Goal: Task Accomplishment & Management: Use online tool/utility

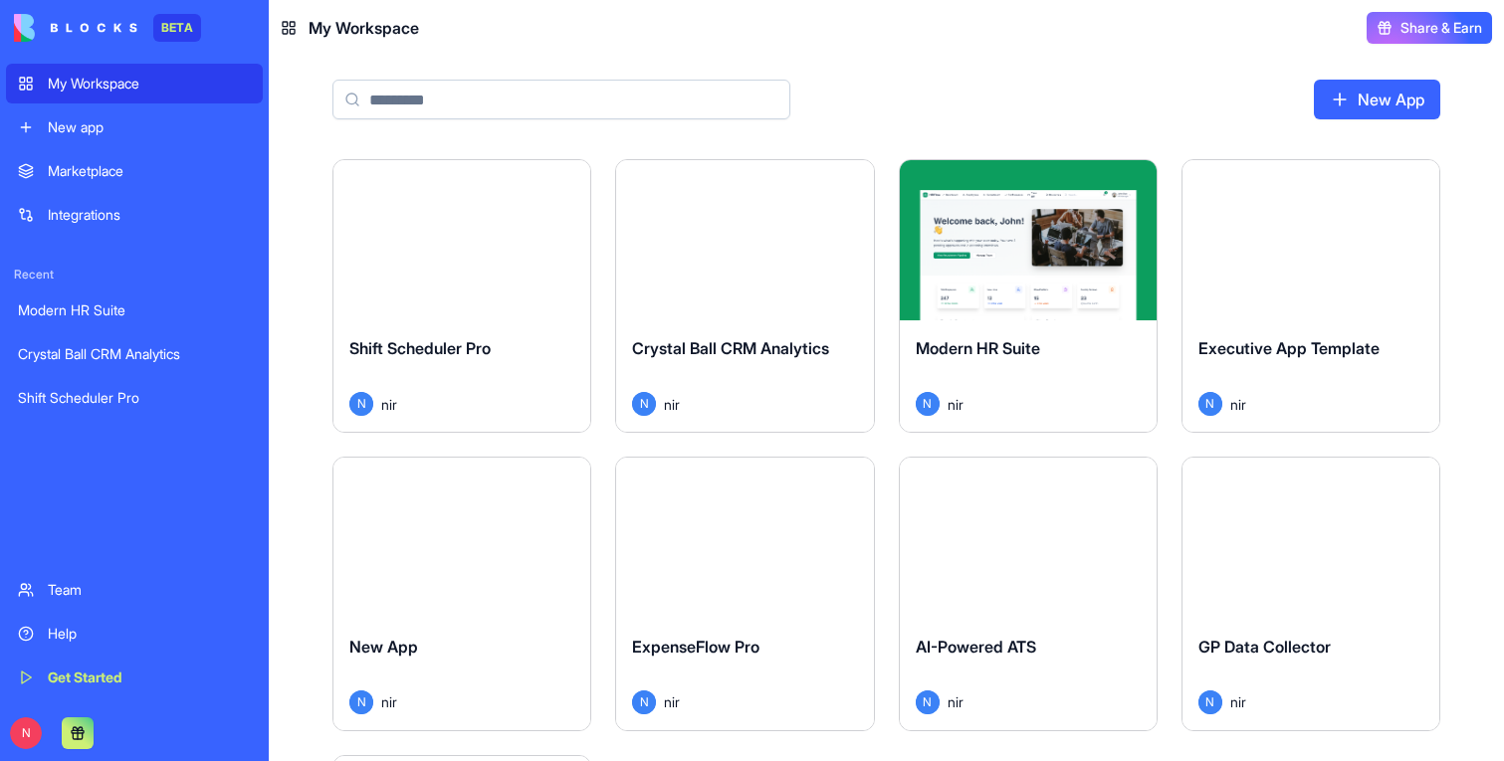
click at [467, 248] on button "Launch" at bounding box center [461, 241] width 149 height 40
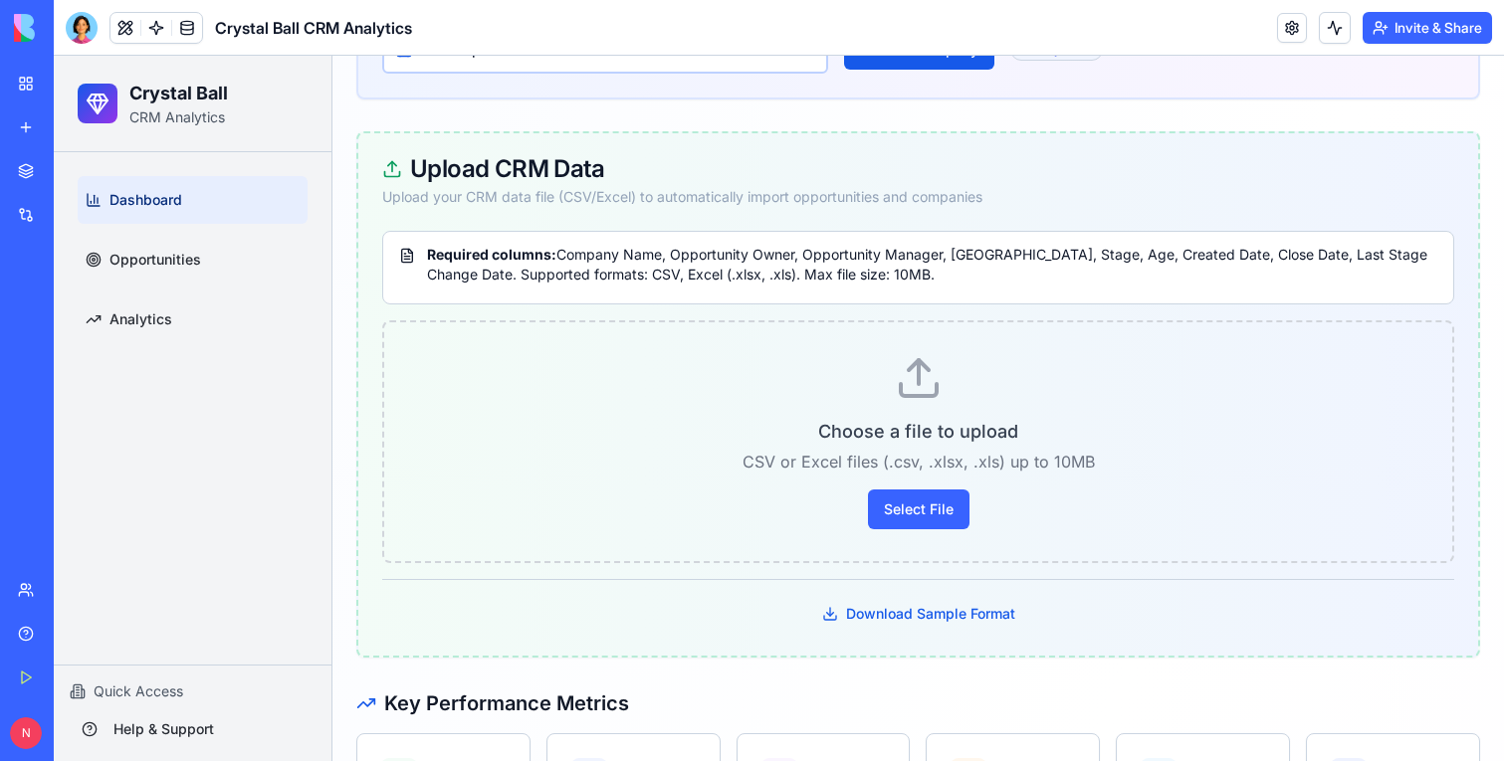
scroll to position [326, 0]
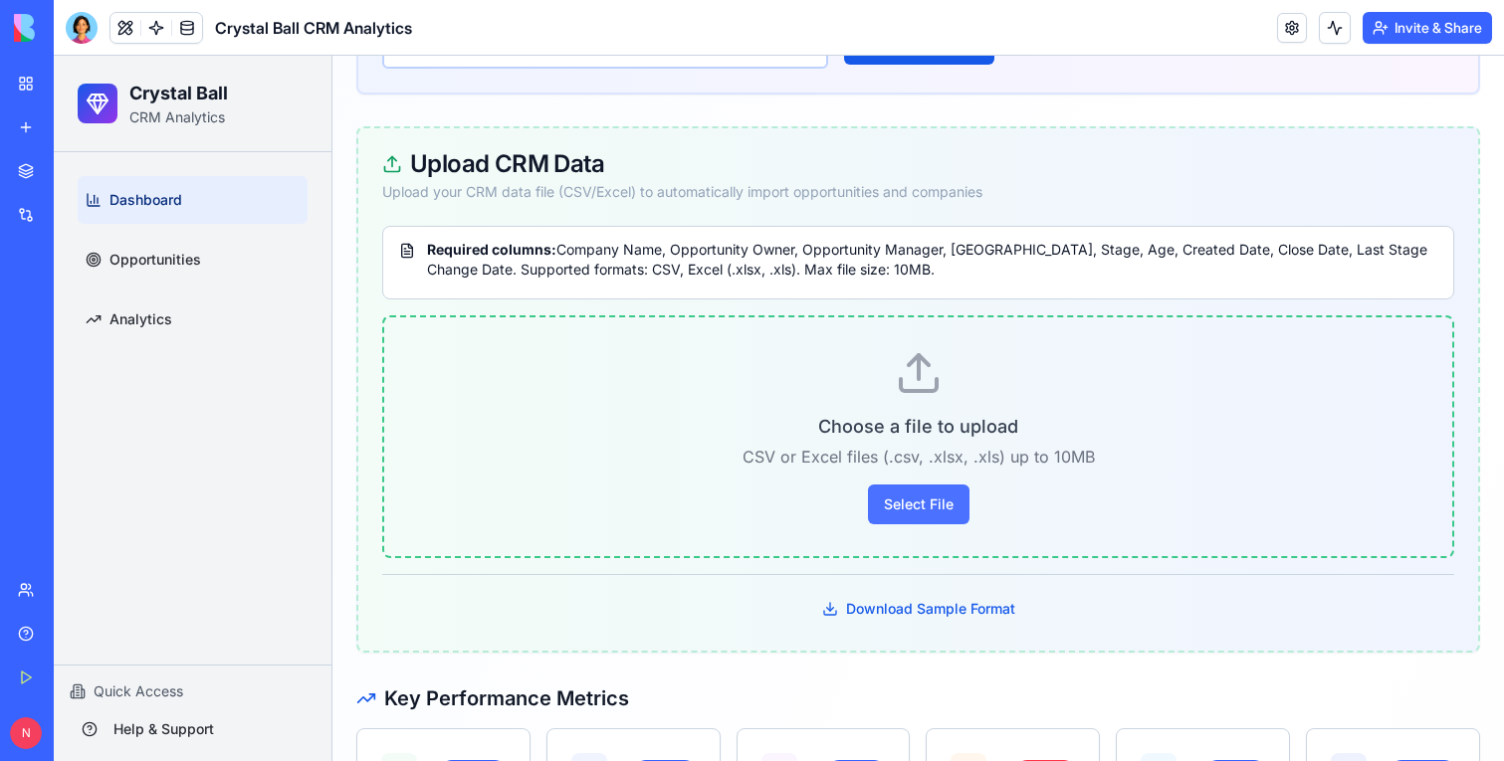
click at [912, 501] on button "Select File" at bounding box center [919, 505] width 102 height 40
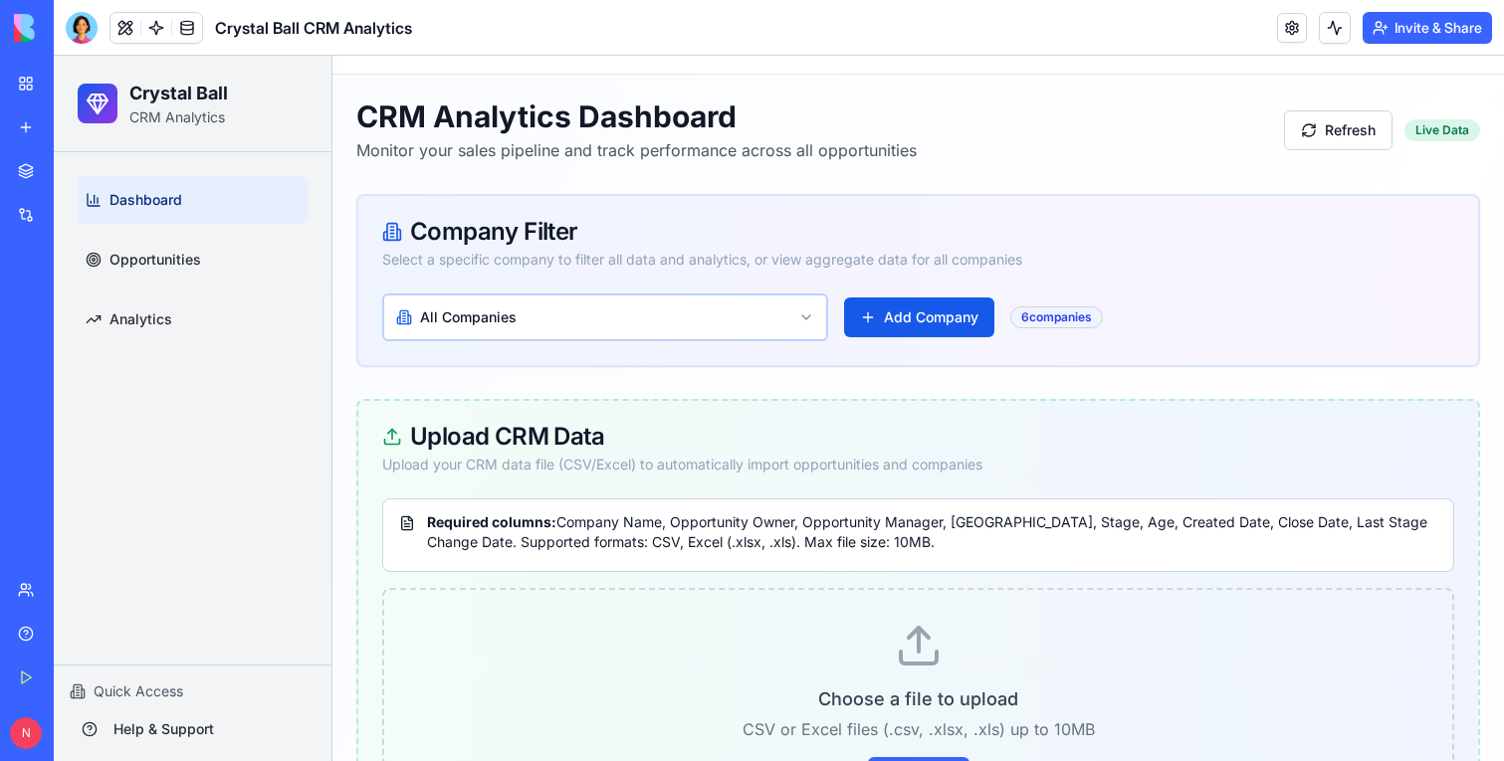
scroll to position [0, 0]
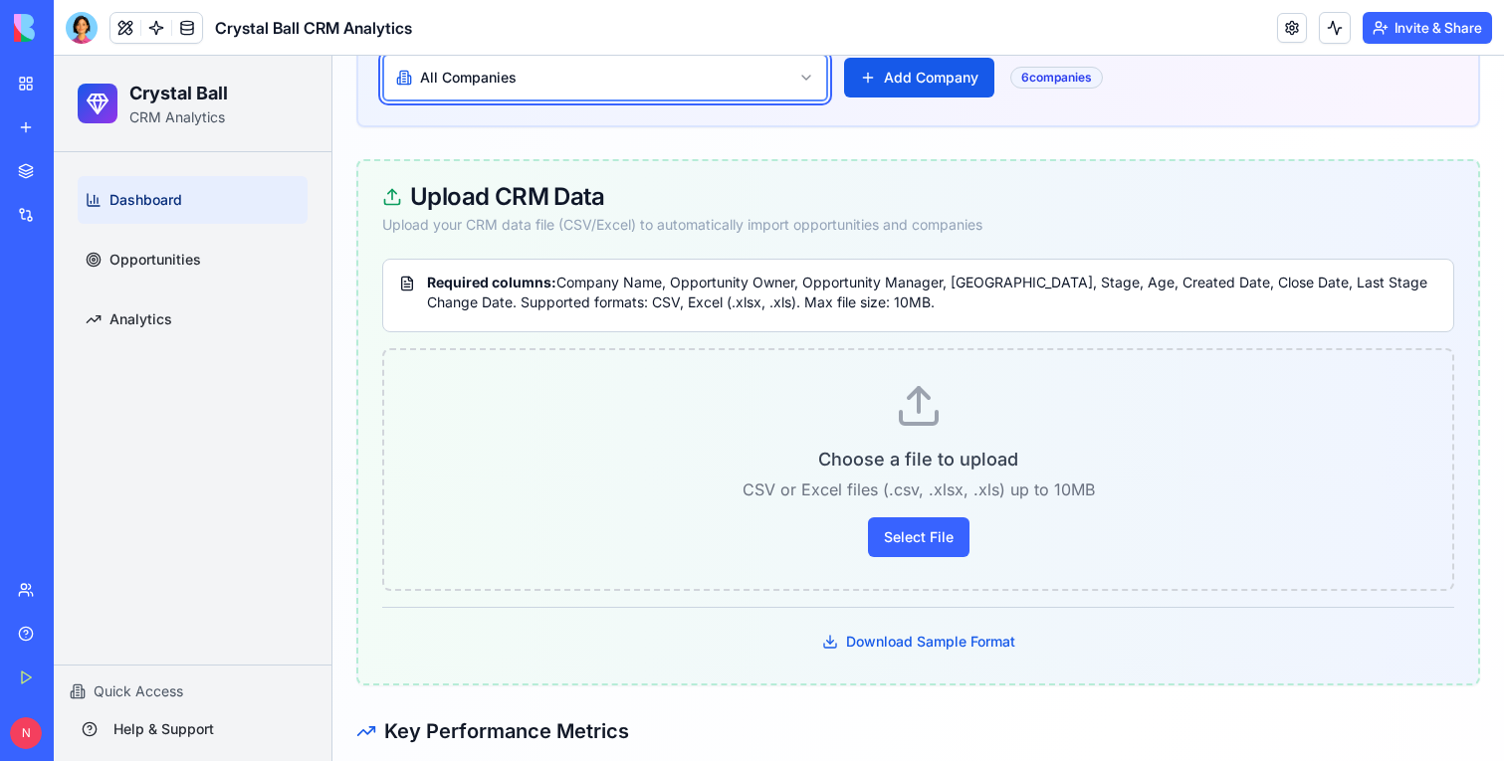
scroll to position [295, 0]
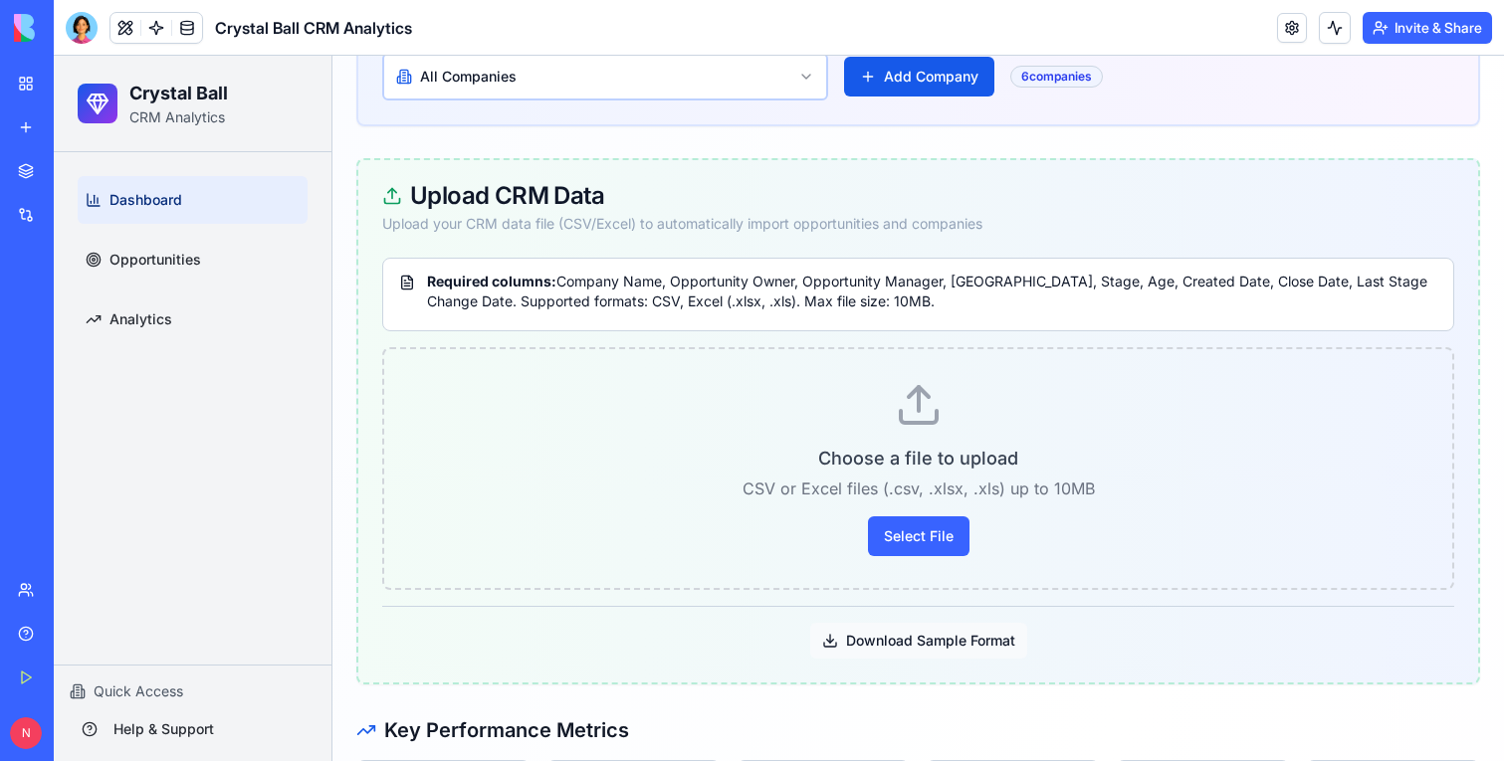
click at [921, 635] on button "Download Sample Format" at bounding box center [918, 641] width 217 height 36
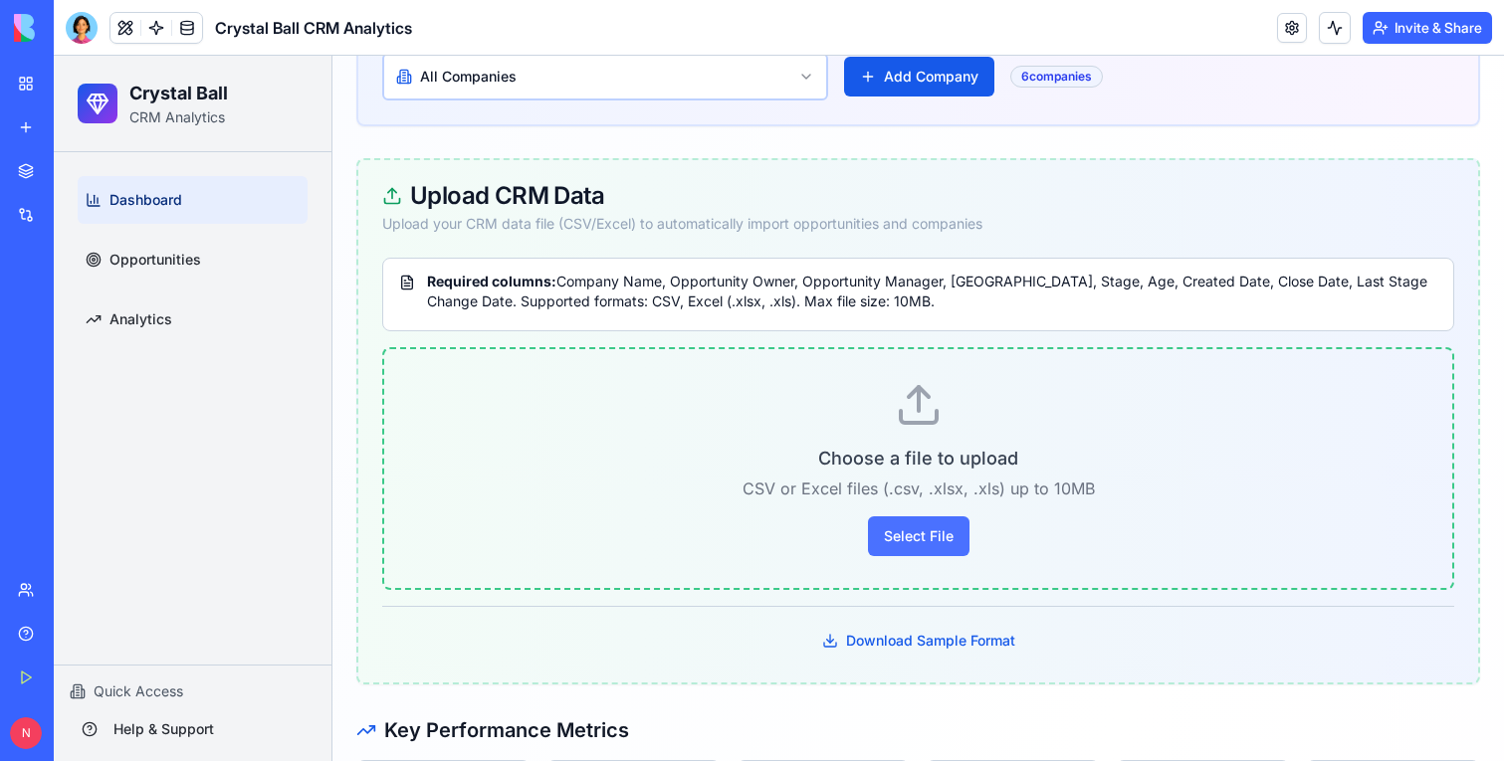
click at [939, 545] on button "Select File" at bounding box center [919, 537] width 102 height 40
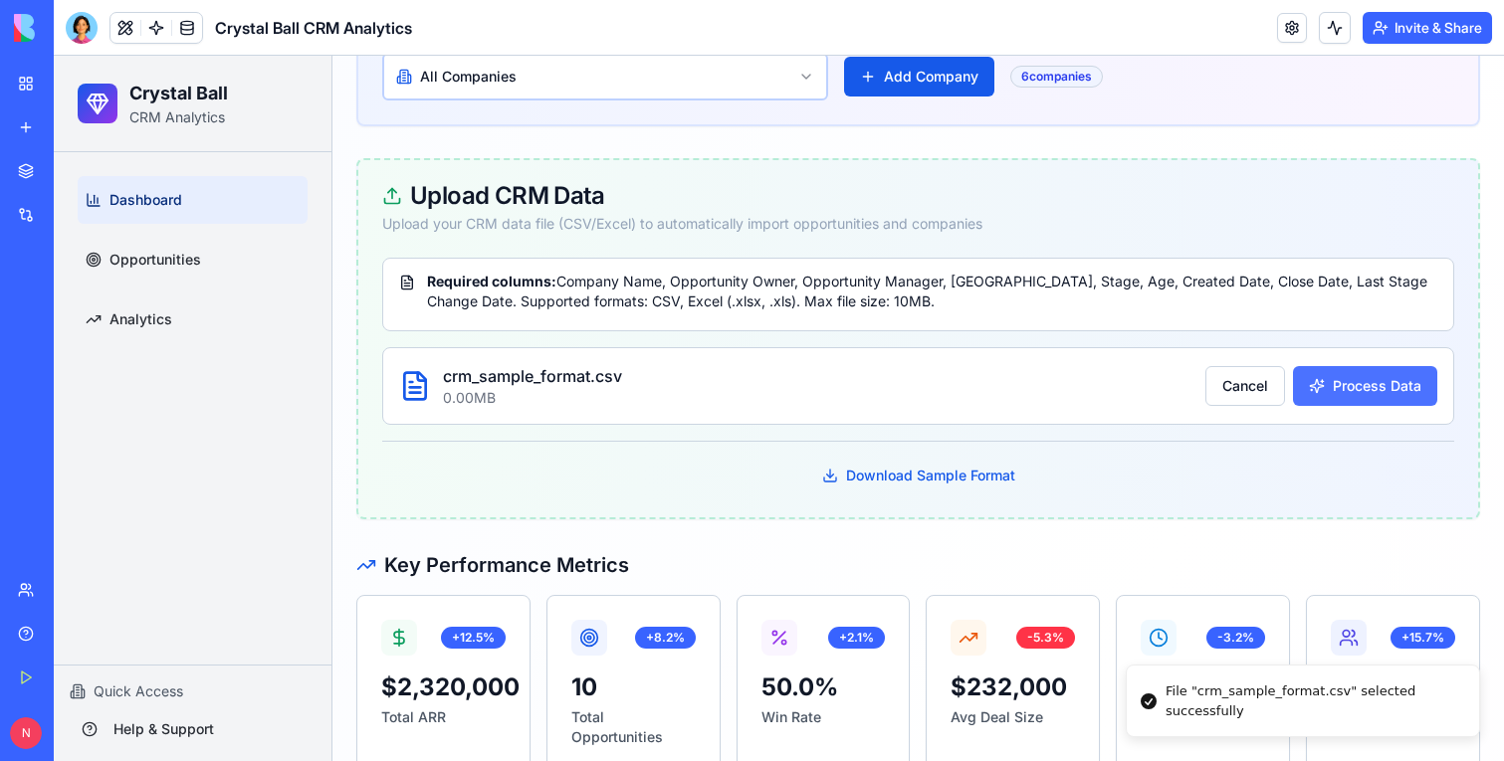
click at [1384, 366] on button "Process Data" at bounding box center [1365, 386] width 144 height 40
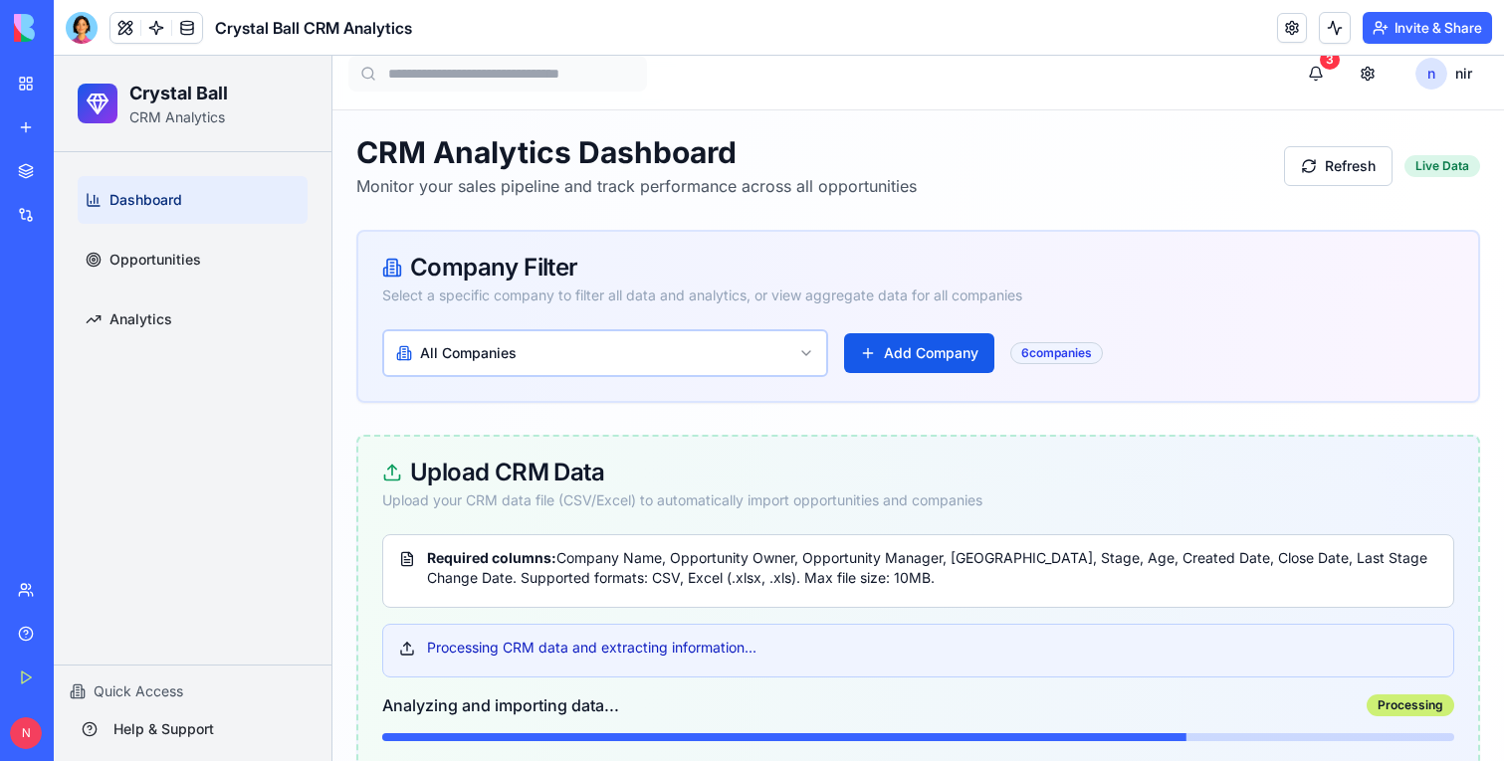
scroll to position [0, 0]
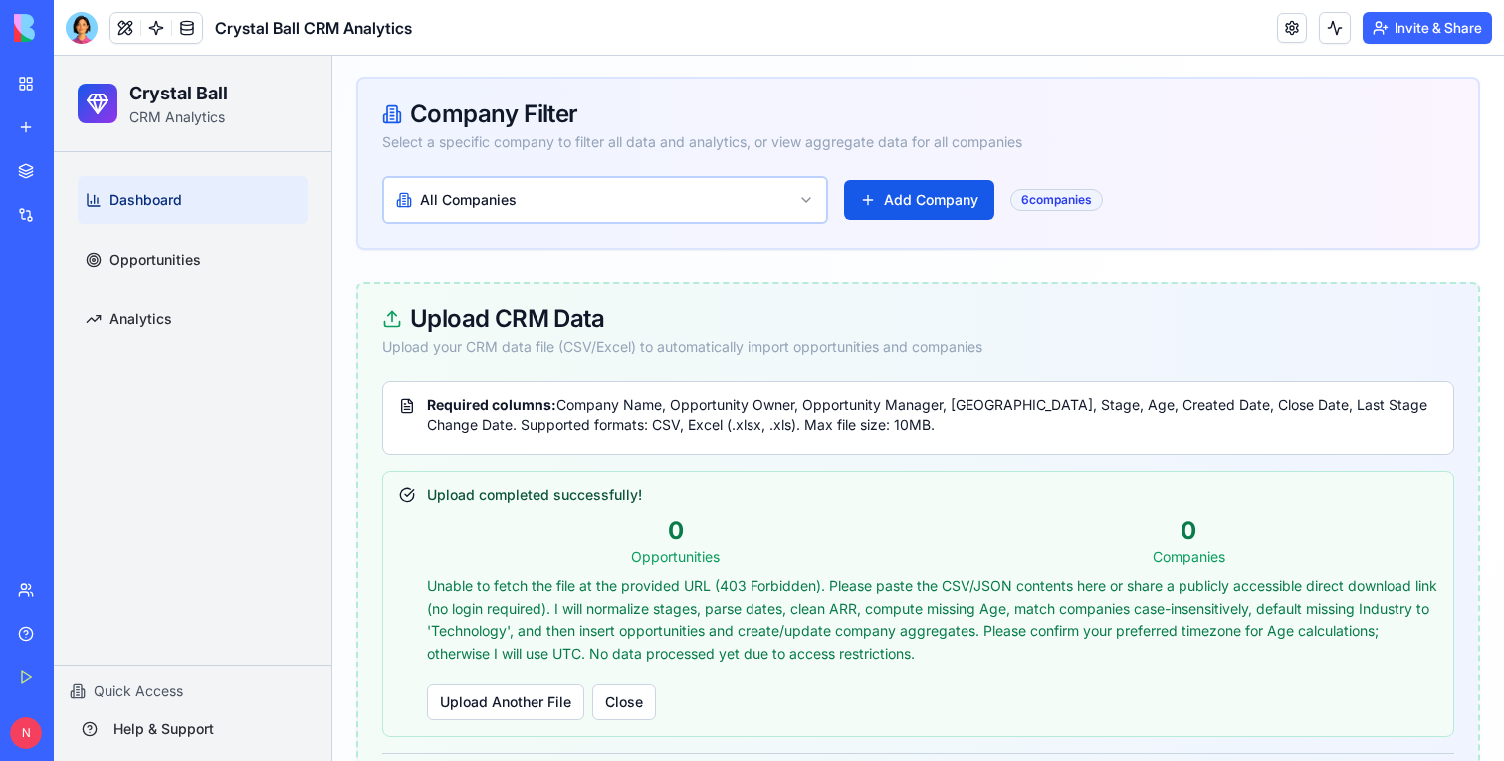
scroll to position [361, 0]
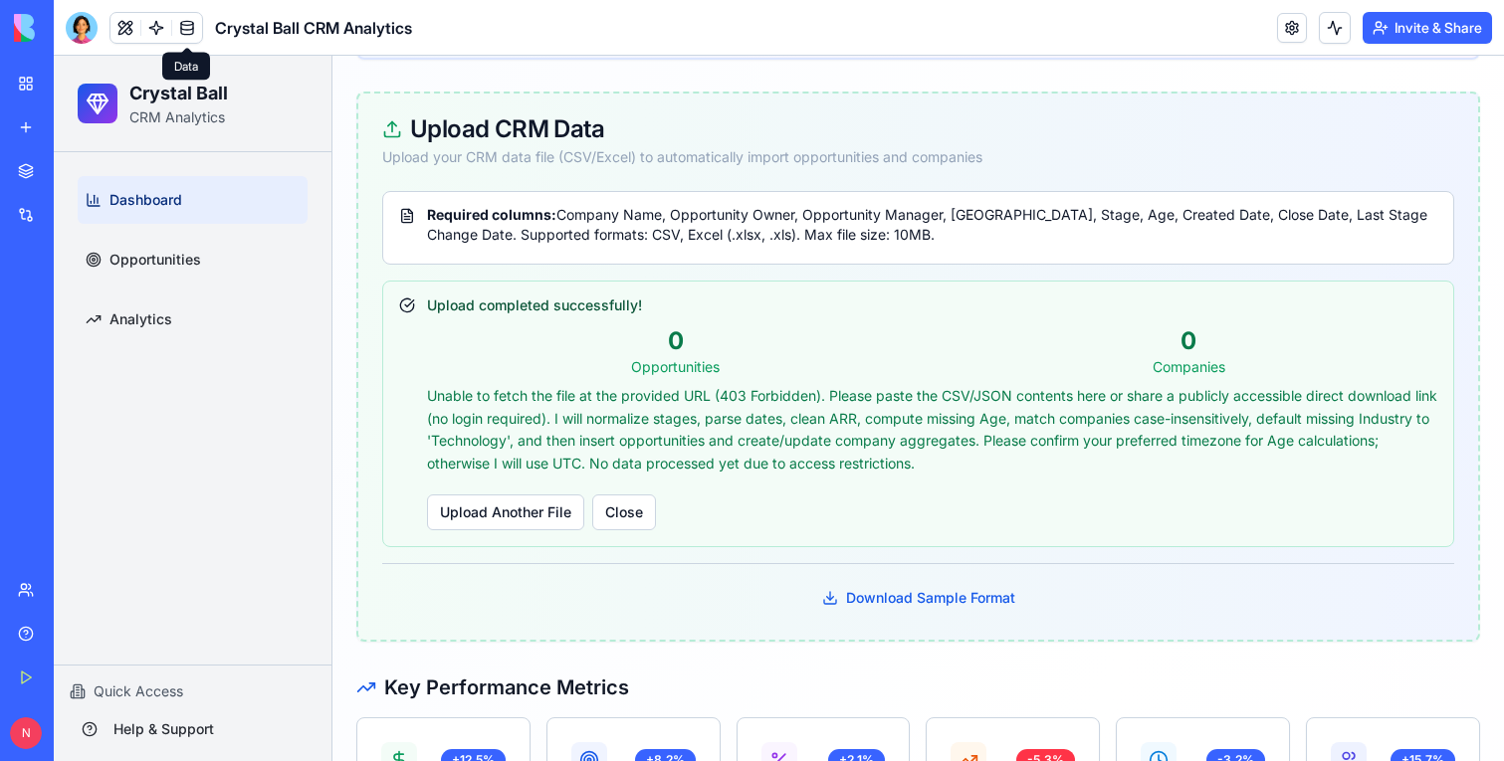
click at [161, 23] on span at bounding box center [187, 28] width 56 height 56
click at [154, 33] on link at bounding box center [156, 28] width 30 height 30
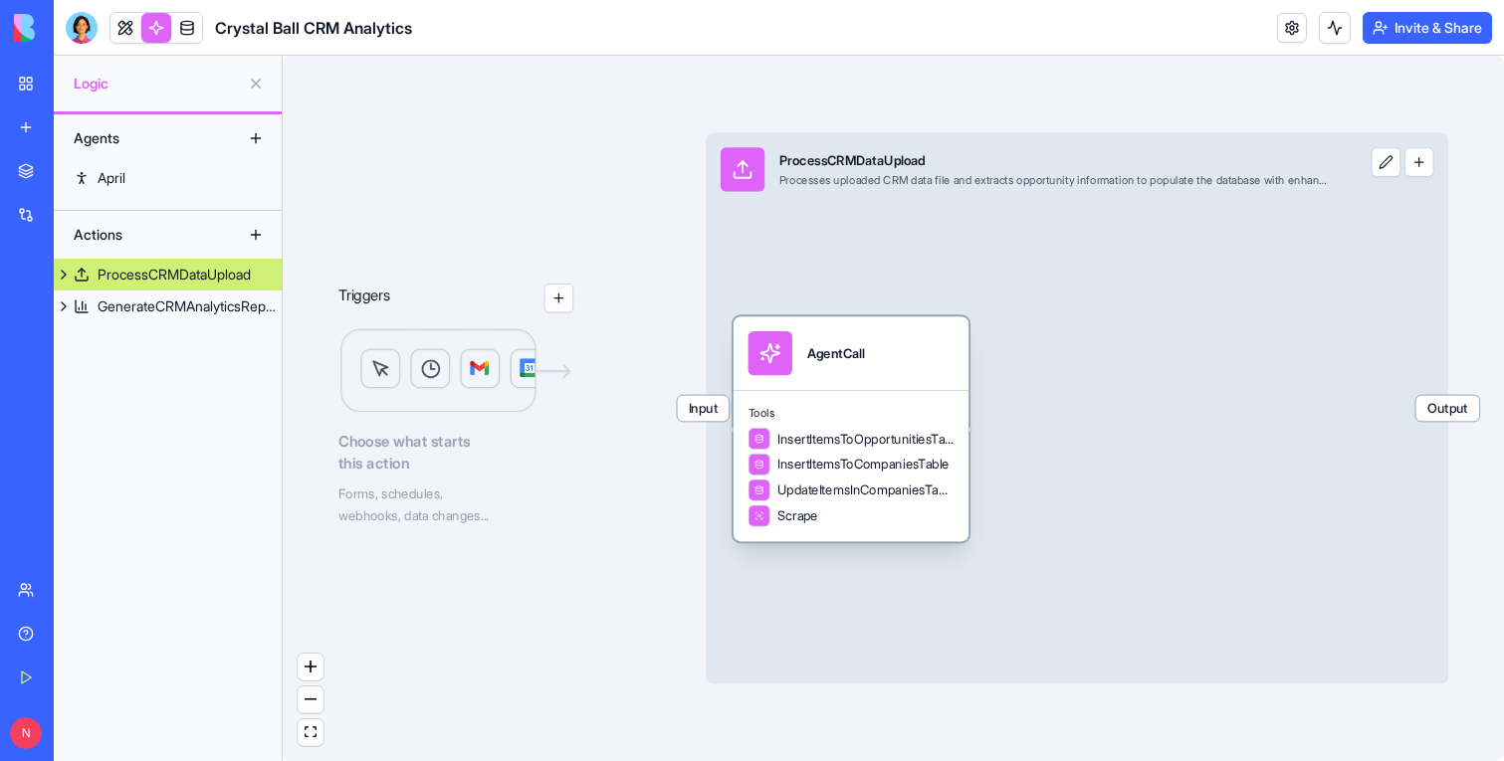
click at [927, 409] on span "Tools" at bounding box center [851, 413] width 206 height 15
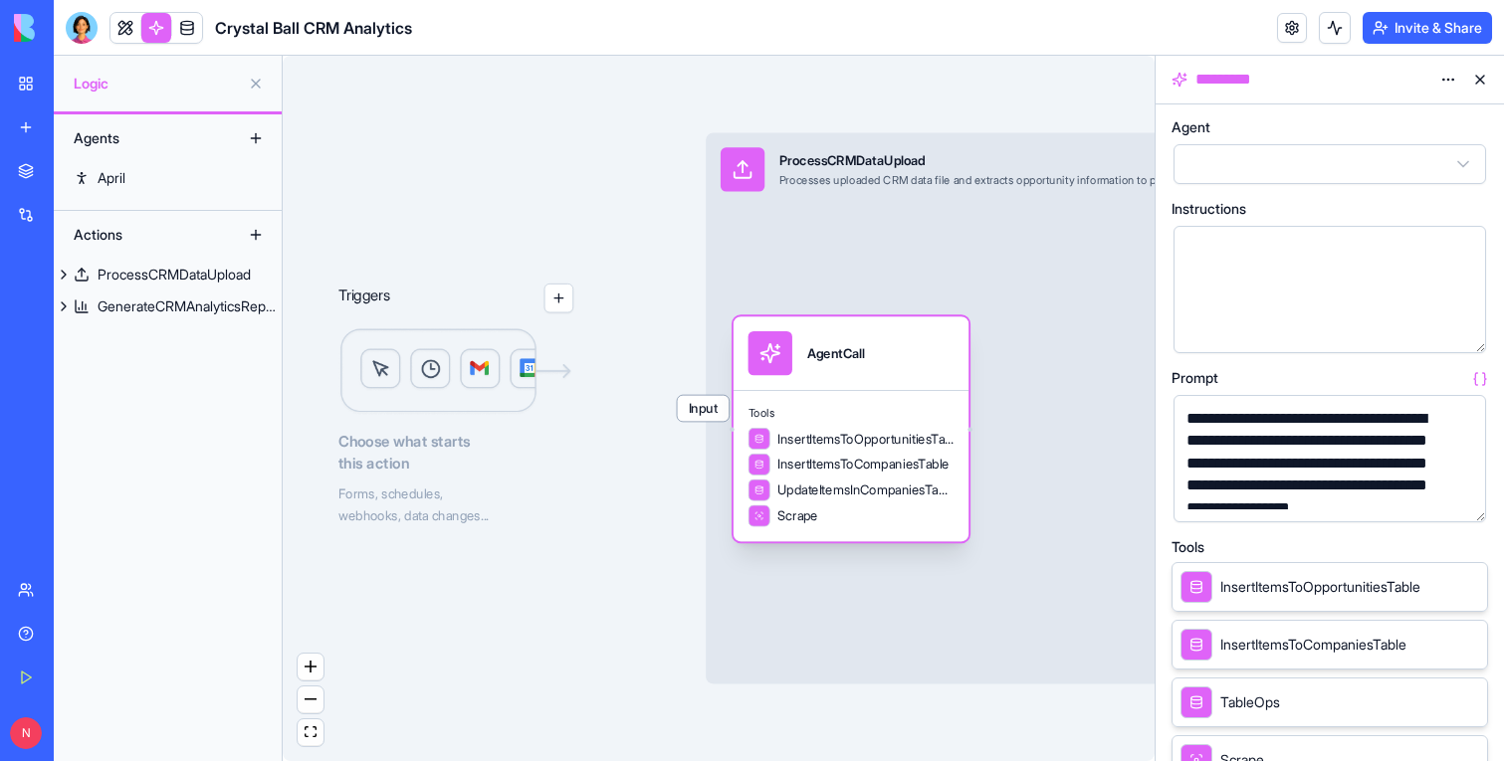
click at [1070, 178] on div "Processes uploaded CRM data file and extracts opportunity information to popula…" at bounding box center [1054, 180] width 551 height 15
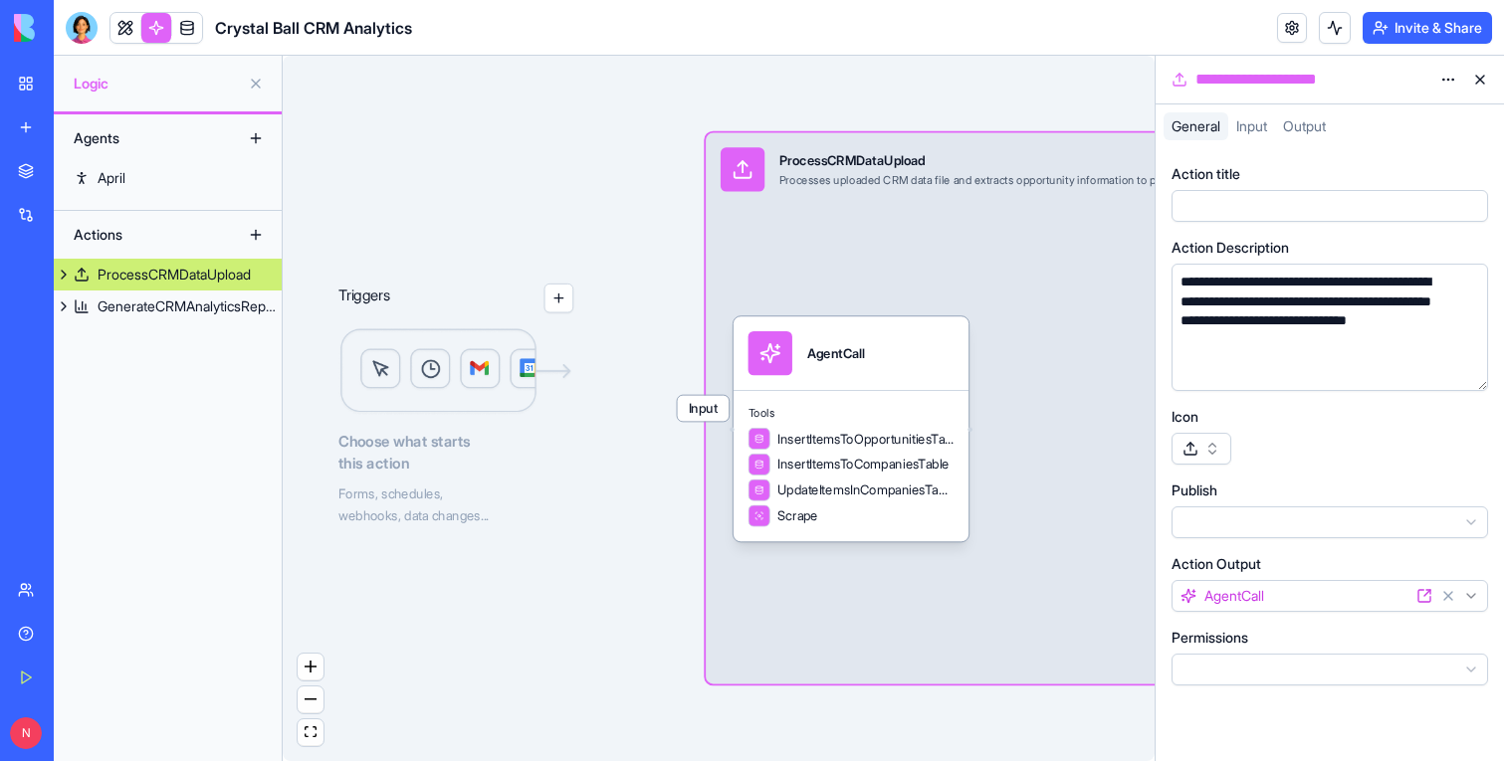
click at [1445, 79] on html "**********" at bounding box center [752, 380] width 1504 height 761
click at [1445, 78] on html "**********" at bounding box center [752, 380] width 1504 height 761
click at [1093, 107] on div "Triggers Choose what starts this action Forms, schedules, webhooks, data change…" at bounding box center [719, 409] width 872 height 706
click at [1116, 54] on header "Crystal Ball CRM Analytics Invite & Share" at bounding box center [779, 28] width 1450 height 56
click at [1116, 54] on header "Crystal Ball CRM Analytics Invite & Share Admin" at bounding box center [779, 28] width 1450 height 56
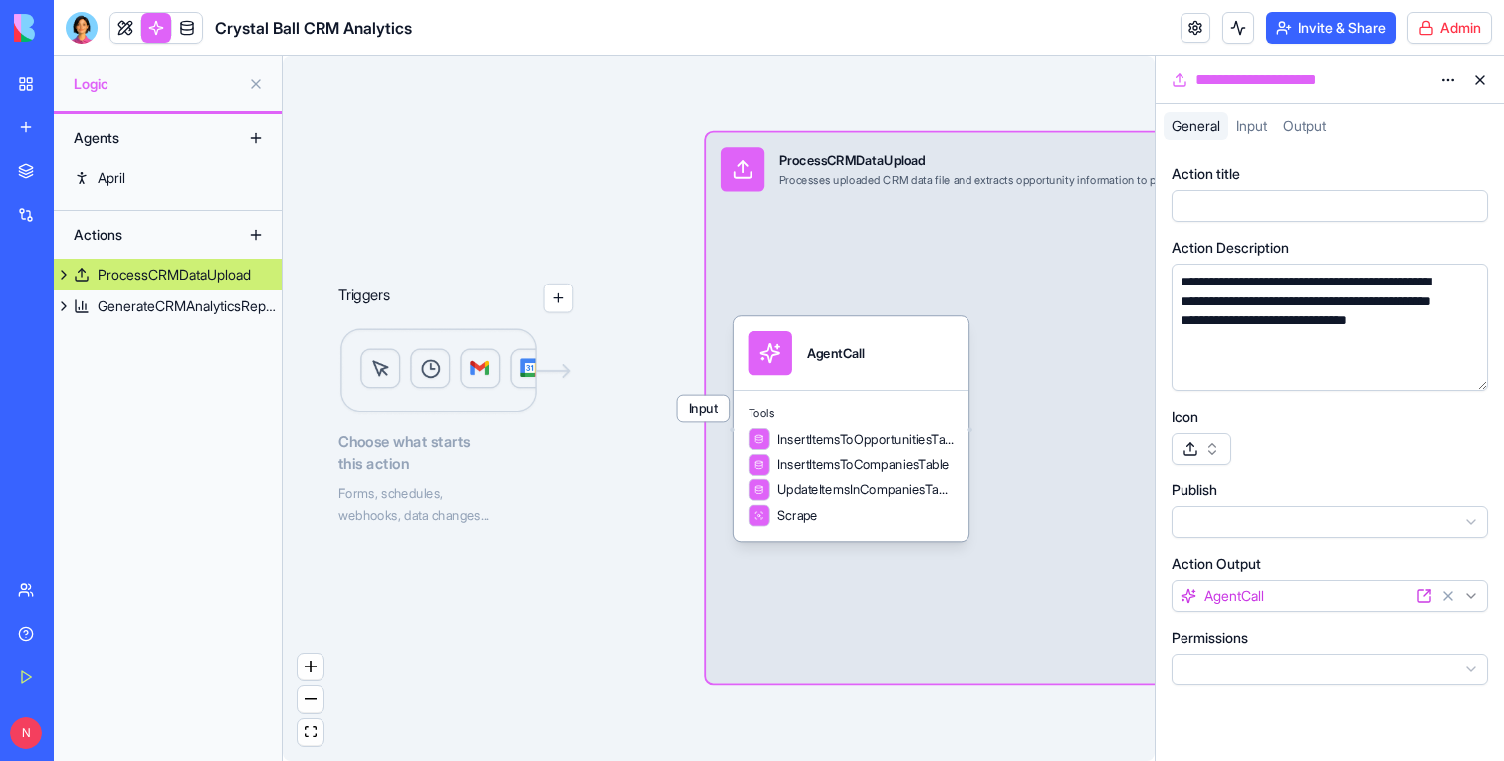
click at [1442, 32] on html "**********" at bounding box center [752, 380] width 1504 height 761
click at [1443, 81] on html "**********" at bounding box center [752, 380] width 1504 height 761
click at [1427, 107] on div "State" at bounding box center [1400, 121] width 117 height 32
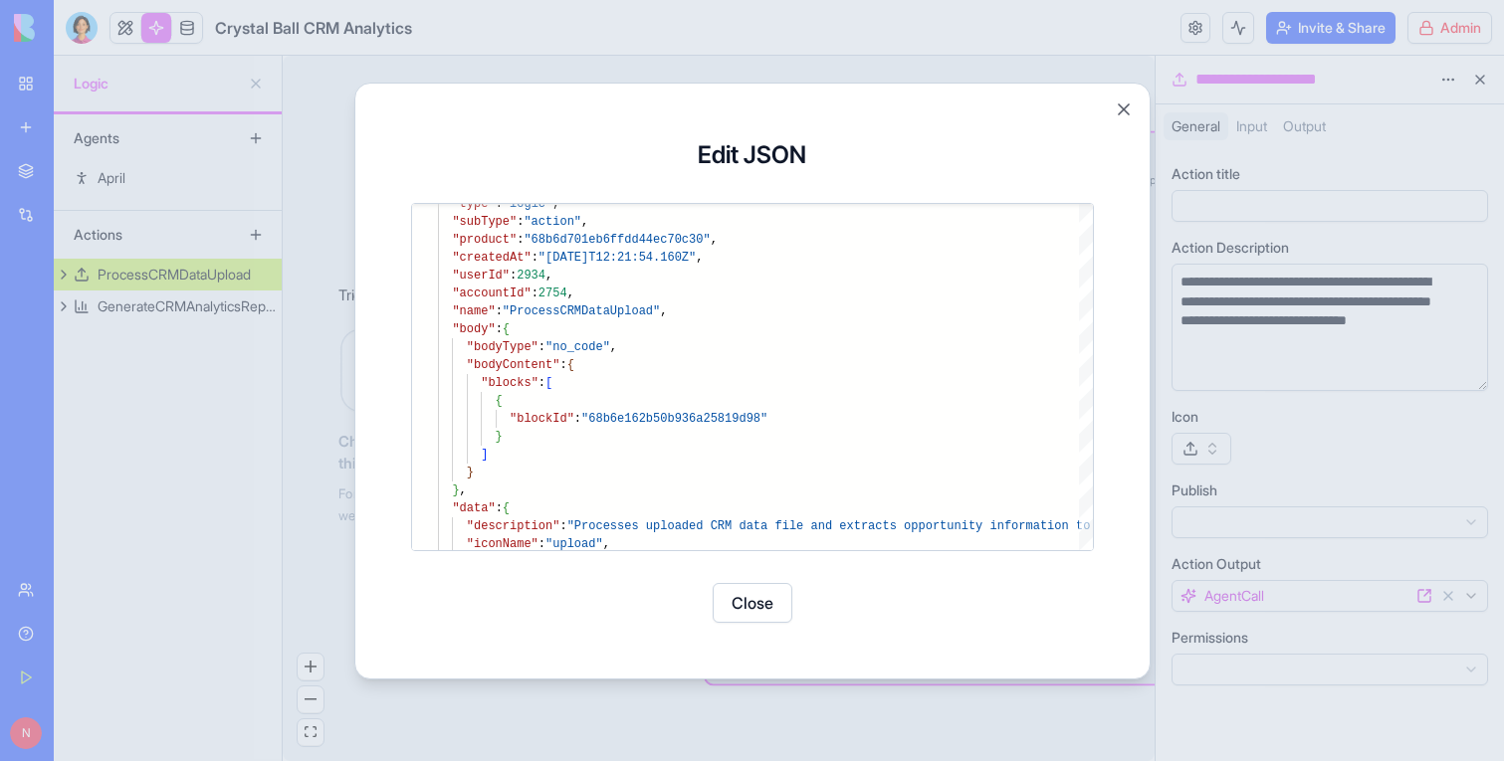
click at [762, 625] on div "**********" at bounding box center [752, 380] width 746 height 547
click at [772, 599] on button "Close" at bounding box center [753, 603] width 80 height 40
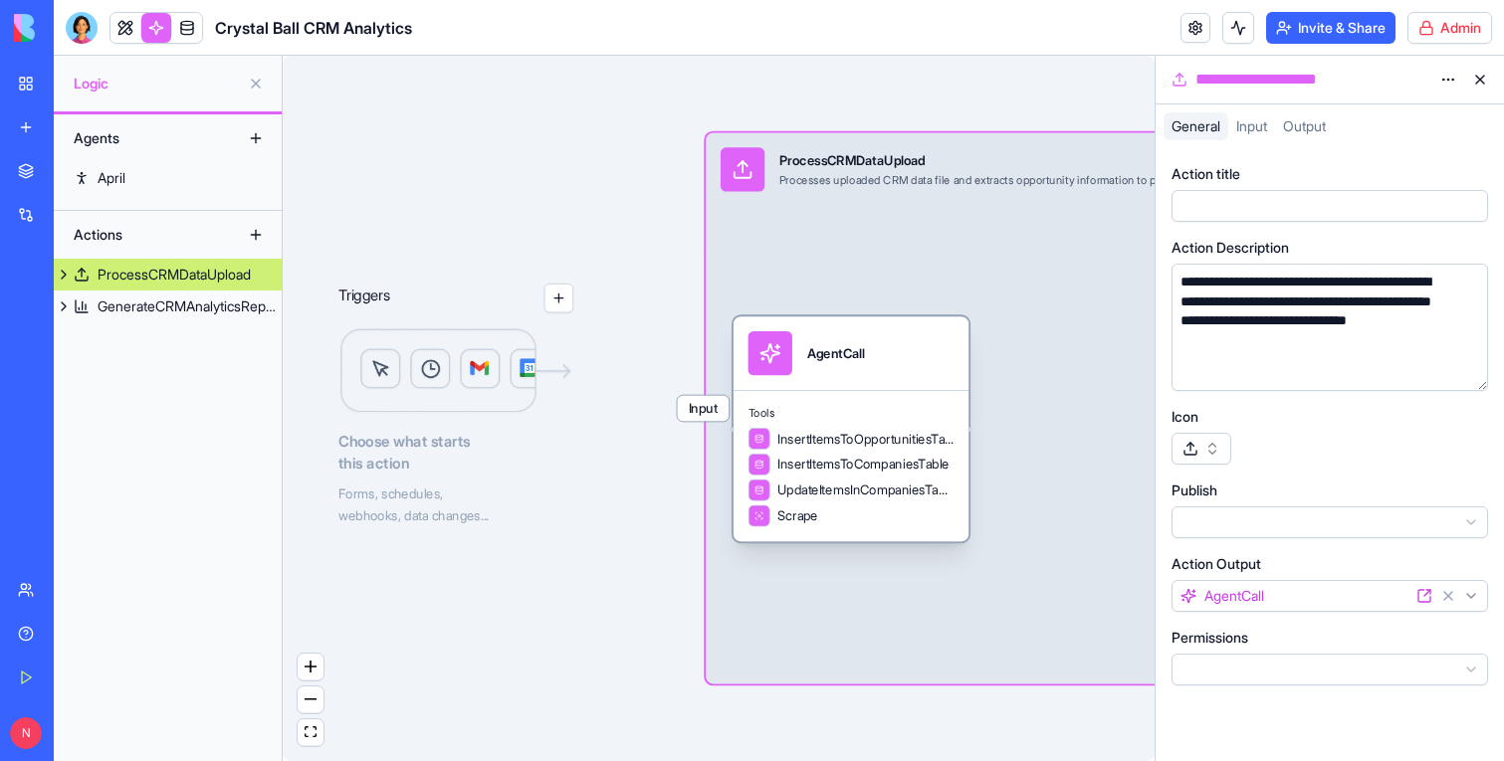
click at [852, 379] on div "AgentCall" at bounding box center [851, 354] width 235 height 74
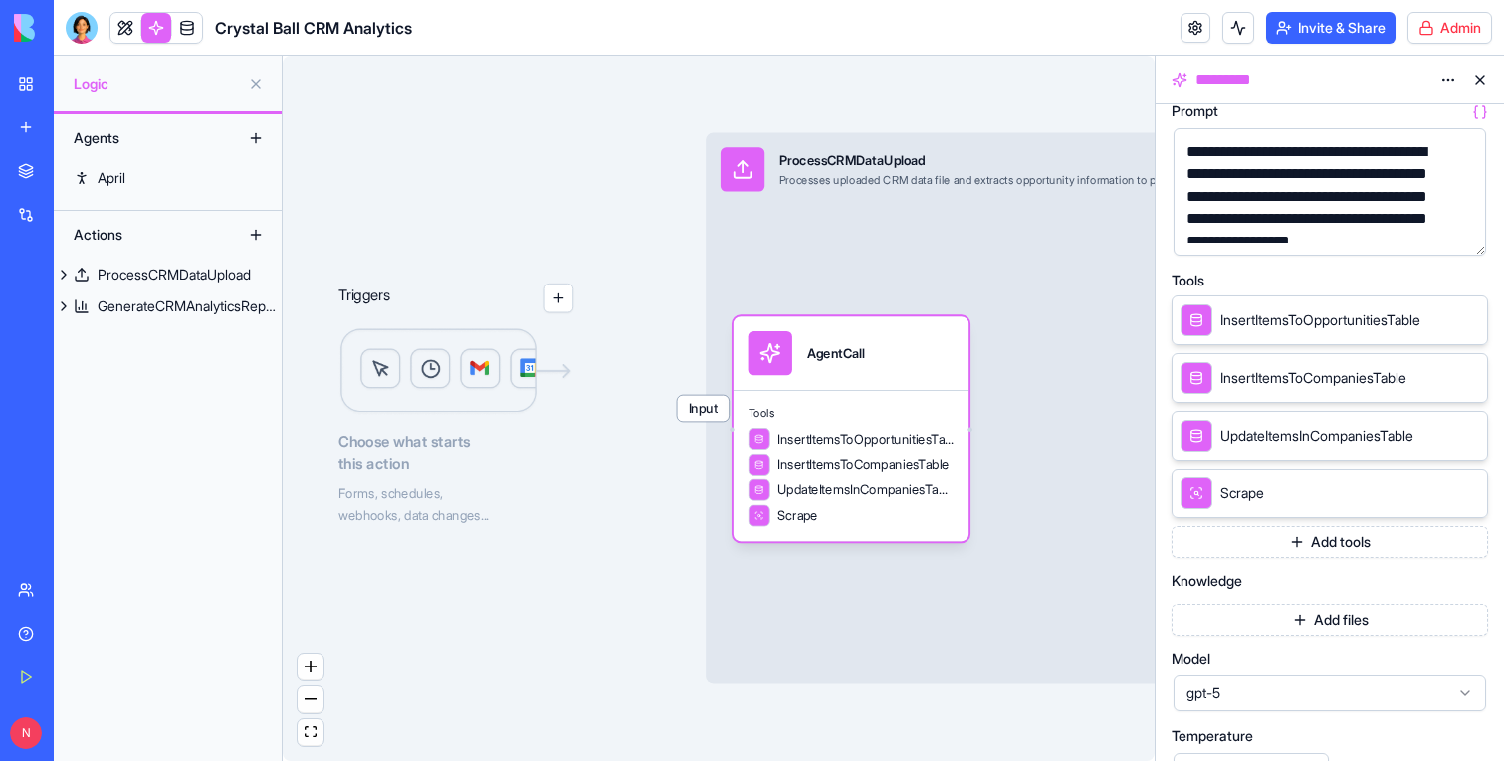
scroll to position [282, 0]
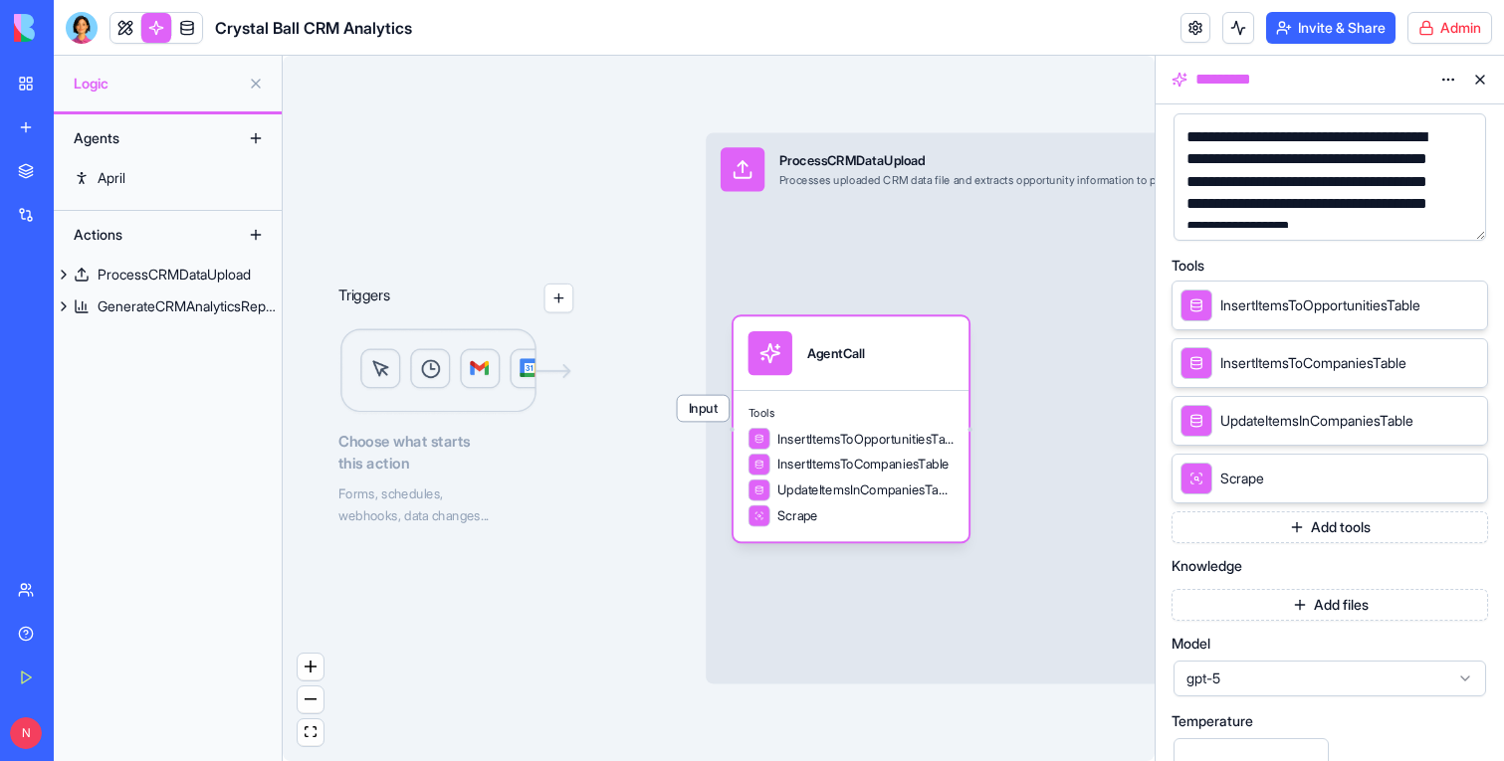
click at [1325, 607] on button "Add files" at bounding box center [1329, 605] width 317 height 32
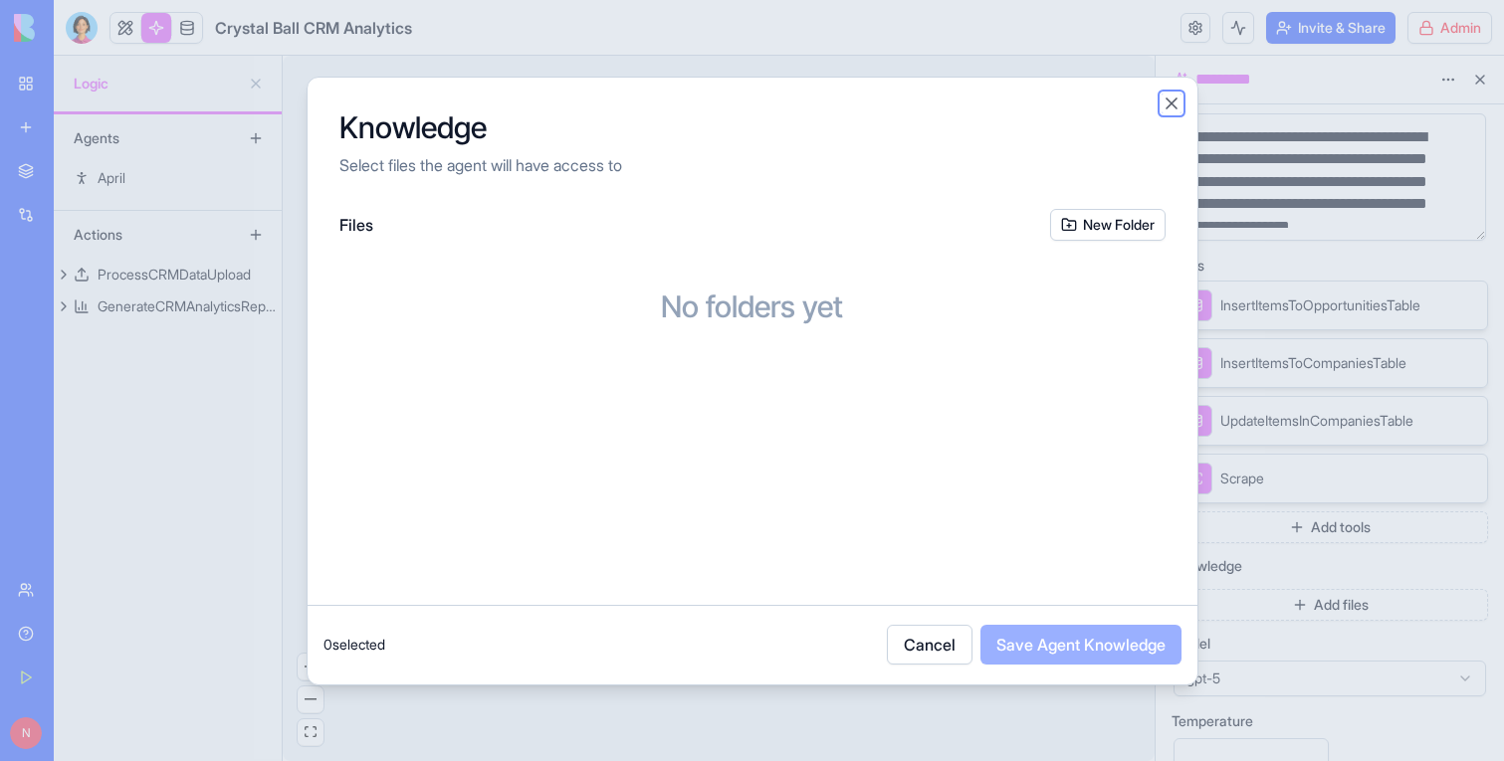
click at [1172, 102] on button "Close" at bounding box center [1172, 104] width 20 height 20
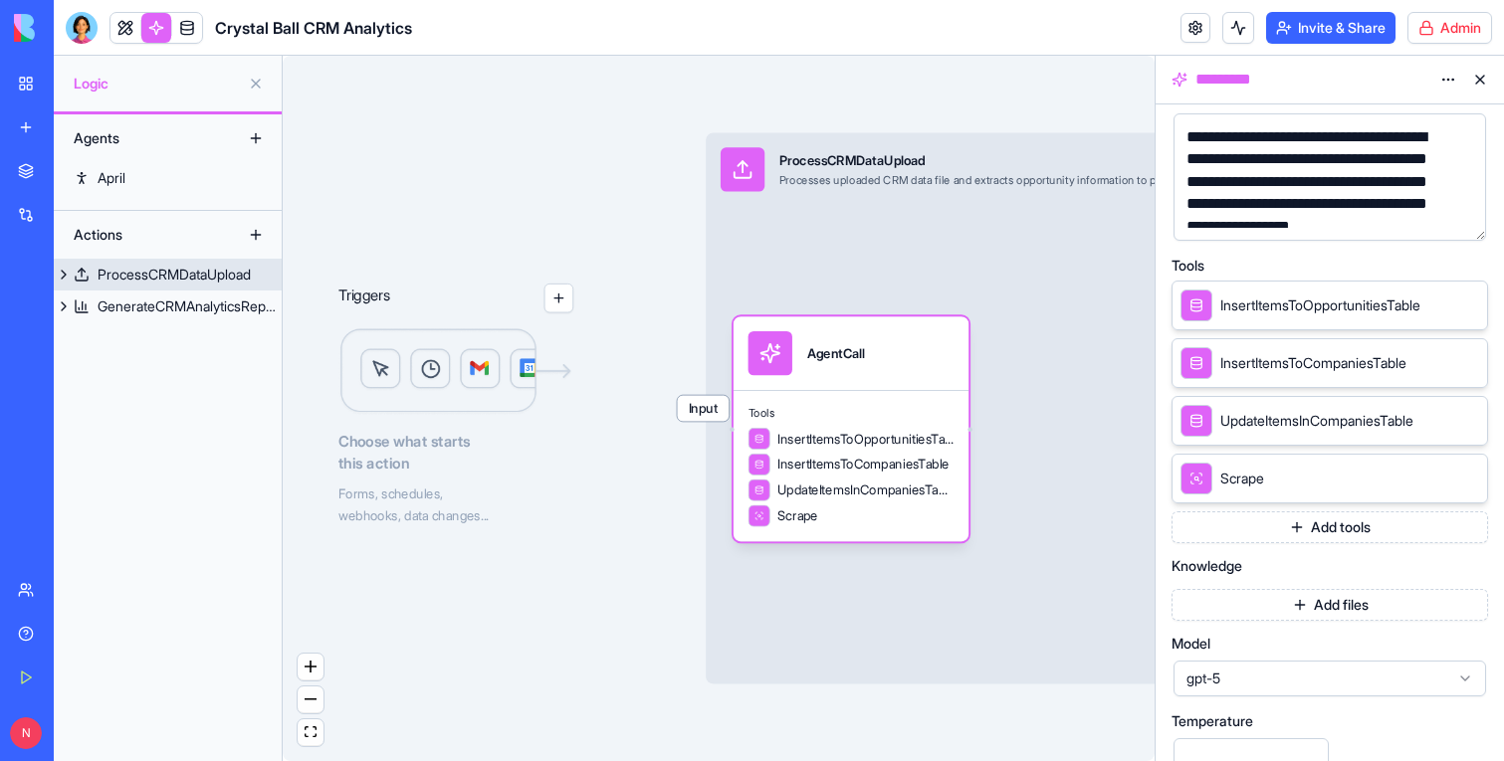
click at [712, 421] on div "Input ProcessCRMDataUpload Processes uploaded CRM data file and extracts opport…" at bounding box center [1077, 407] width 742 height 551
drag, startPoint x: 711, startPoint y: 413, endPoint x: 699, endPoint y: 405, distance: 14.4
click at [711, 413] on span "Input" at bounding box center [704, 409] width 52 height 26
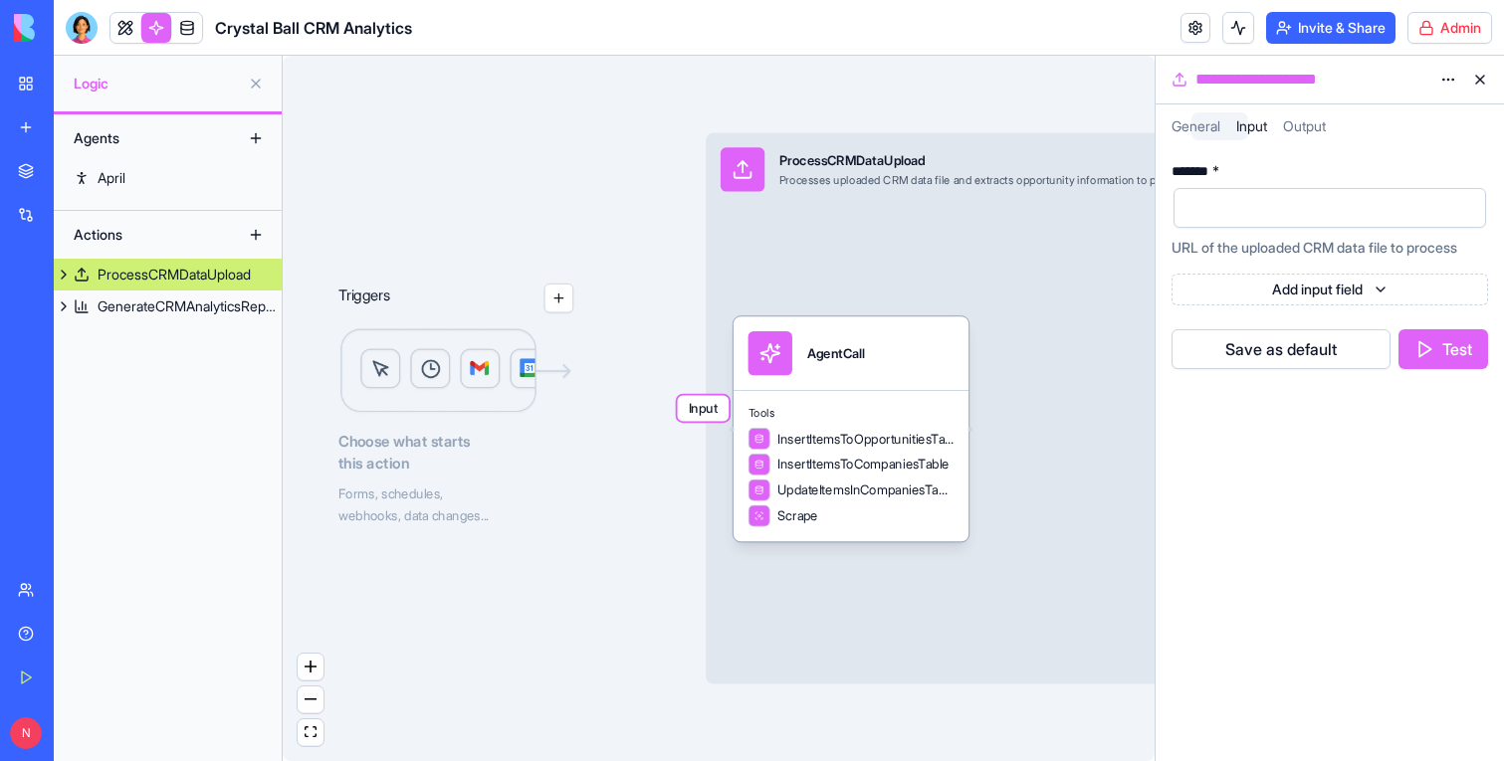
click at [699, 405] on span "Input" at bounding box center [704, 409] width 52 height 26
click at [876, 406] on span "Tools" at bounding box center [851, 413] width 206 height 15
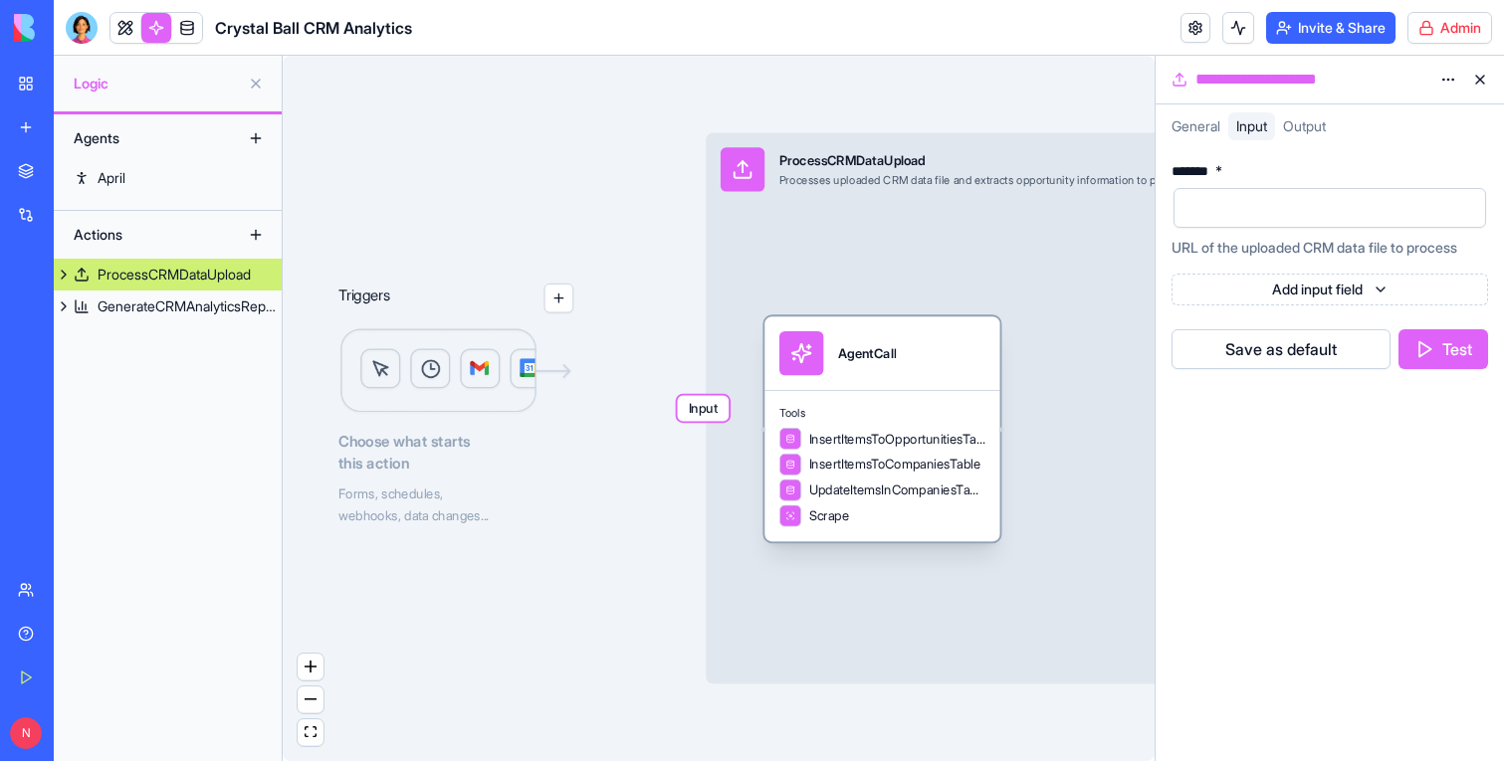
click at [871, 424] on div "Tools InsertItemsToOpportunitiesTable InsertItemsToCompaniesTable UpdateItemsIn…" at bounding box center [881, 465] width 235 height 151
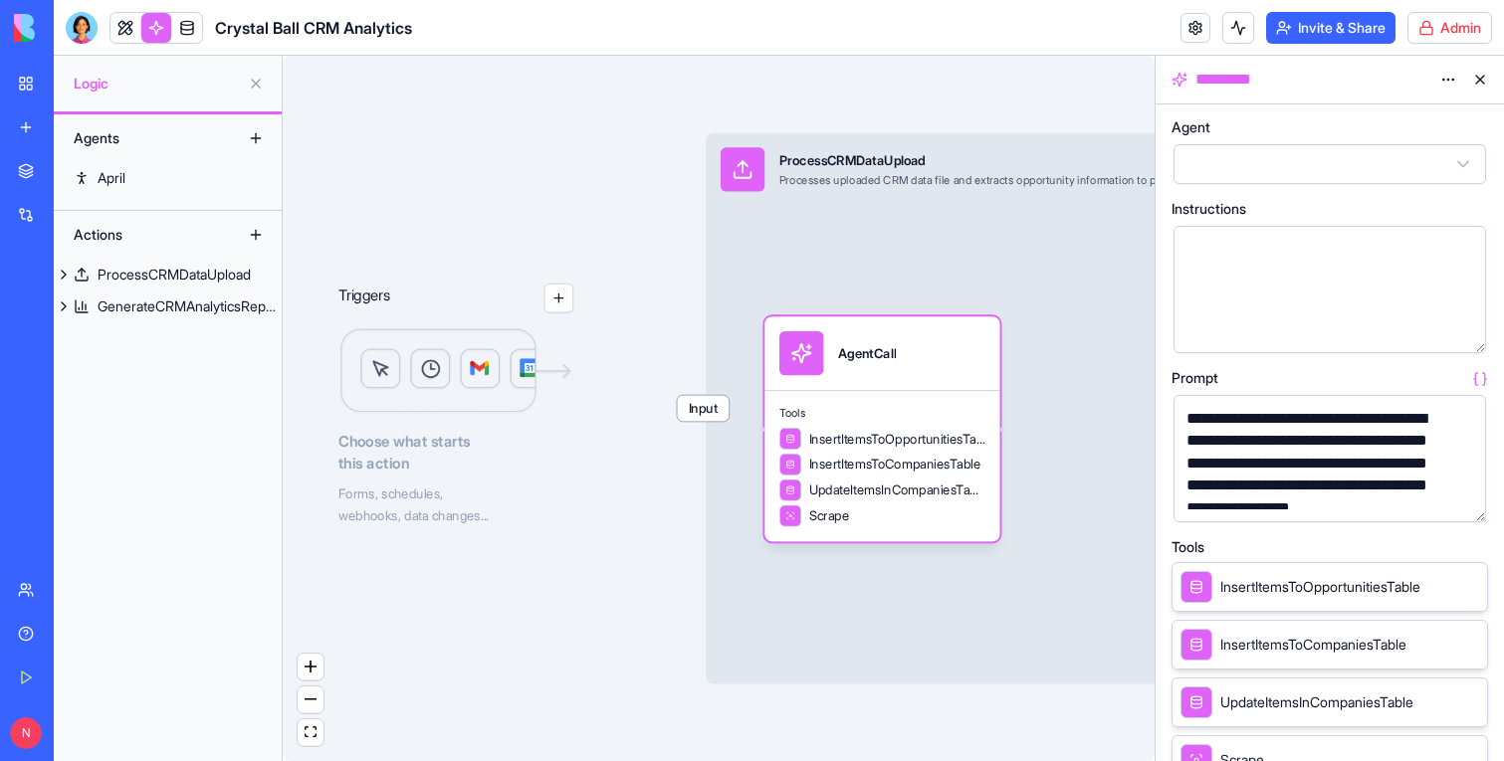
scroll to position [476, 0]
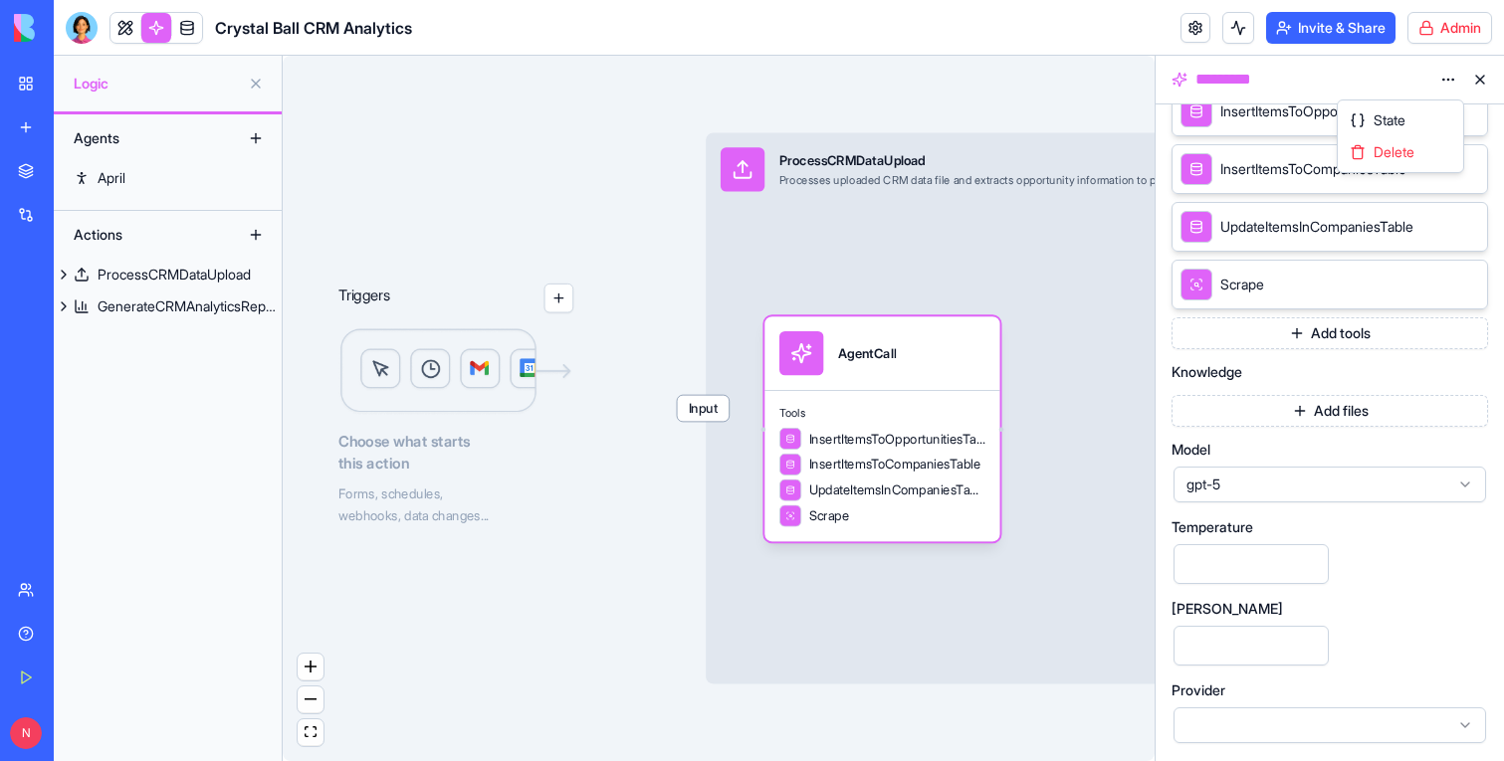
click at [1447, 80] on html "**********" at bounding box center [752, 380] width 1504 height 761
click at [1446, 114] on div "State" at bounding box center [1400, 121] width 117 height 32
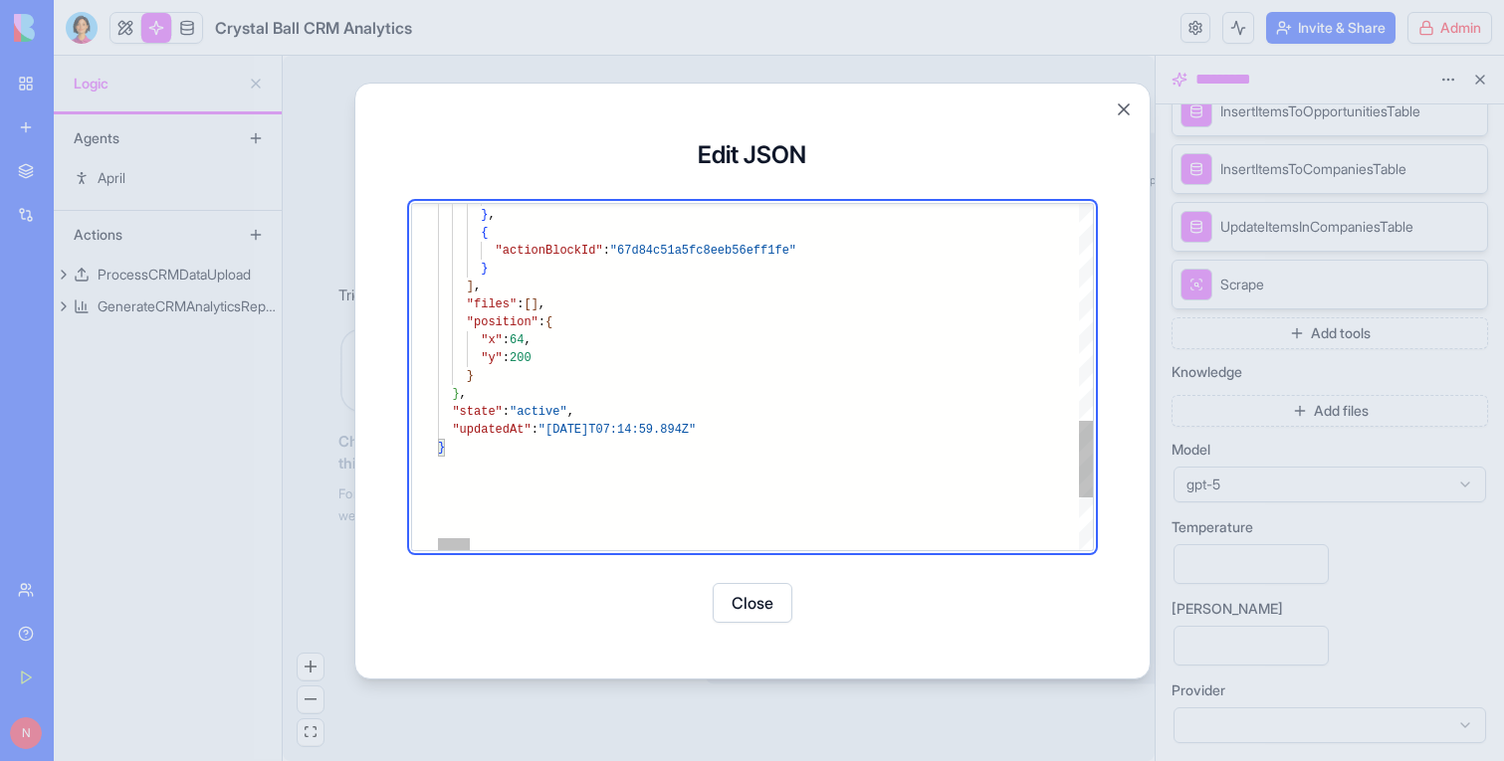
scroll to position [161, 101]
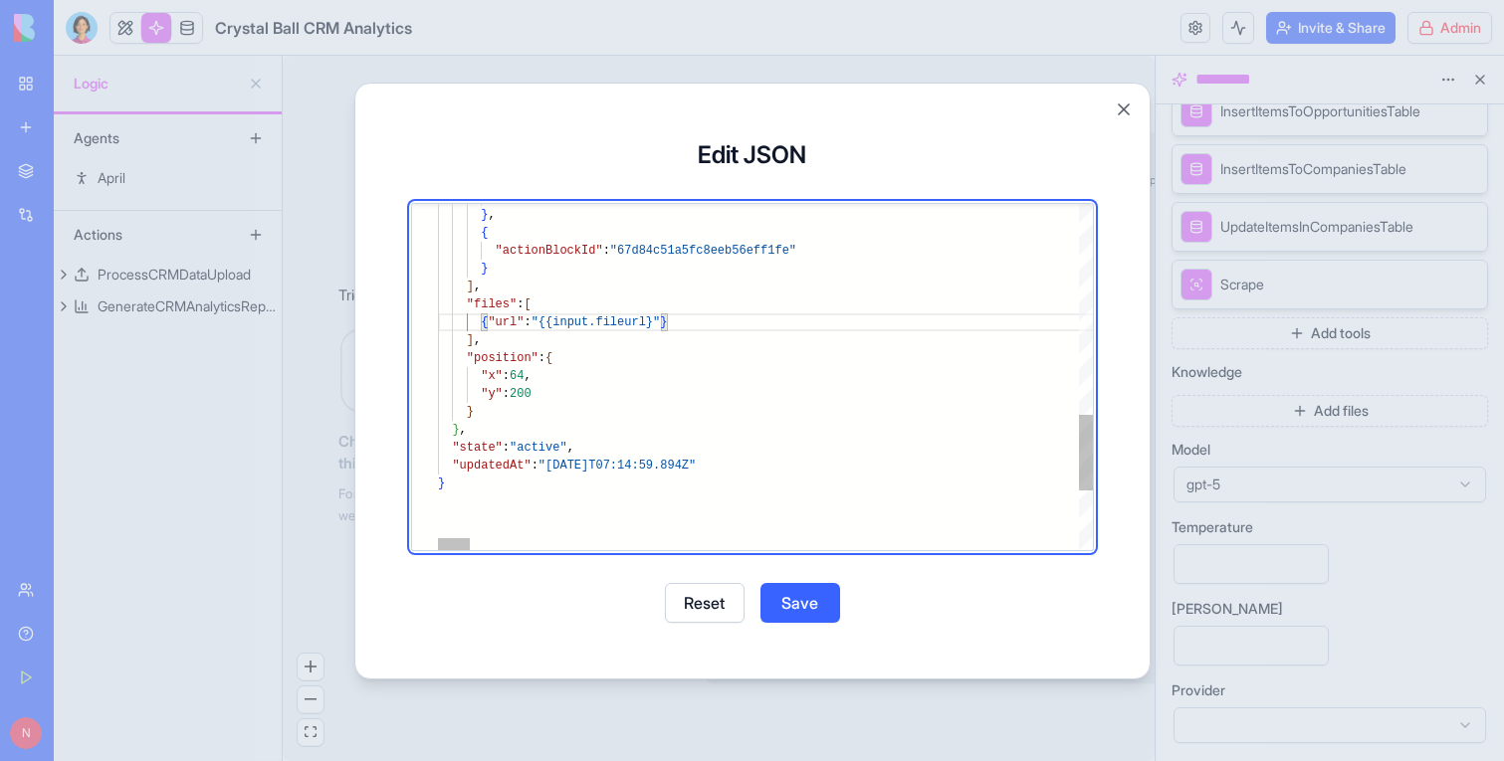
scroll to position [0, 223]
type textarea "**********"
click at [793, 605] on button "Save" at bounding box center [800, 603] width 80 height 40
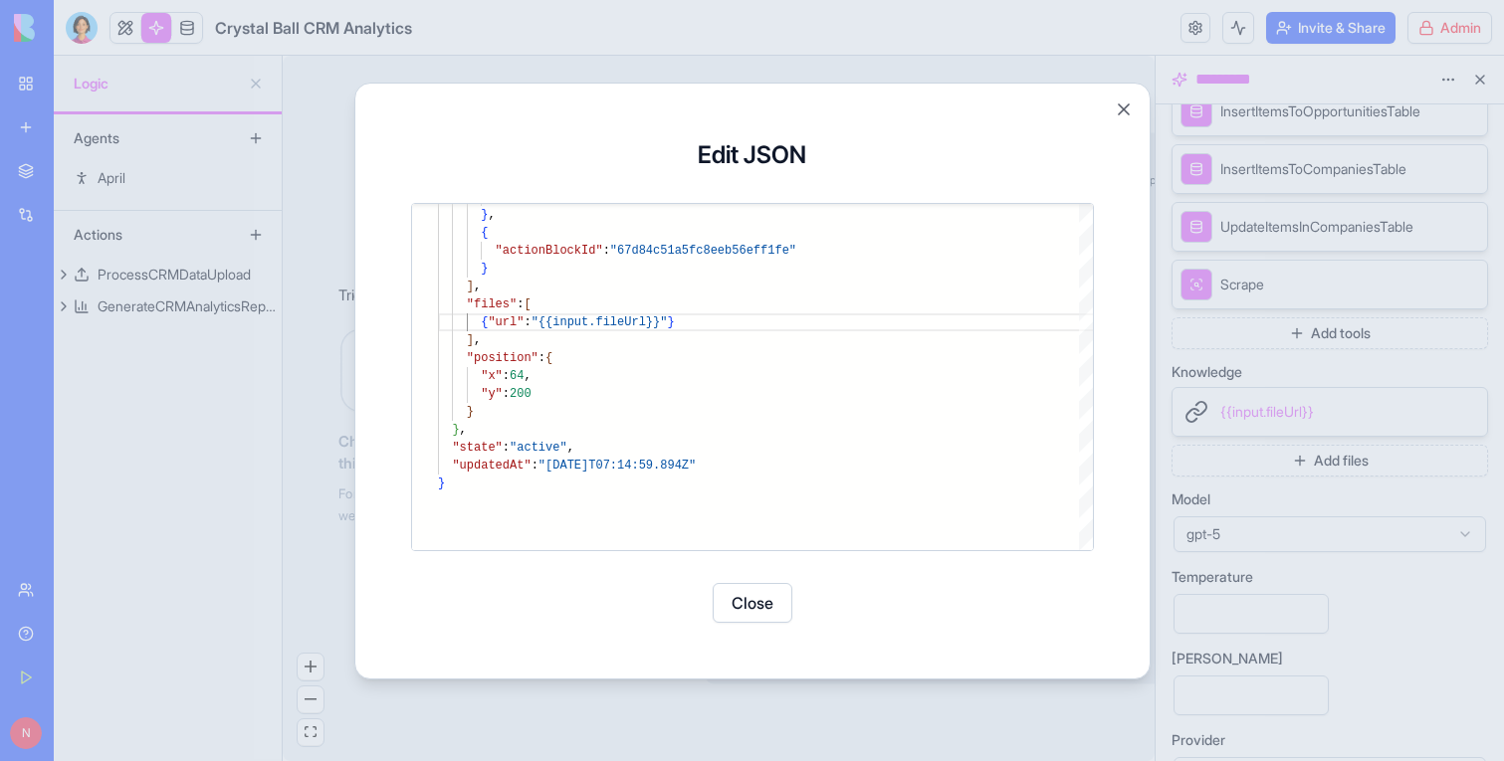
click at [770, 605] on button "Close" at bounding box center [753, 603] width 80 height 40
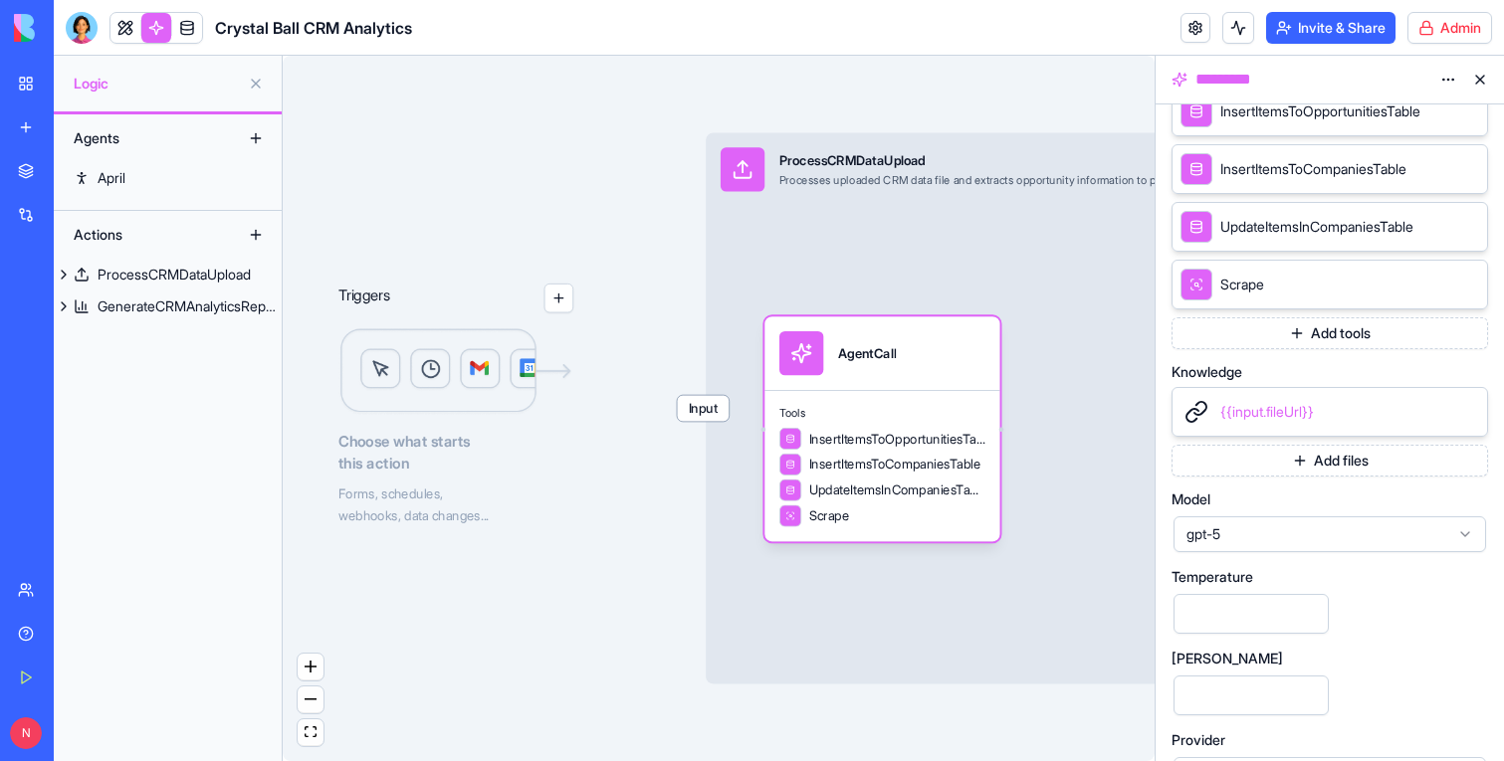
scroll to position [479, 0]
click at [118, 20] on link at bounding box center [125, 28] width 30 height 30
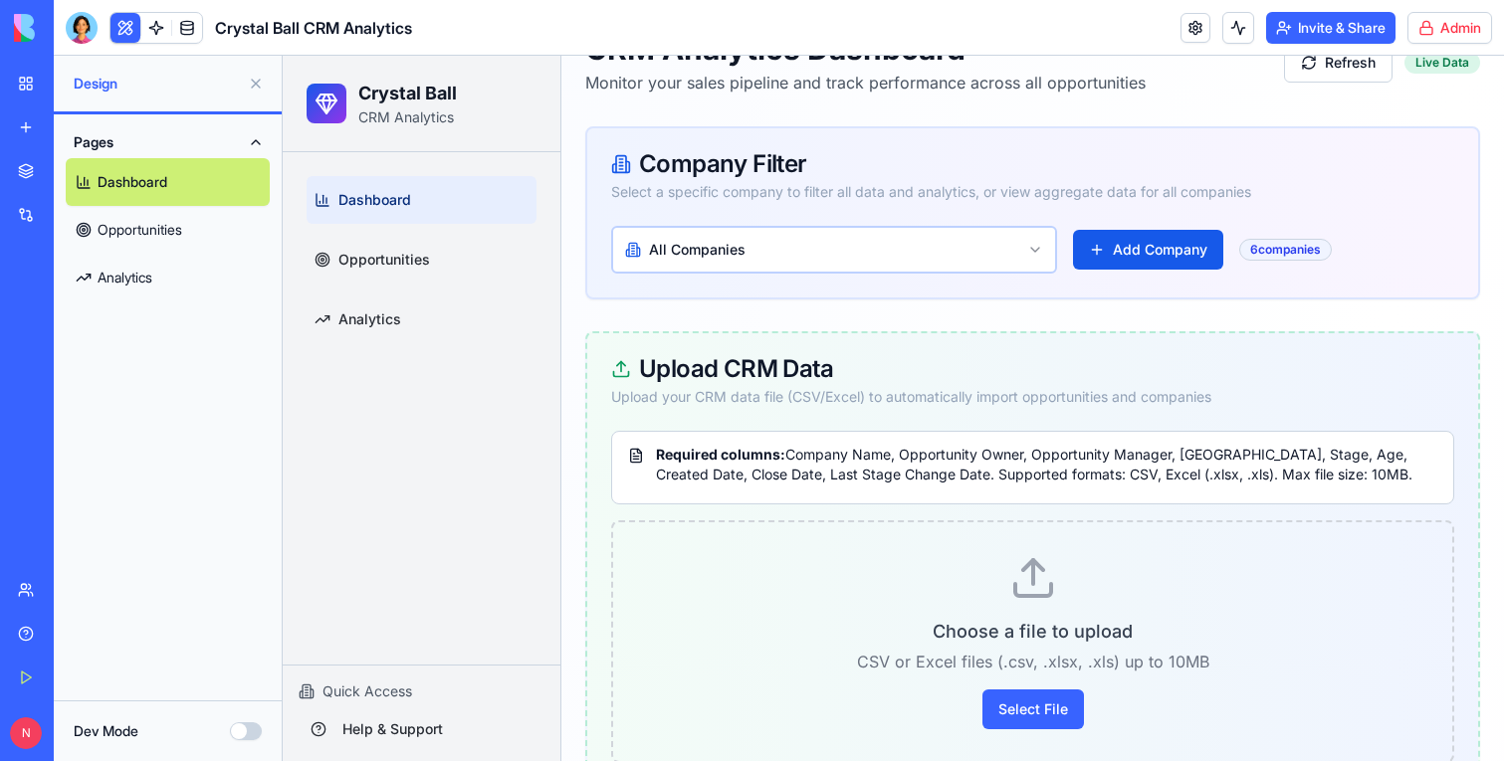
scroll to position [347, 0]
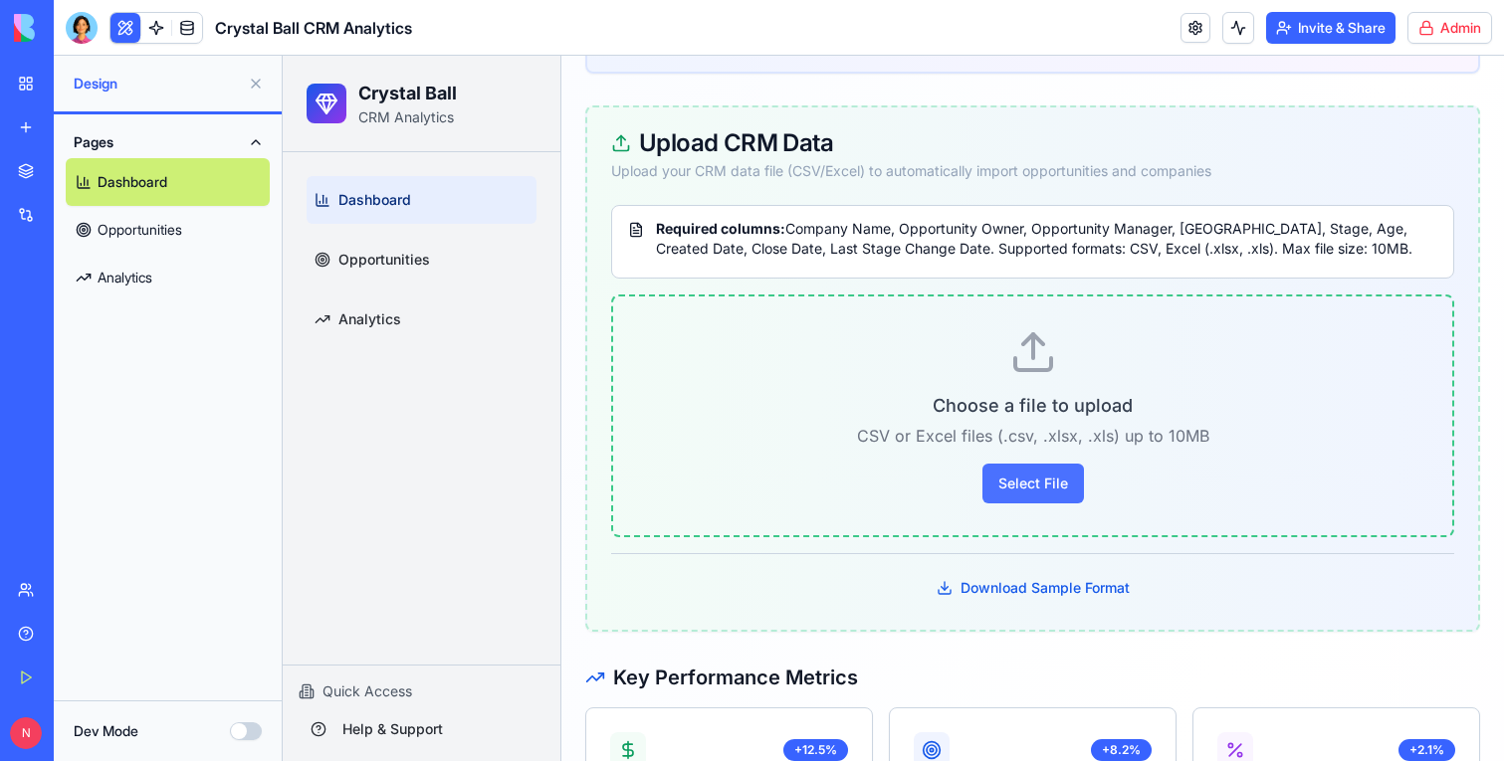
click at [1026, 467] on button "Select File" at bounding box center [1033, 484] width 102 height 40
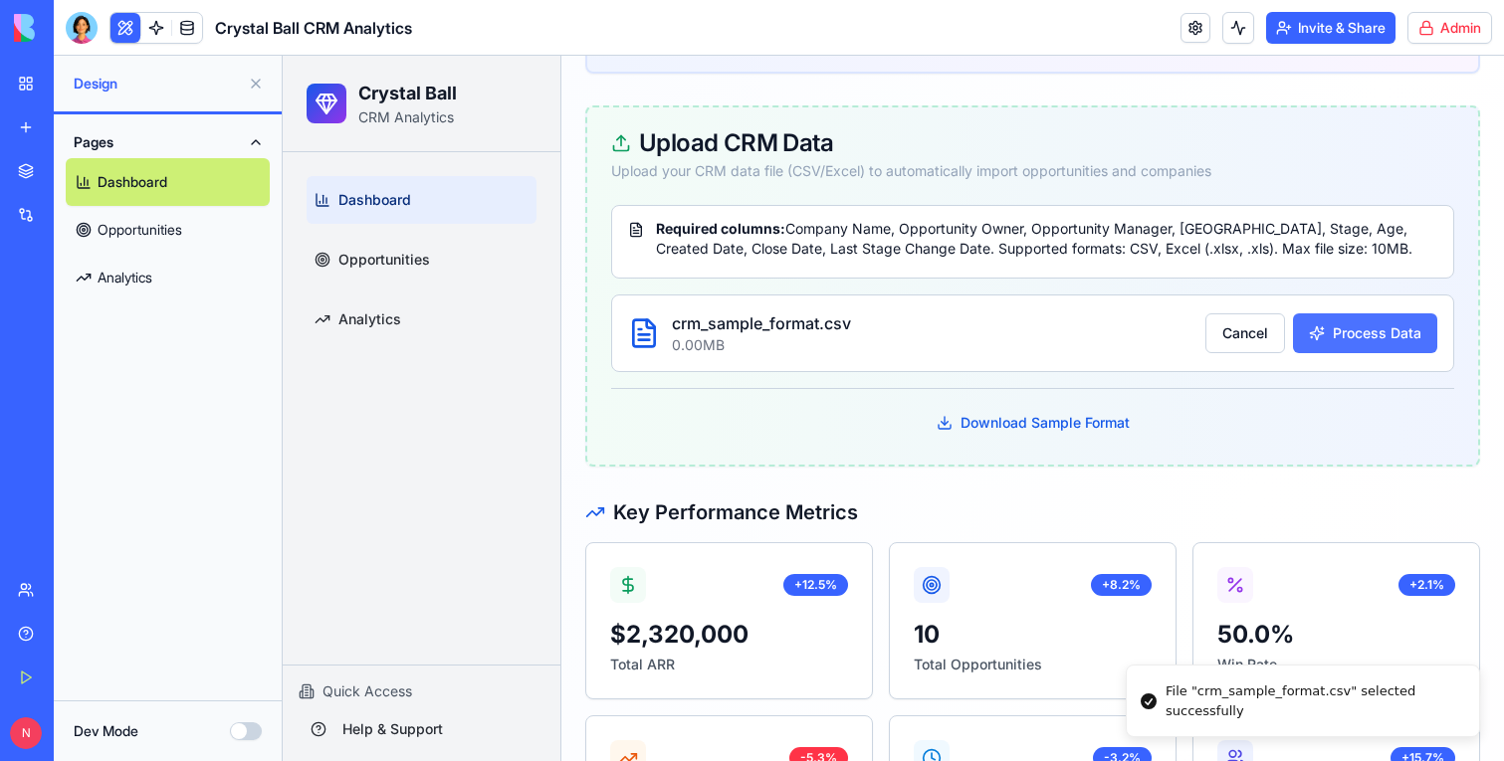
click at [1351, 319] on button "Process Data" at bounding box center [1365, 334] width 144 height 40
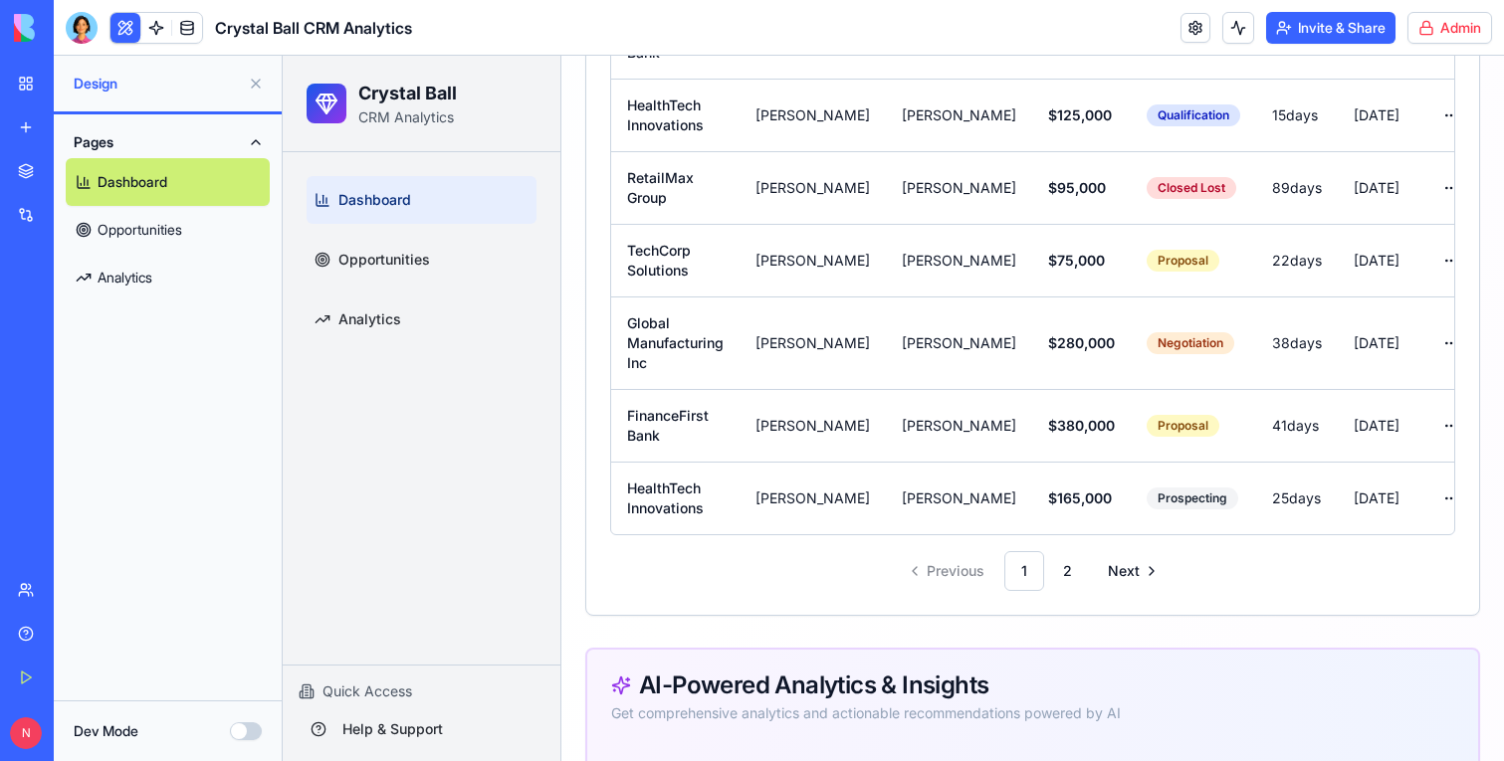
scroll to position [2571, 0]
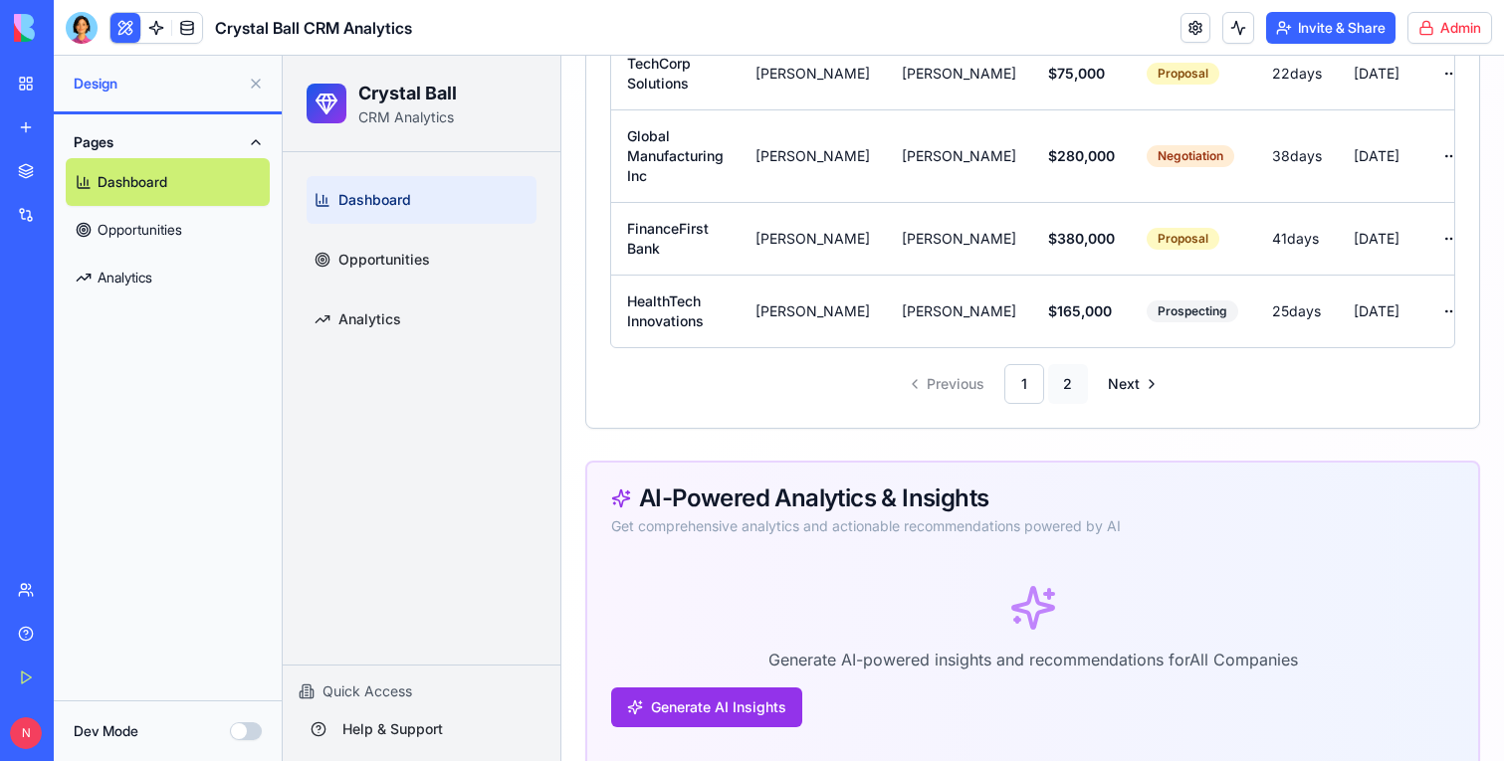
click at [1071, 364] on link "2" at bounding box center [1068, 384] width 40 height 40
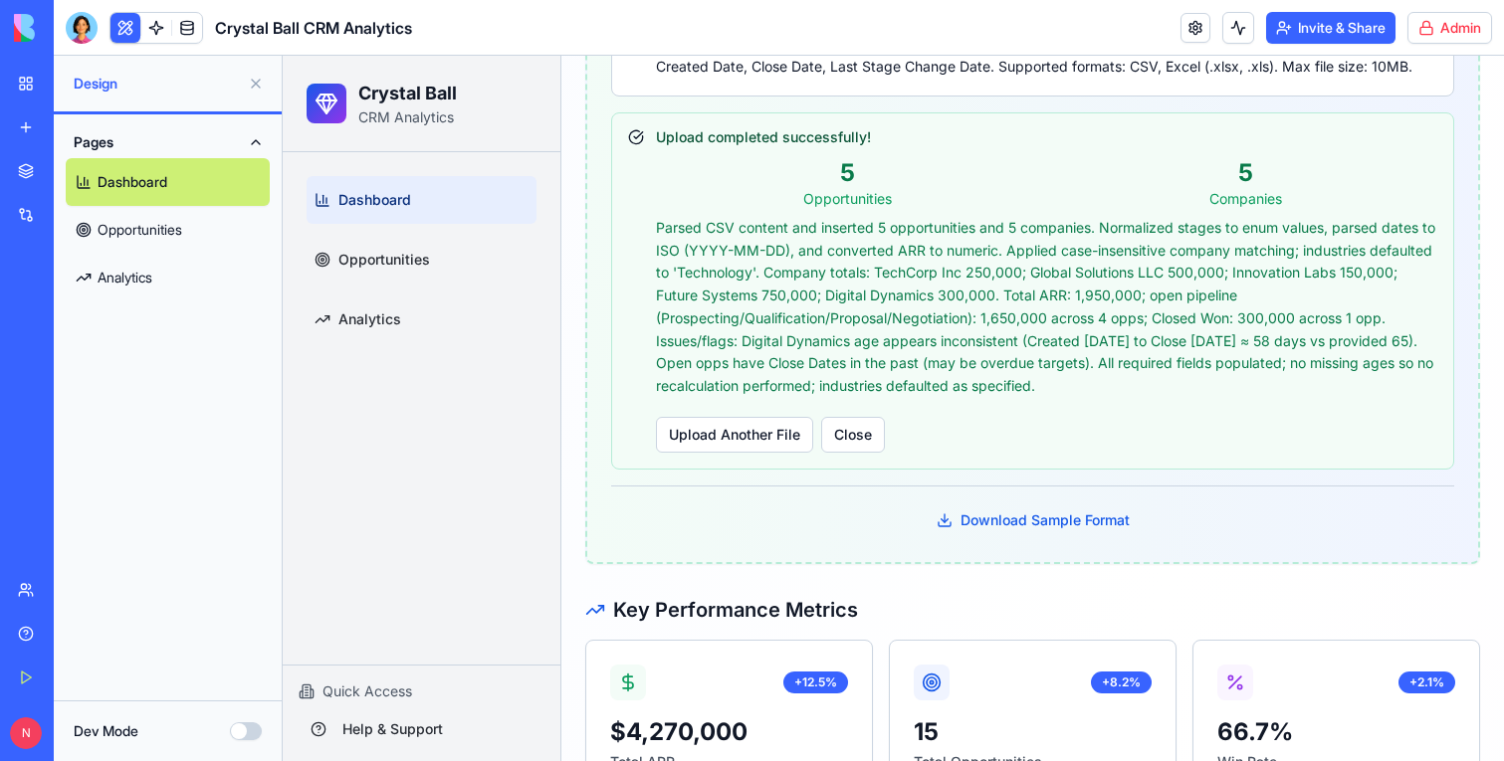
scroll to position [482, 0]
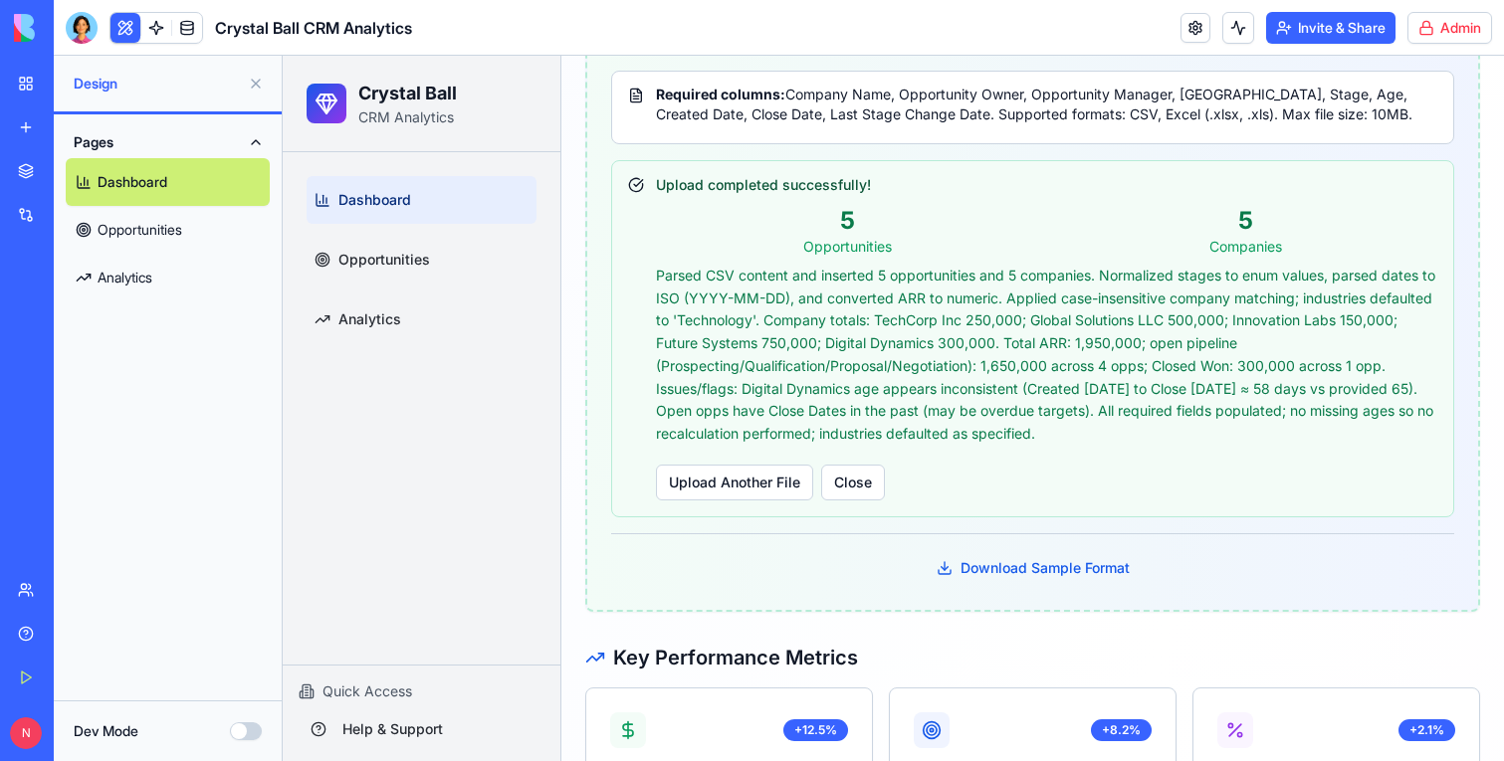
click at [40, 73] on link "My Workspace" at bounding box center [46, 84] width 80 height 40
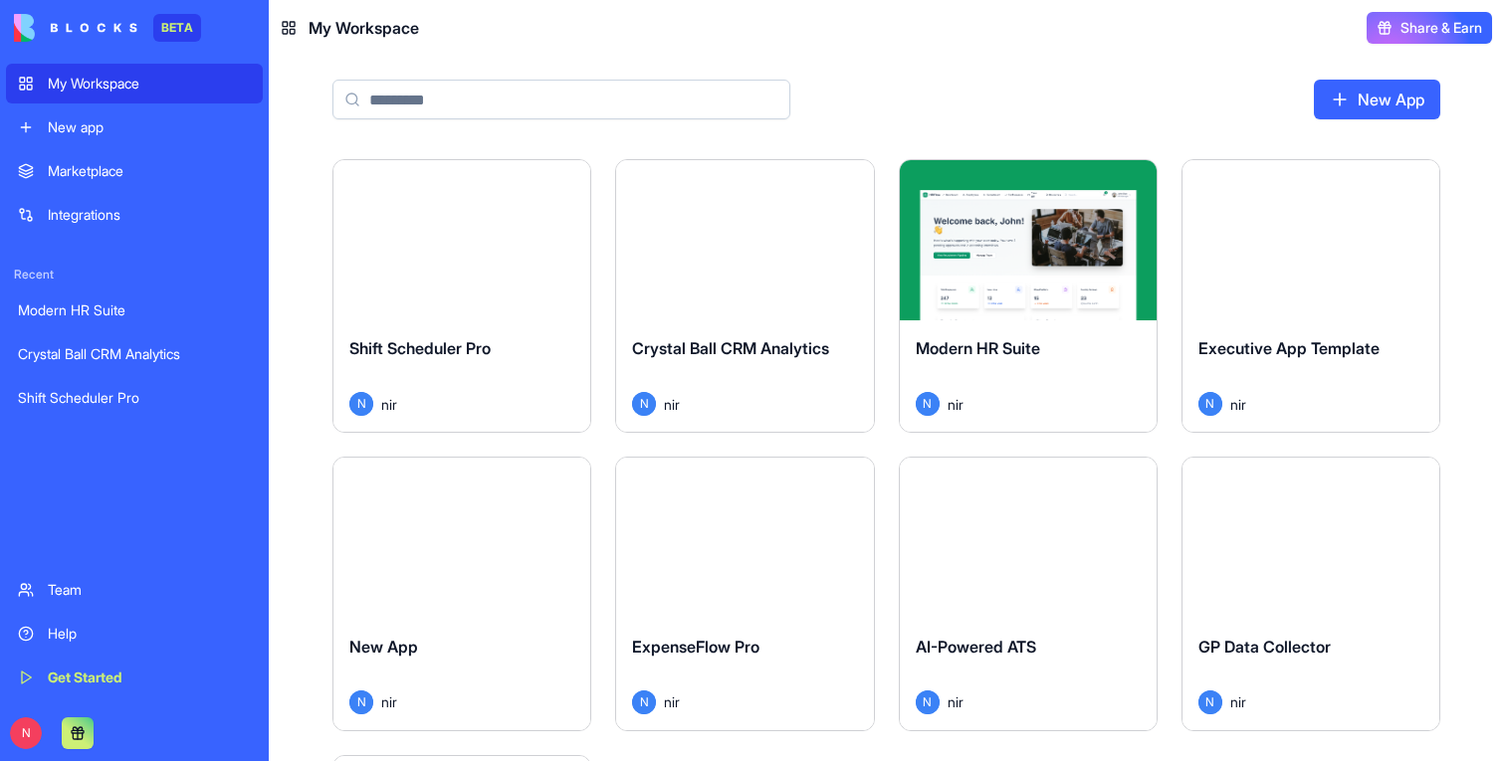
click at [762, 256] on button "Launch" at bounding box center [744, 241] width 149 height 40
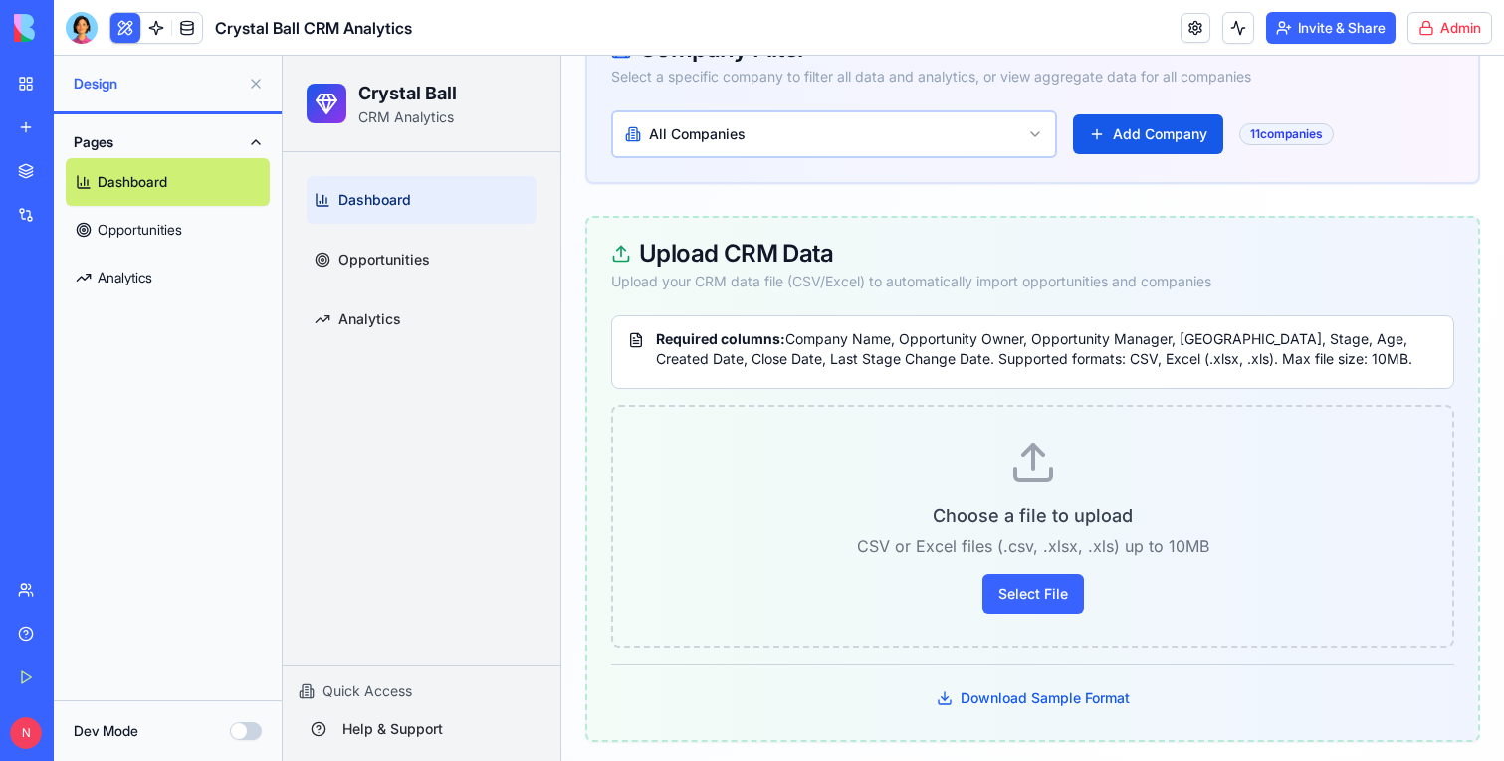
scroll to position [330, 0]
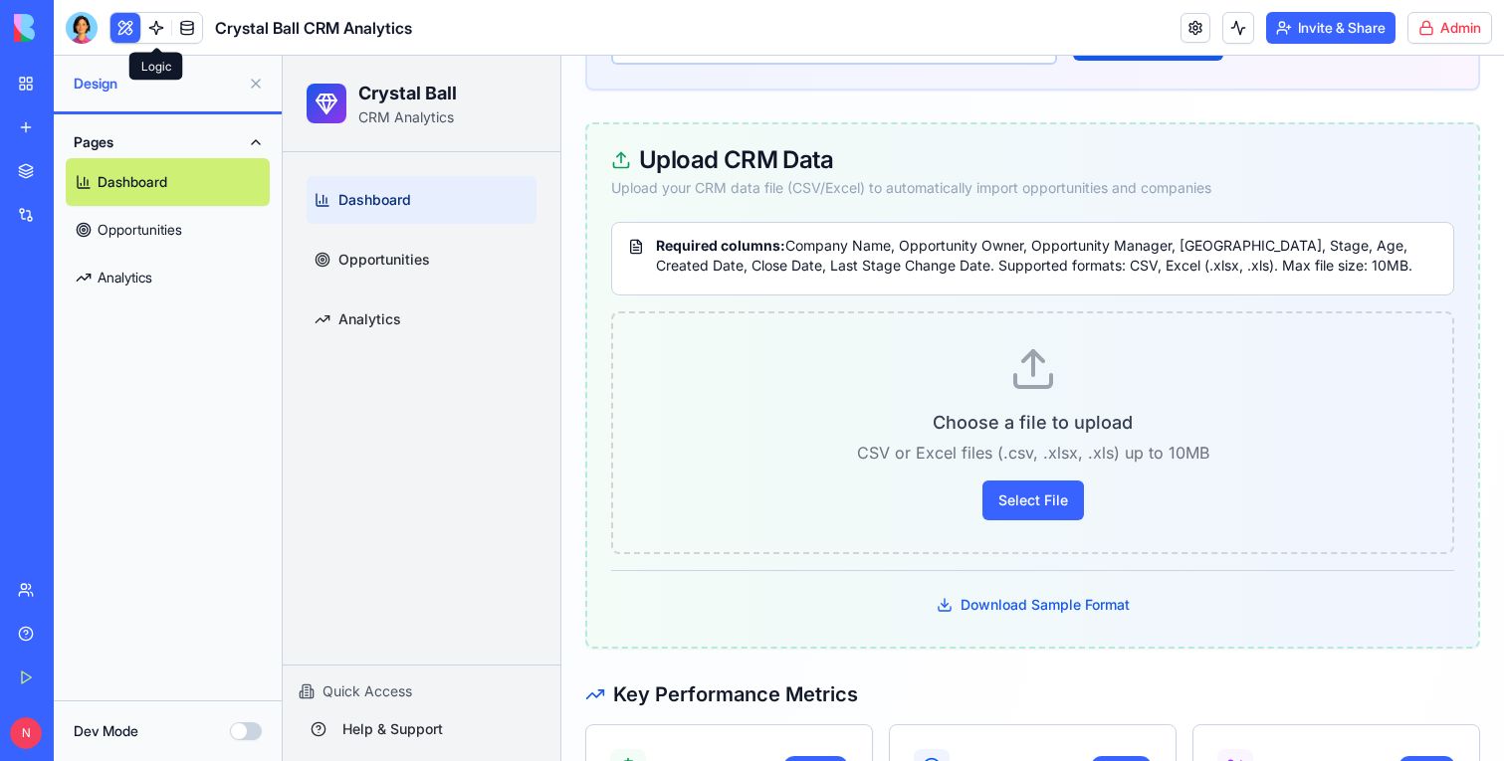
click at [153, 27] on link at bounding box center [156, 28] width 30 height 30
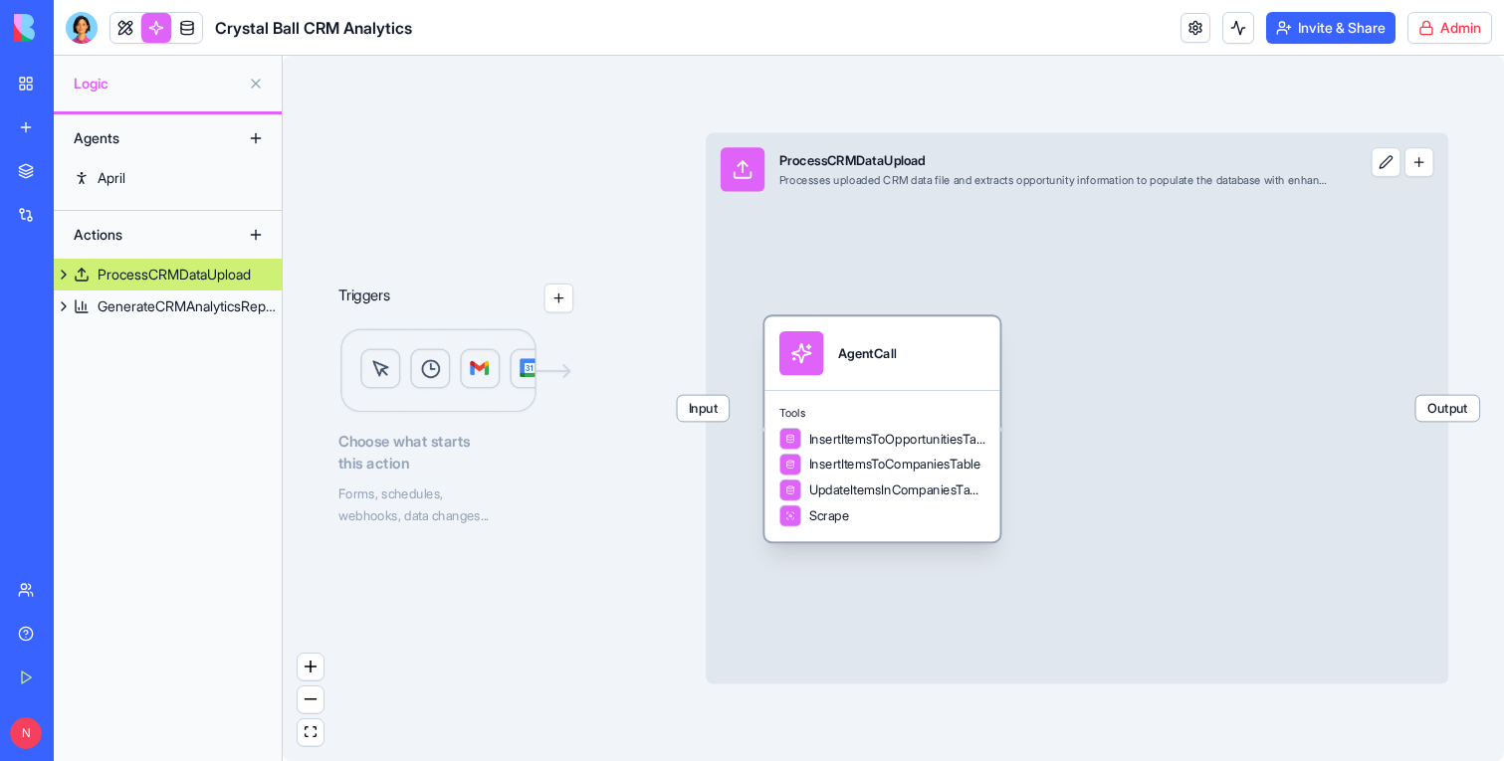
click at [933, 441] on span "InsertItemsToOpportunitiesTable" at bounding box center [897, 439] width 176 height 18
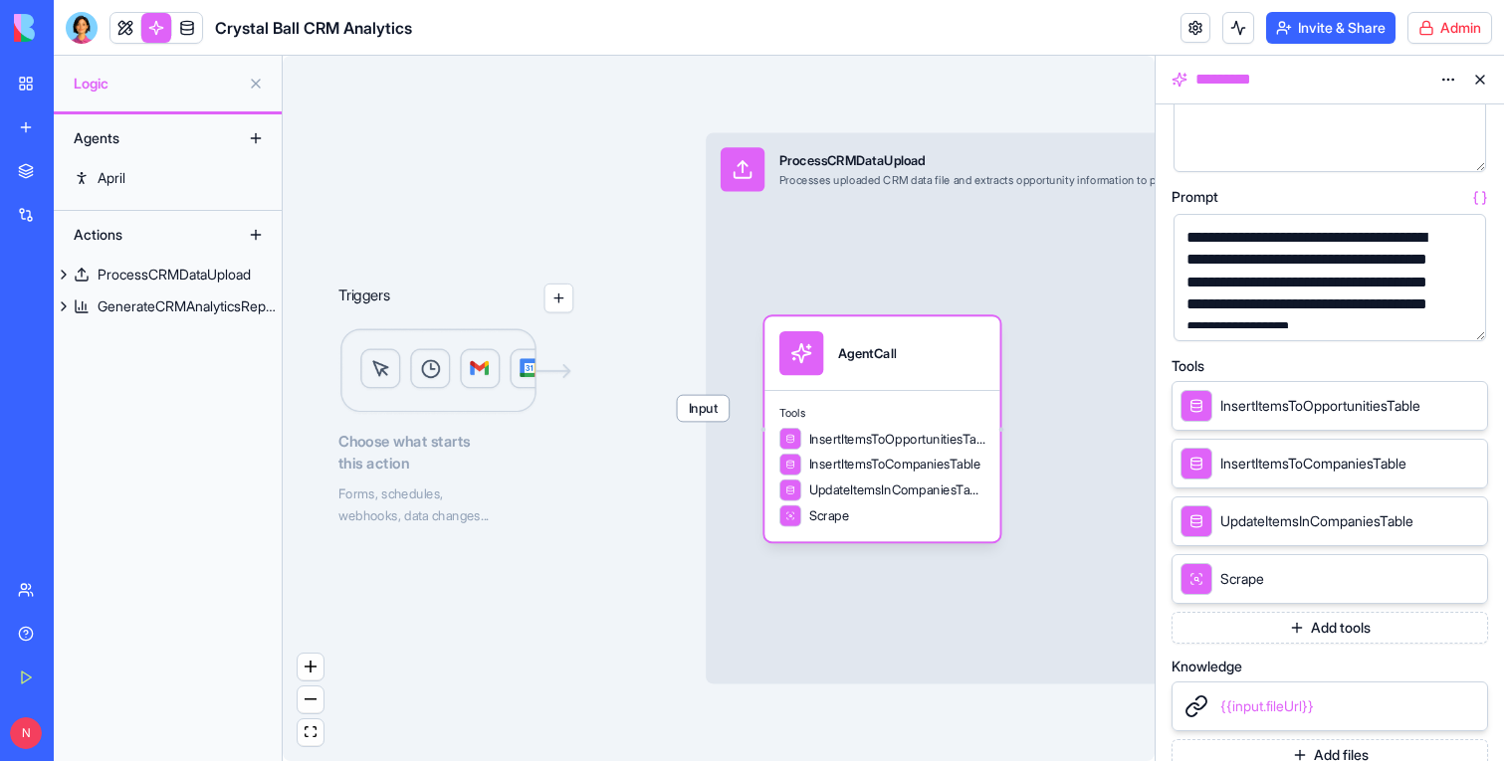
scroll to position [292, 0]
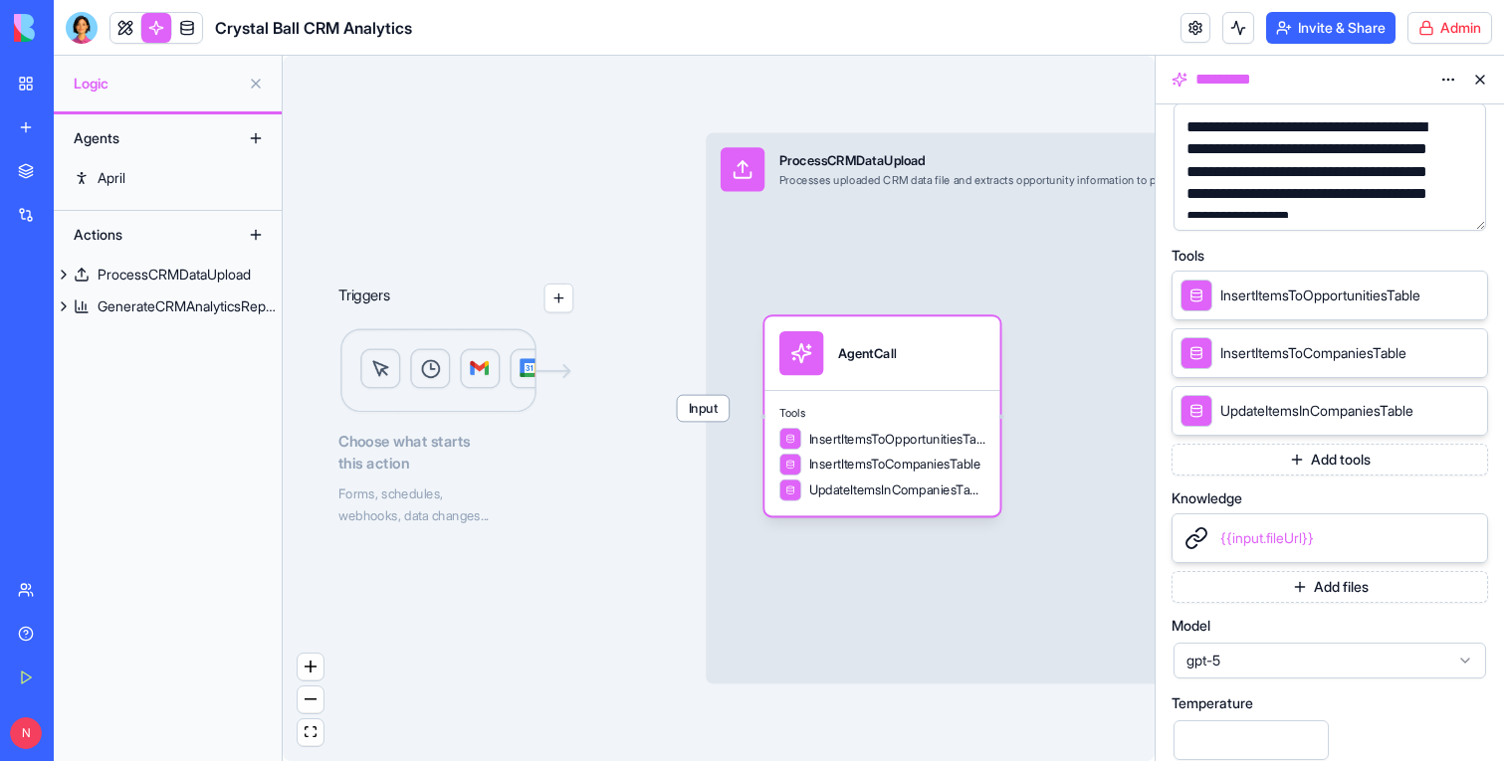
click at [229, 587] on div "Agents April Actions ProcessCRMDataUpload GenerateCRMAnalyticsReport" at bounding box center [168, 437] width 228 height 647
click at [33, 92] on link "My Workspace" at bounding box center [46, 84] width 80 height 40
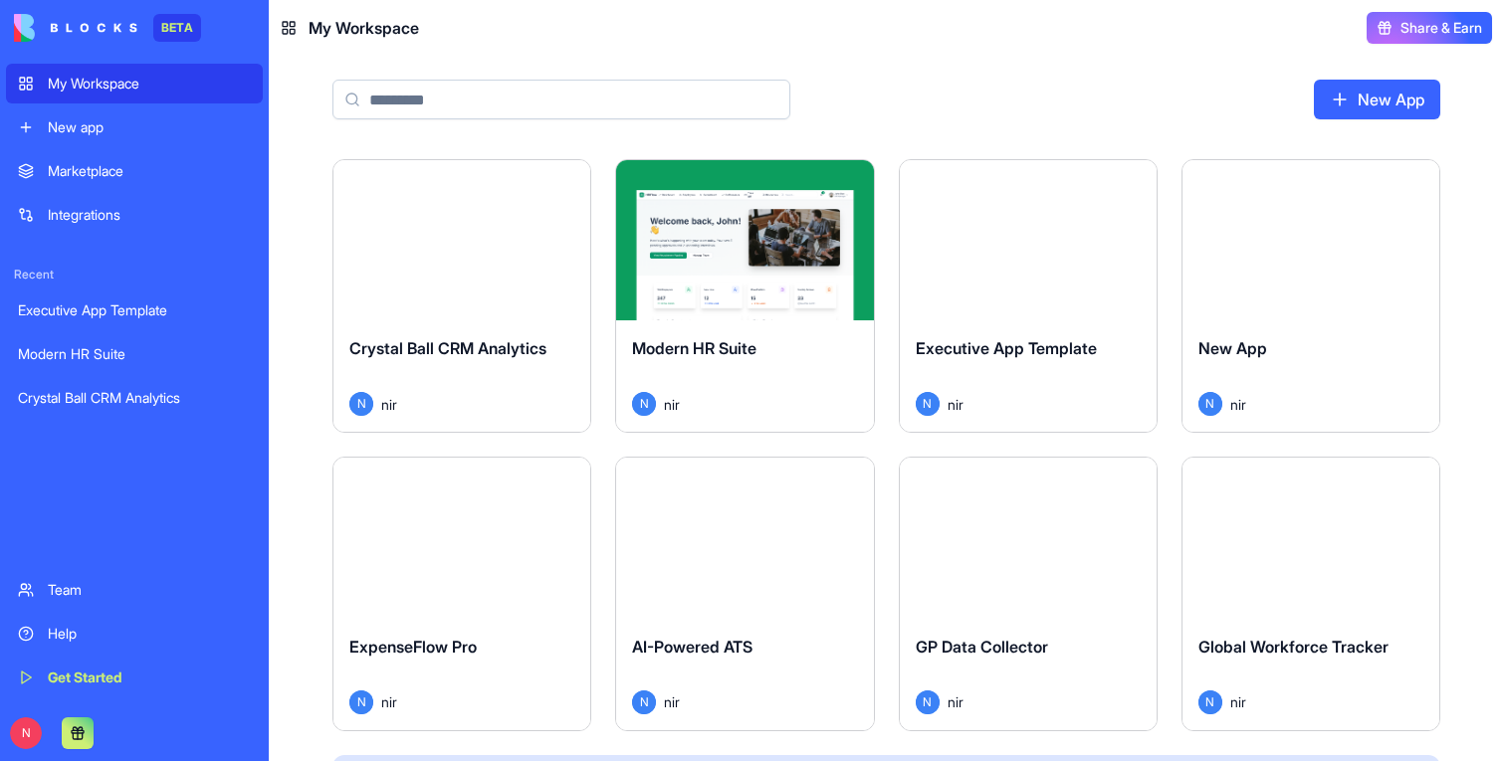
click at [1002, 252] on button "Launch" at bounding box center [1027, 241] width 149 height 40
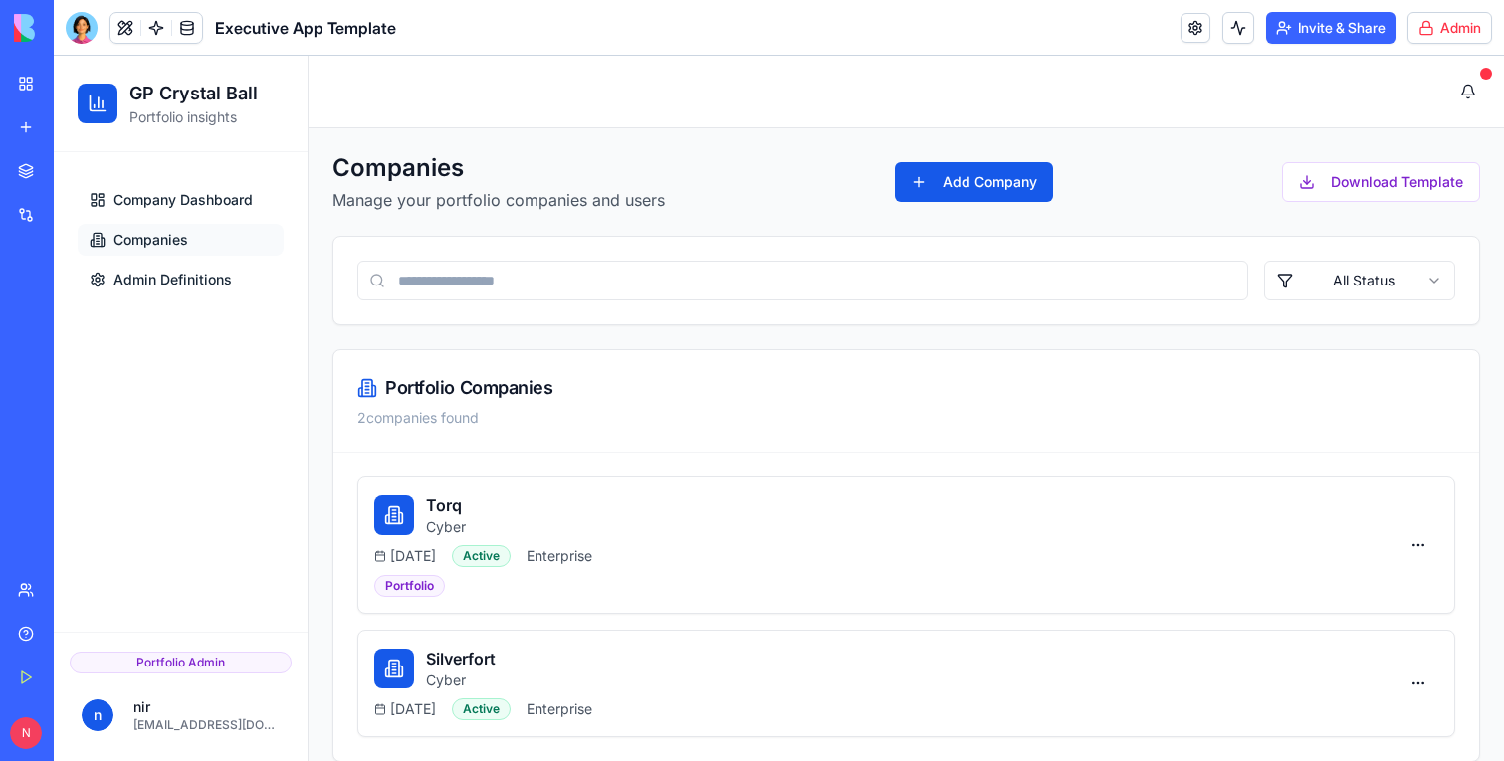
click at [154, 246] on span "Companies" at bounding box center [150, 240] width 75 height 20
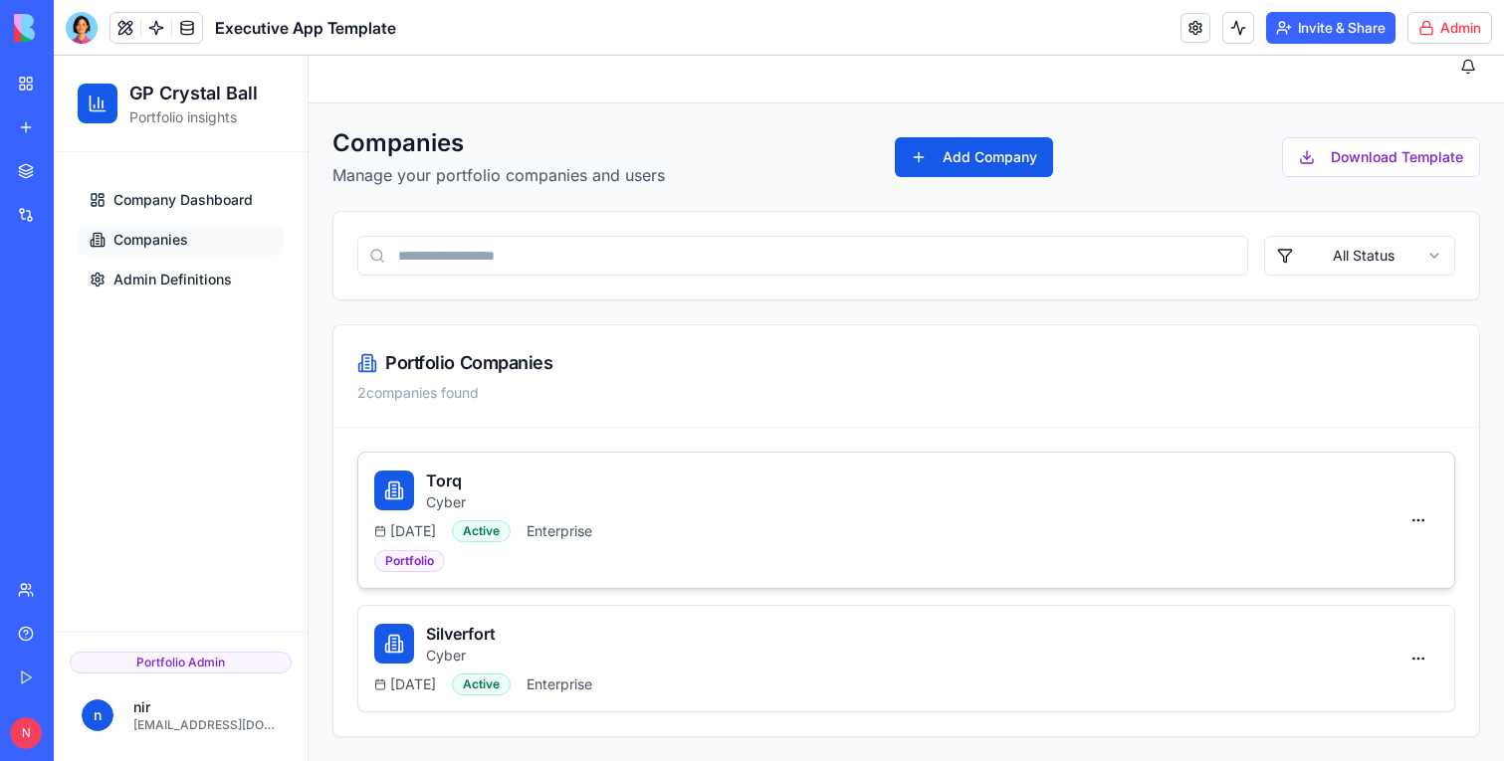
click at [618, 554] on div "Torq Cyber [DATE] Active Enterprise Portfolio" at bounding box center [886, 521] width 1024 height 104
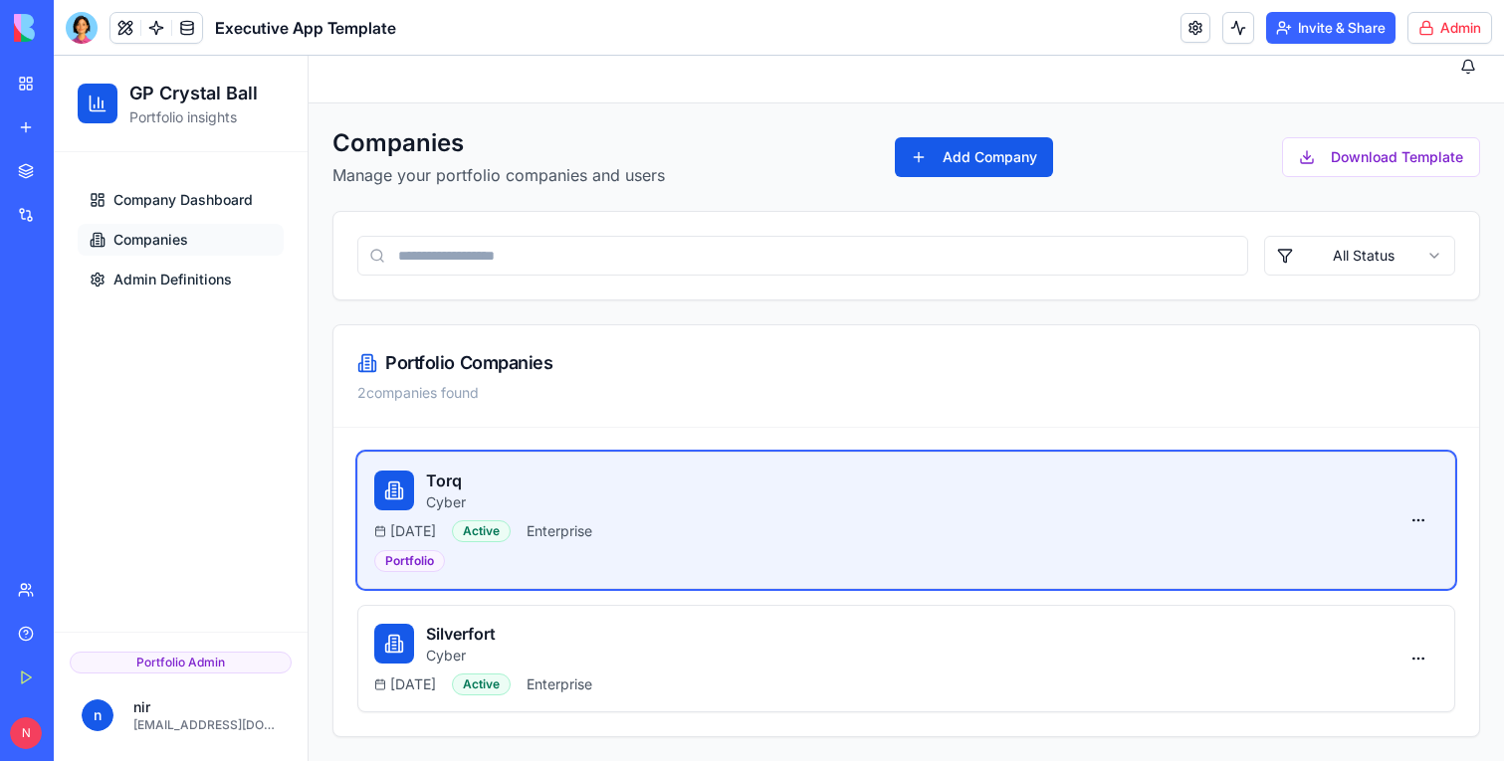
click at [716, 525] on div "[DATE] Active Enterprise" at bounding box center [886, 532] width 1024 height 22
click at [176, 198] on span "Company Dashboard" at bounding box center [182, 200] width 139 height 20
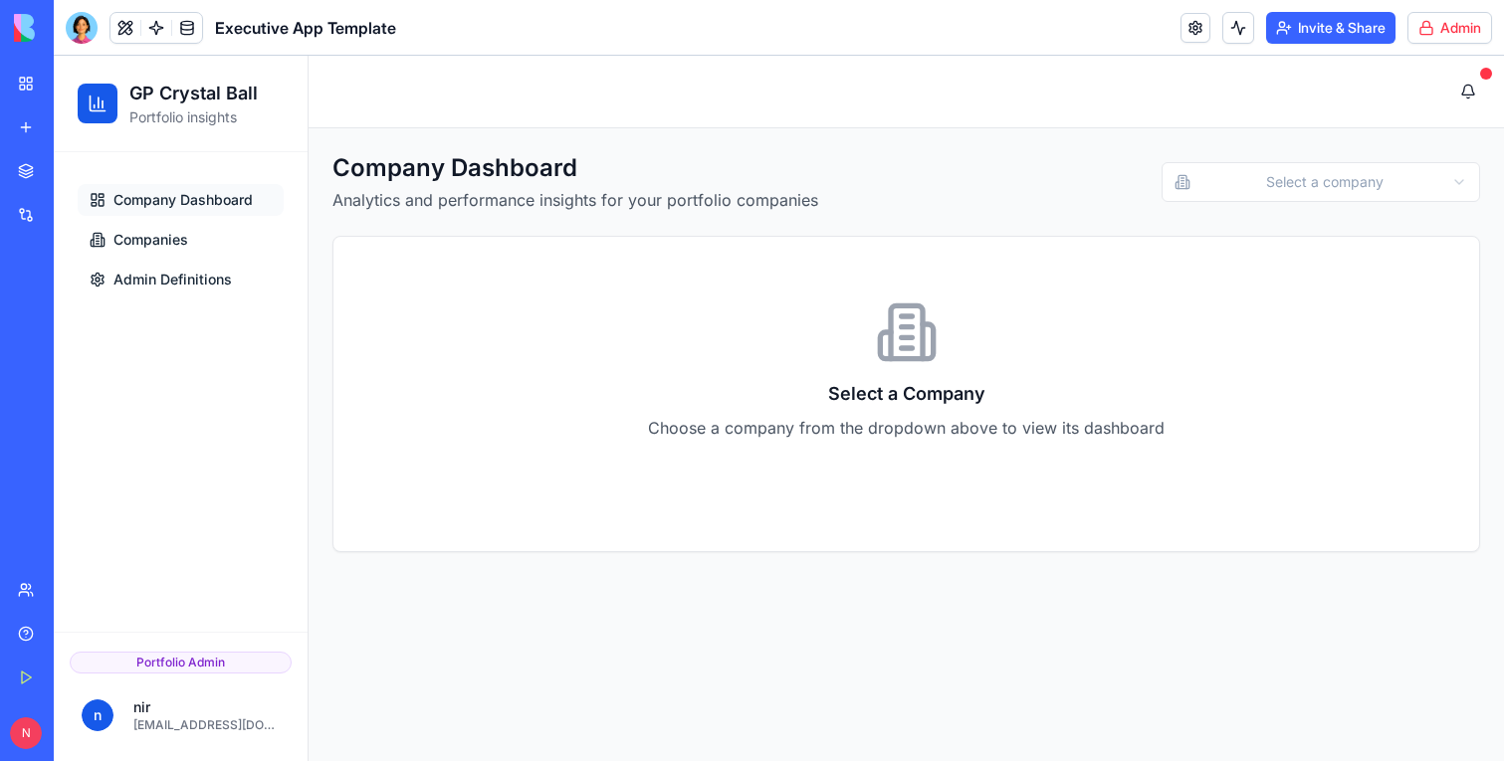
click at [10, 95] on link "My Workspace" at bounding box center [46, 84] width 80 height 40
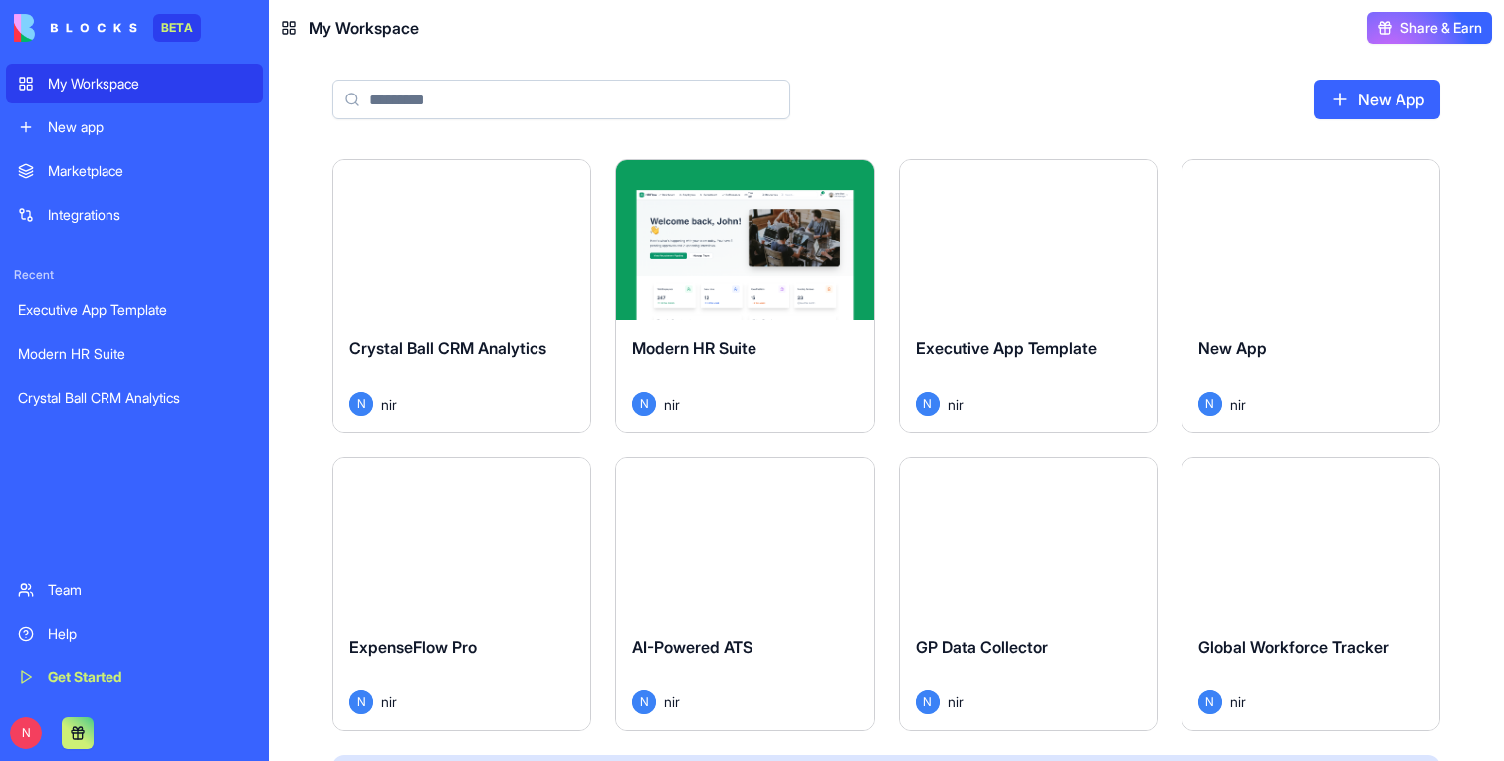
click at [1062, 267] on div "Launch" at bounding box center [1028, 240] width 257 height 160
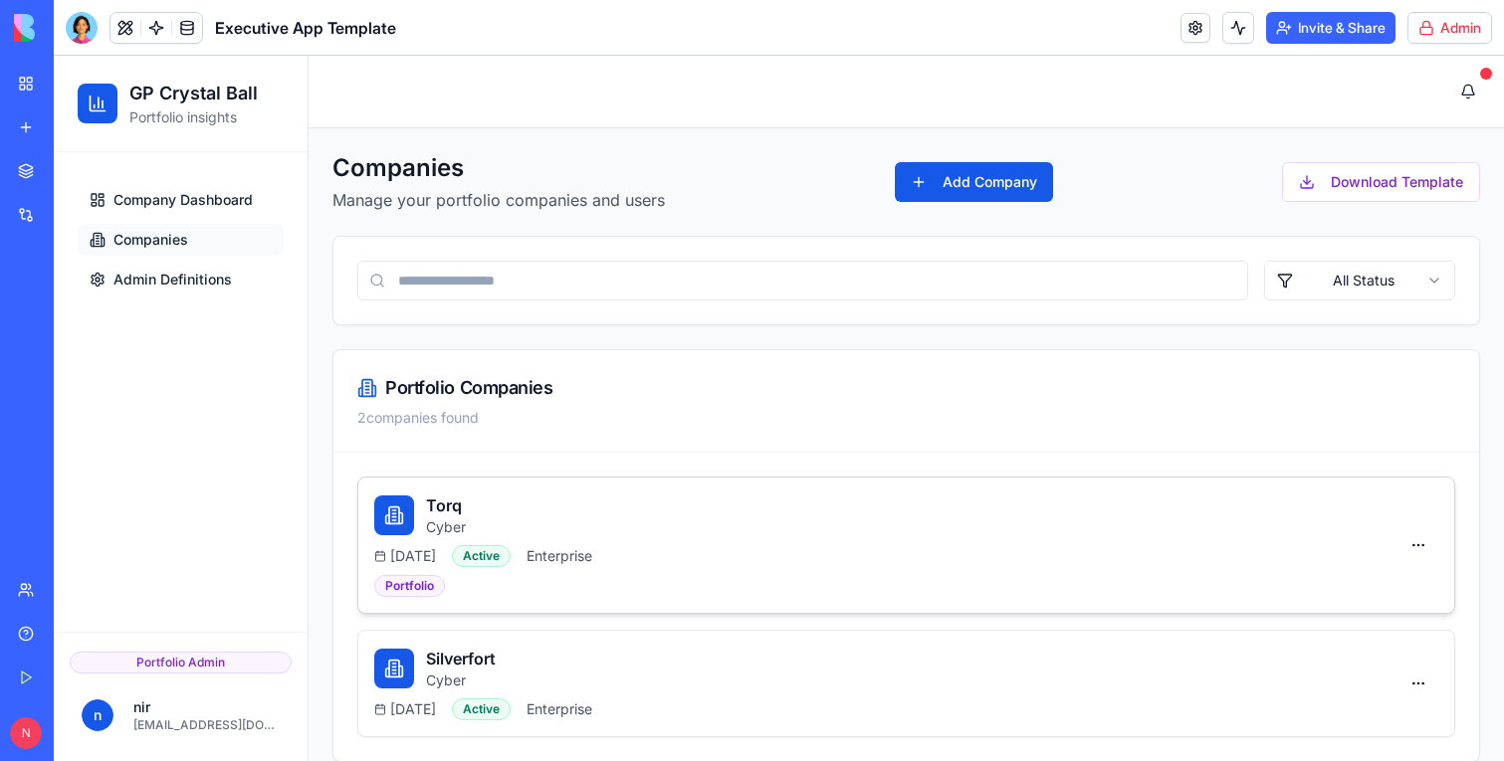
click at [657, 524] on div "Torq Cyber" at bounding box center [886, 516] width 1024 height 44
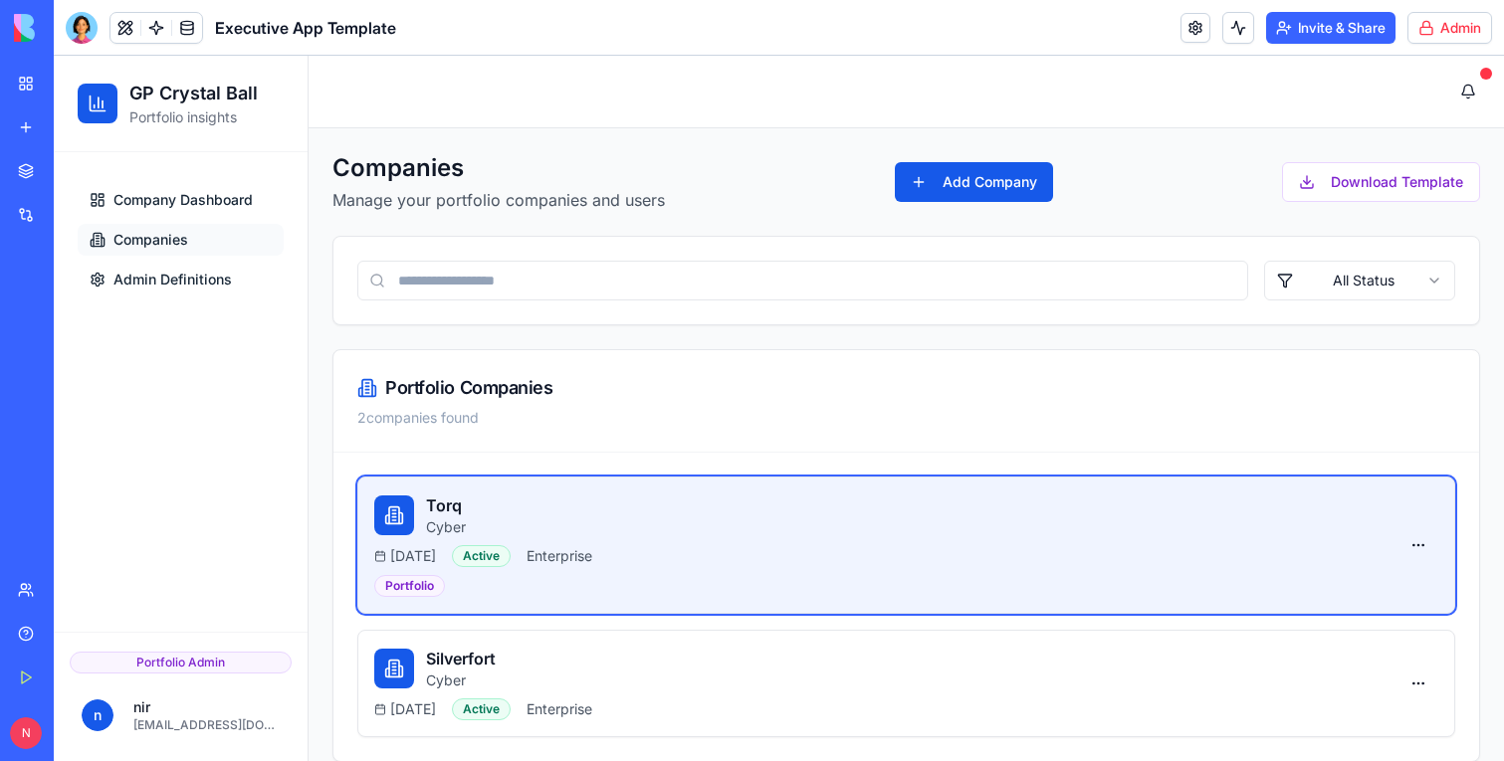
click at [658, 520] on div "Torq Cyber" at bounding box center [886, 516] width 1024 height 44
click at [192, 30] on link at bounding box center [187, 28] width 30 height 30
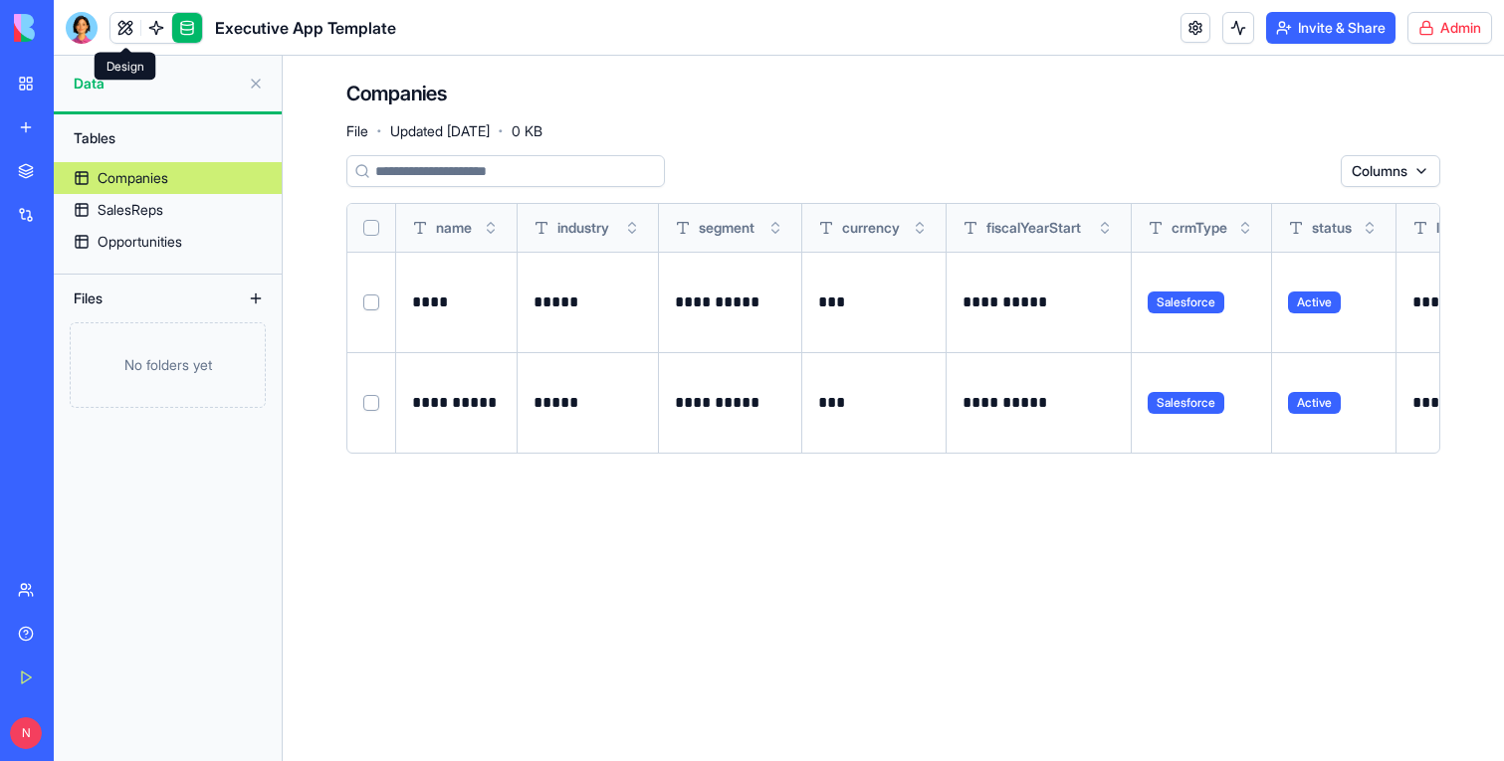
click at [119, 28] on link at bounding box center [125, 28] width 30 height 30
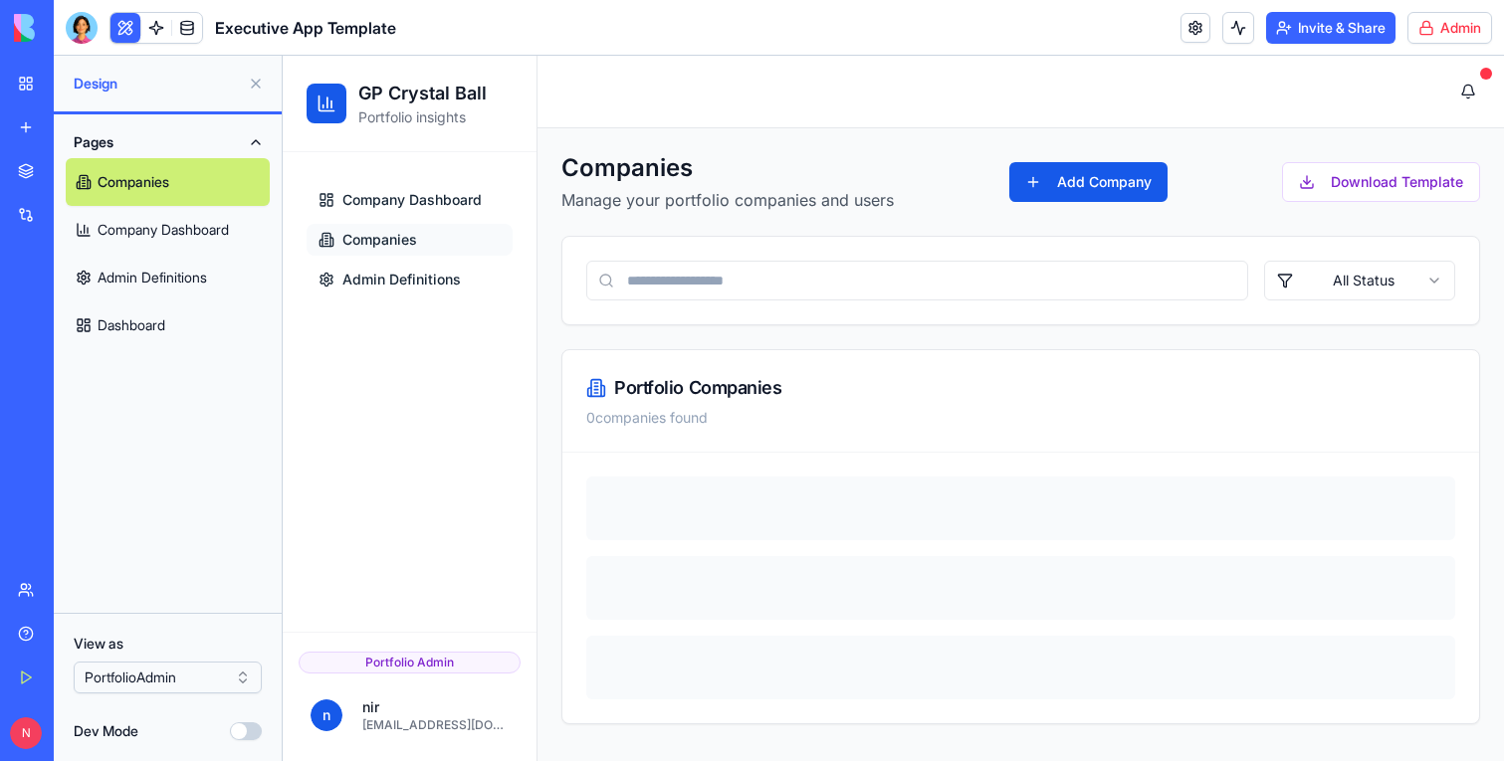
click at [140, 329] on link "Dashboard" at bounding box center [168, 326] width 204 height 48
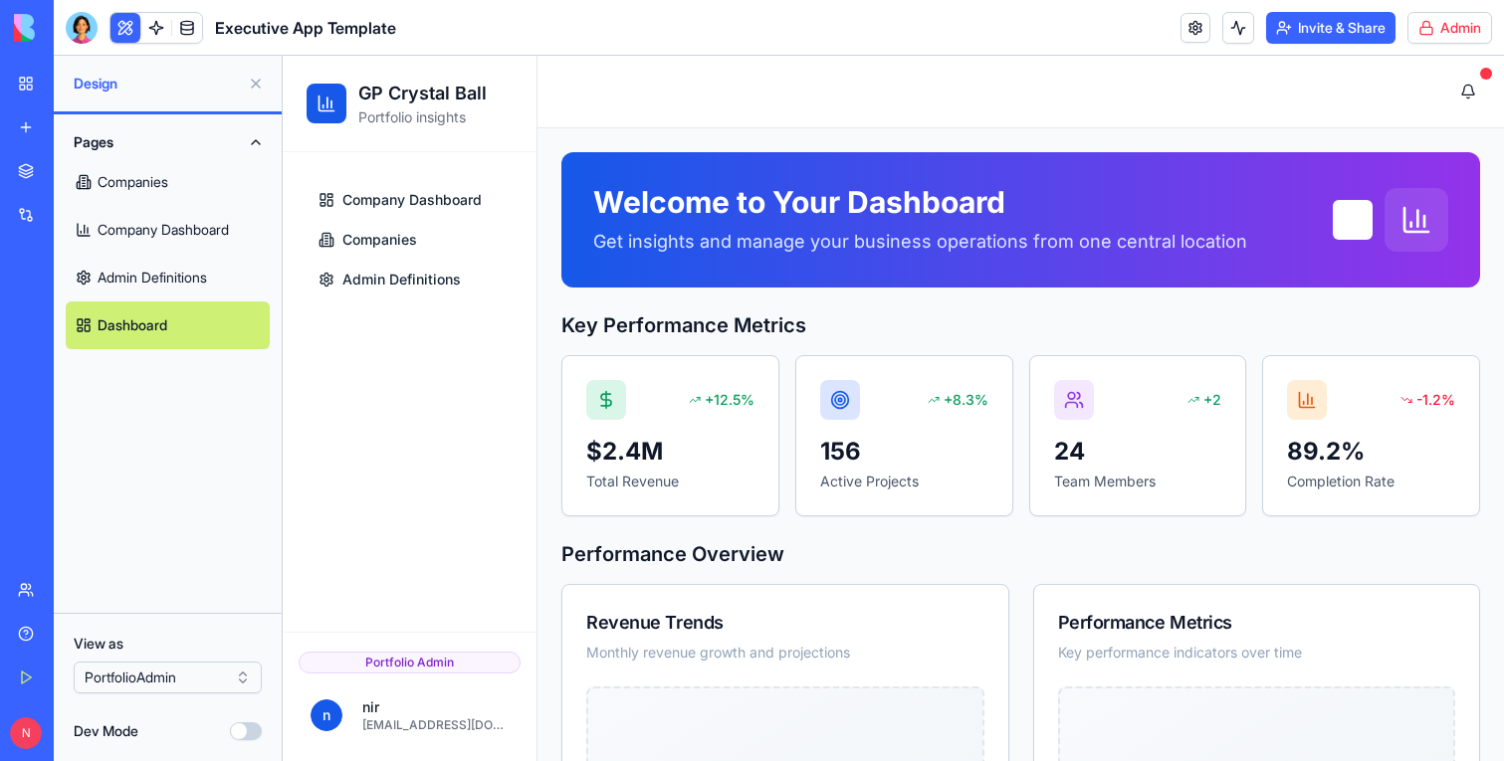
click at [149, 292] on link "Admin Definitions" at bounding box center [168, 278] width 204 height 48
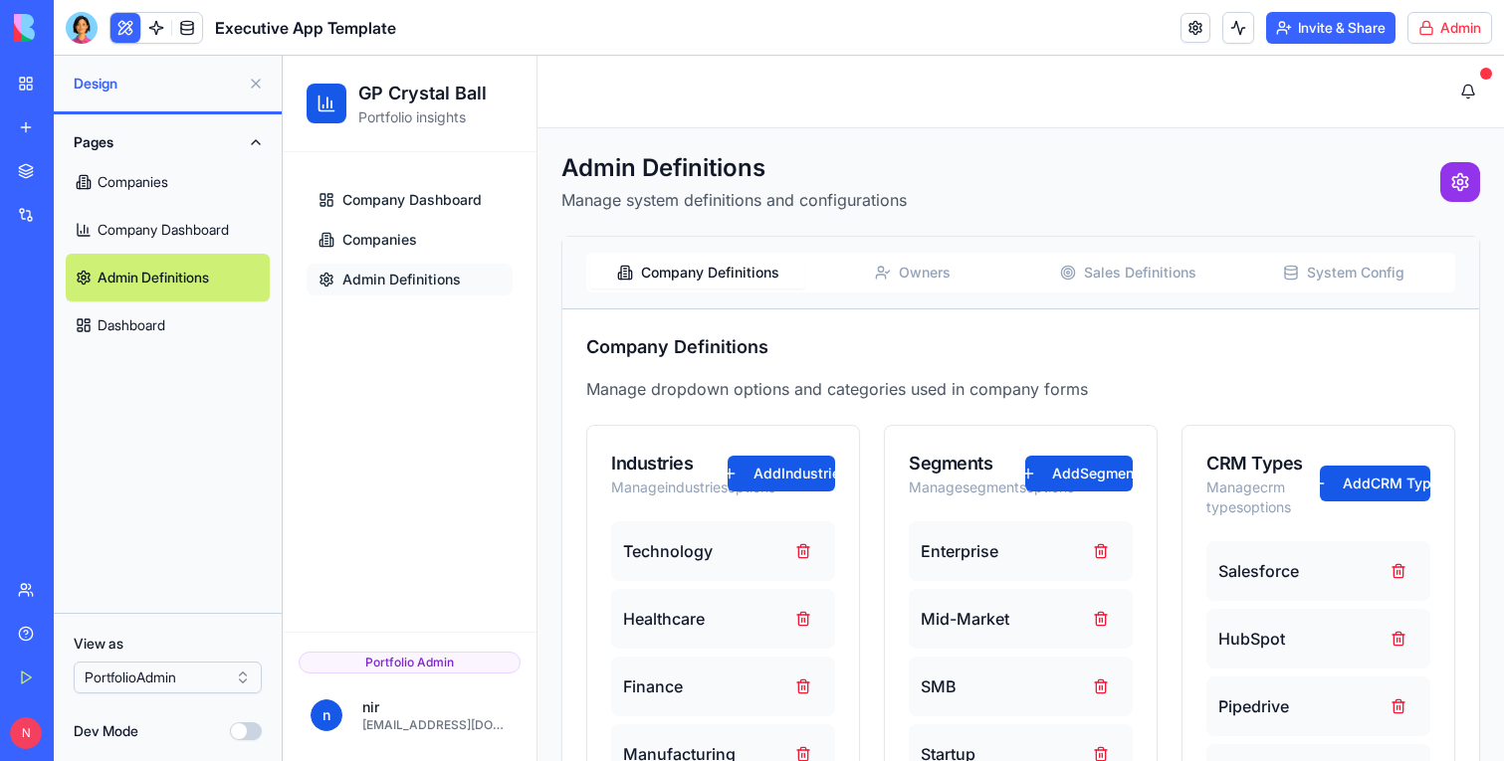
click at [148, 227] on link "Company Dashboard" at bounding box center [168, 230] width 204 height 48
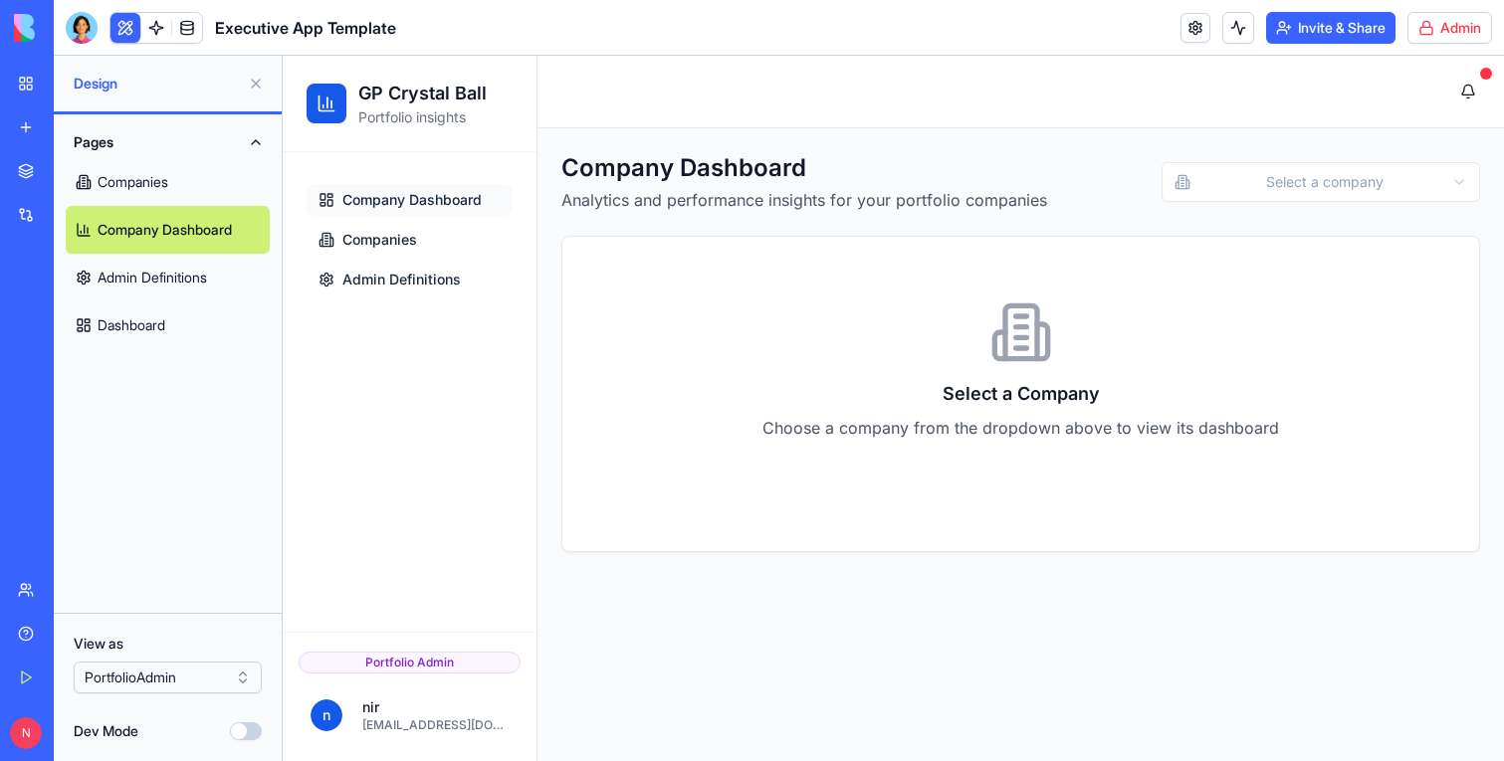
click at [154, 181] on link "Companies" at bounding box center [168, 182] width 204 height 48
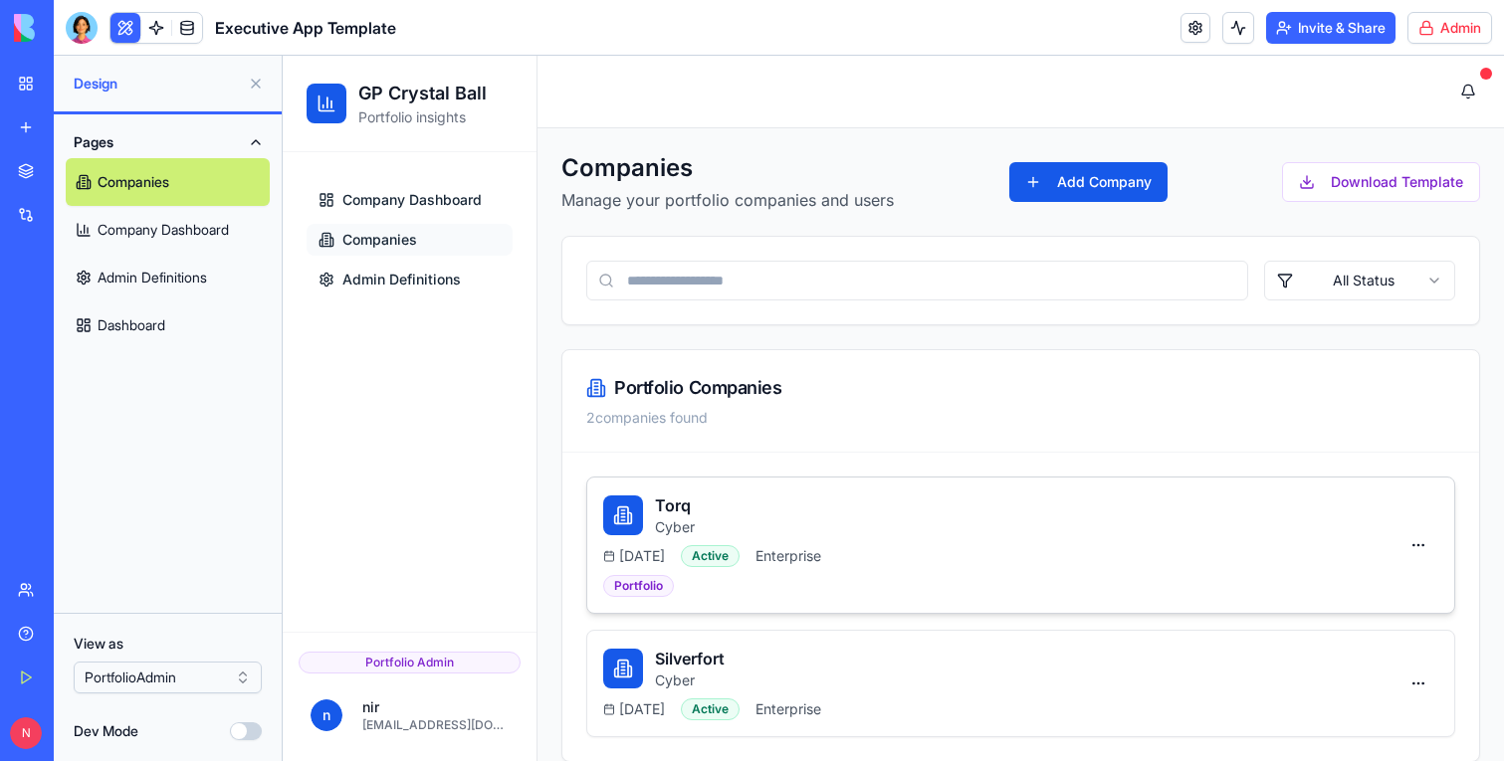
click at [1004, 533] on div "Torq Cyber" at bounding box center [1000, 516] width 795 height 44
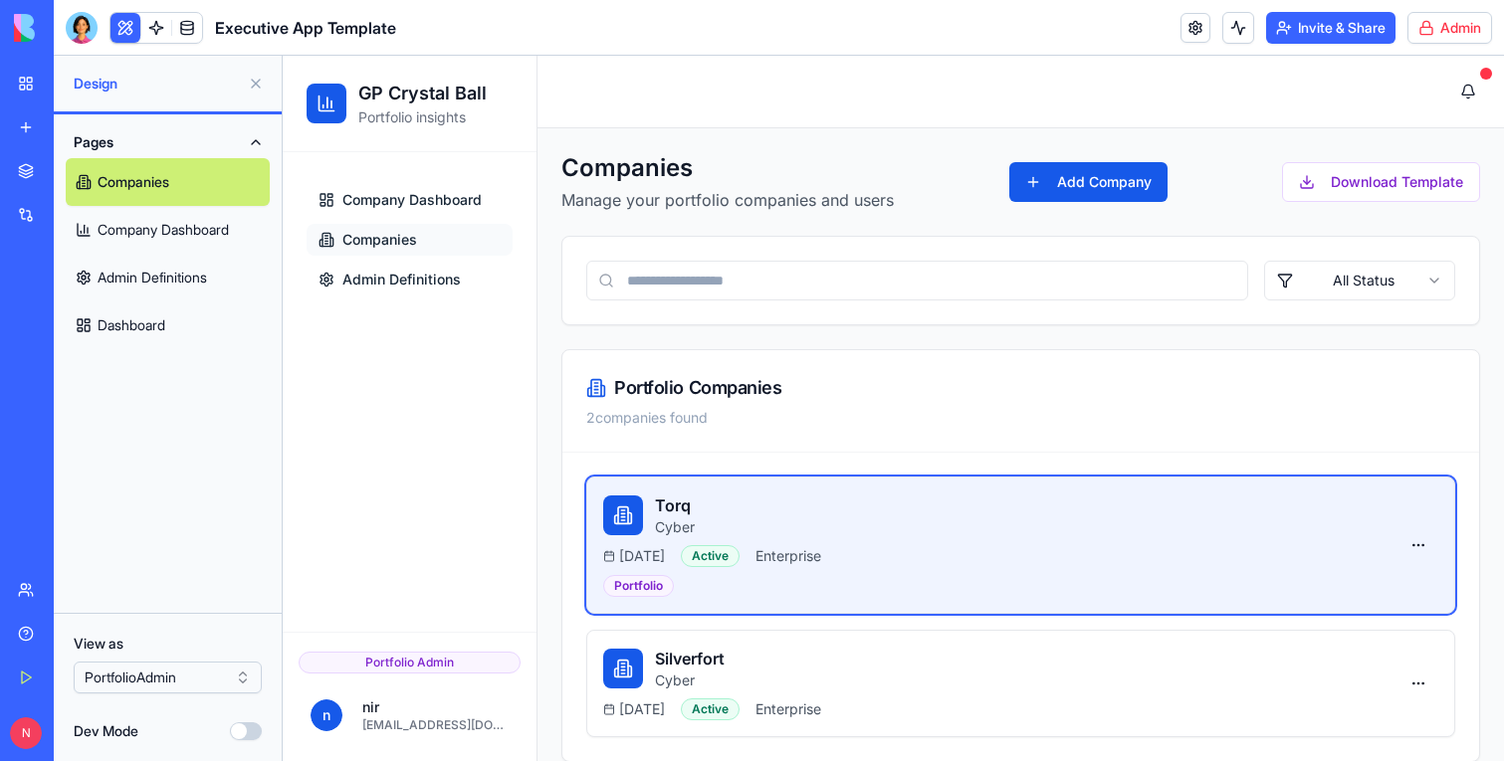
click at [1004, 533] on div "Torq Cyber" at bounding box center [1000, 516] width 795 height 44
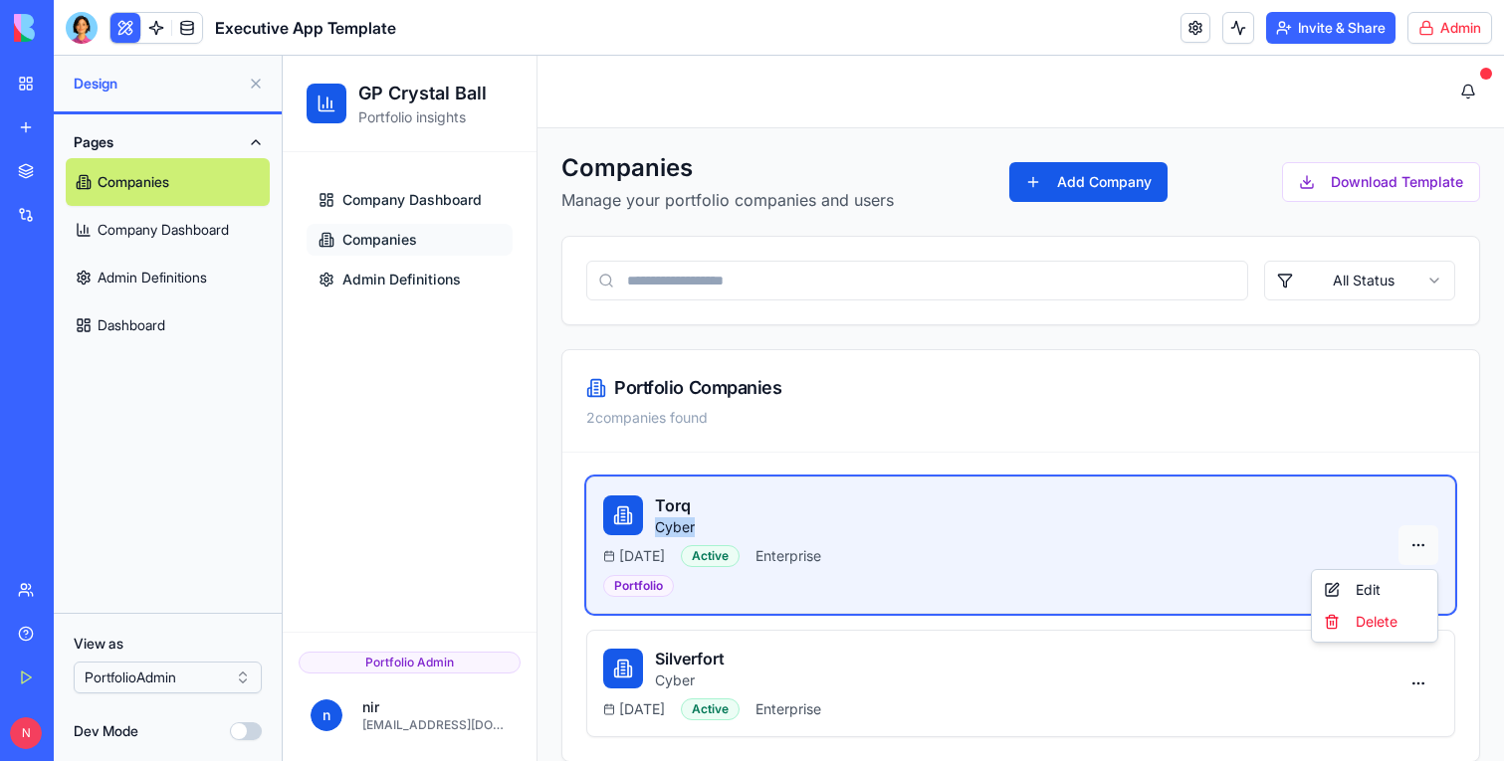
click at [1409, 579] on div "Edit" at bounding box center [1374, 590] width 117 height 32
click at [378, 200] on span "Company Dashboard" at bounding box center [411, 200] width 139 height 20
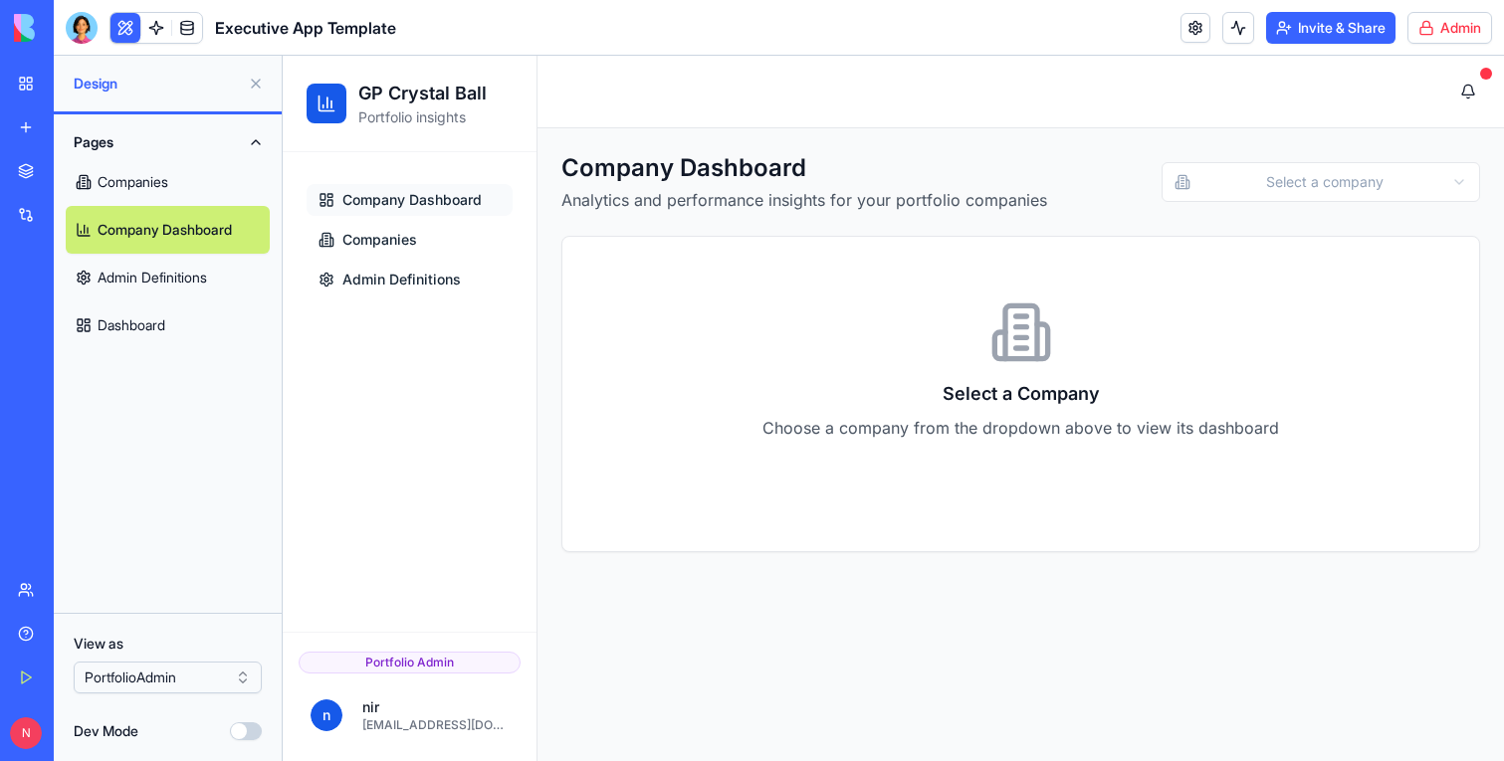
click at [1248, 157] on div "Company Dashboard Analytics and performance insights for your portfolio compani…" at bounding box center [1020, 182] width 919 height 60
click at [1248, 166] on html "GP Crystal Ball Portfolio insights Company Dashboard Companies Admin Definition…" at bounding box center [893, 409] width 1221 height 706
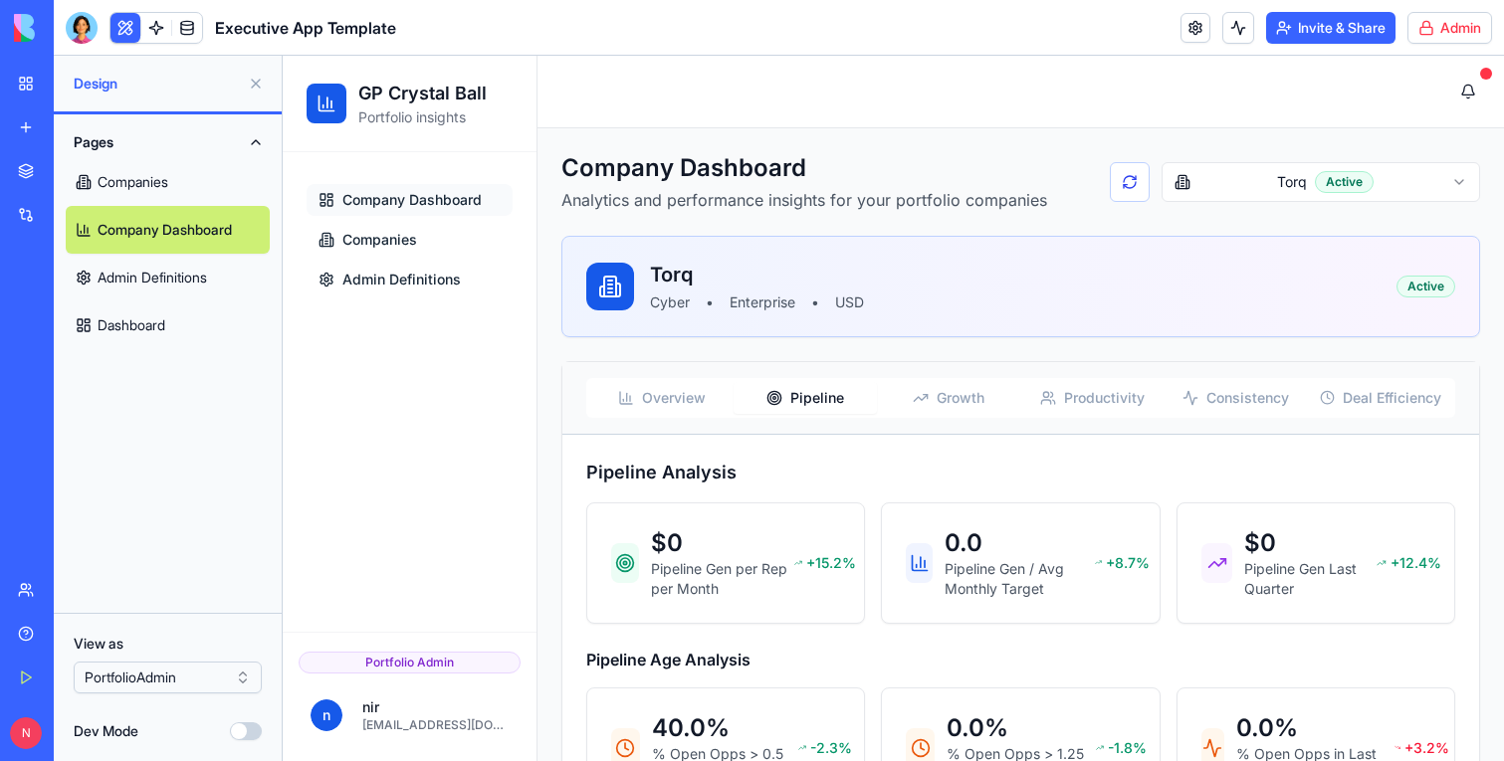
click at [798, 391] on span "Pipeline" at bounding box center [817, 398] width 54 height 20
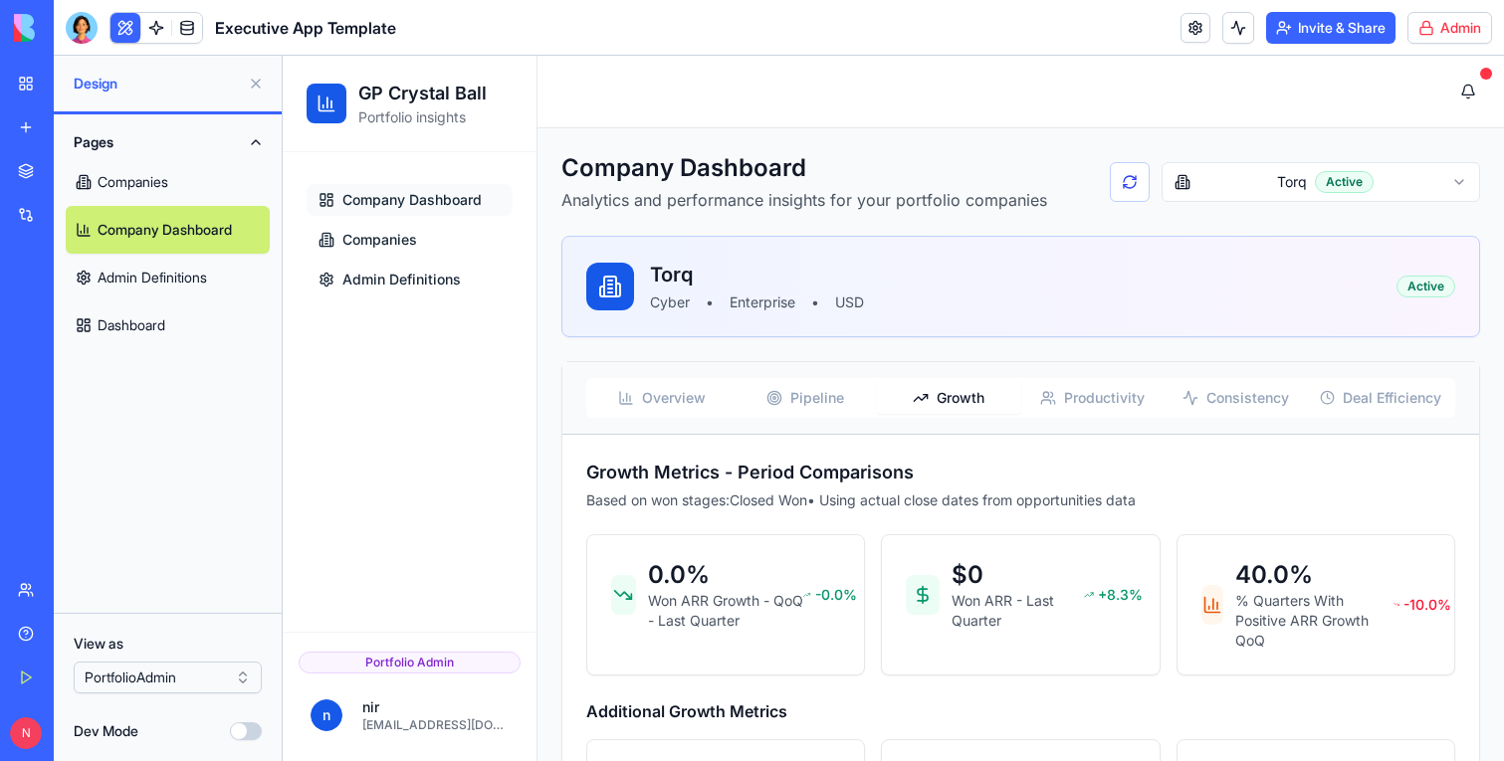
click at [948, 384] on button "Growth" at bounding box center [948, 398] width 143 height 32
click at [949, 393] on span "Growth" at bounding box center [961, 398] width 48 height 20
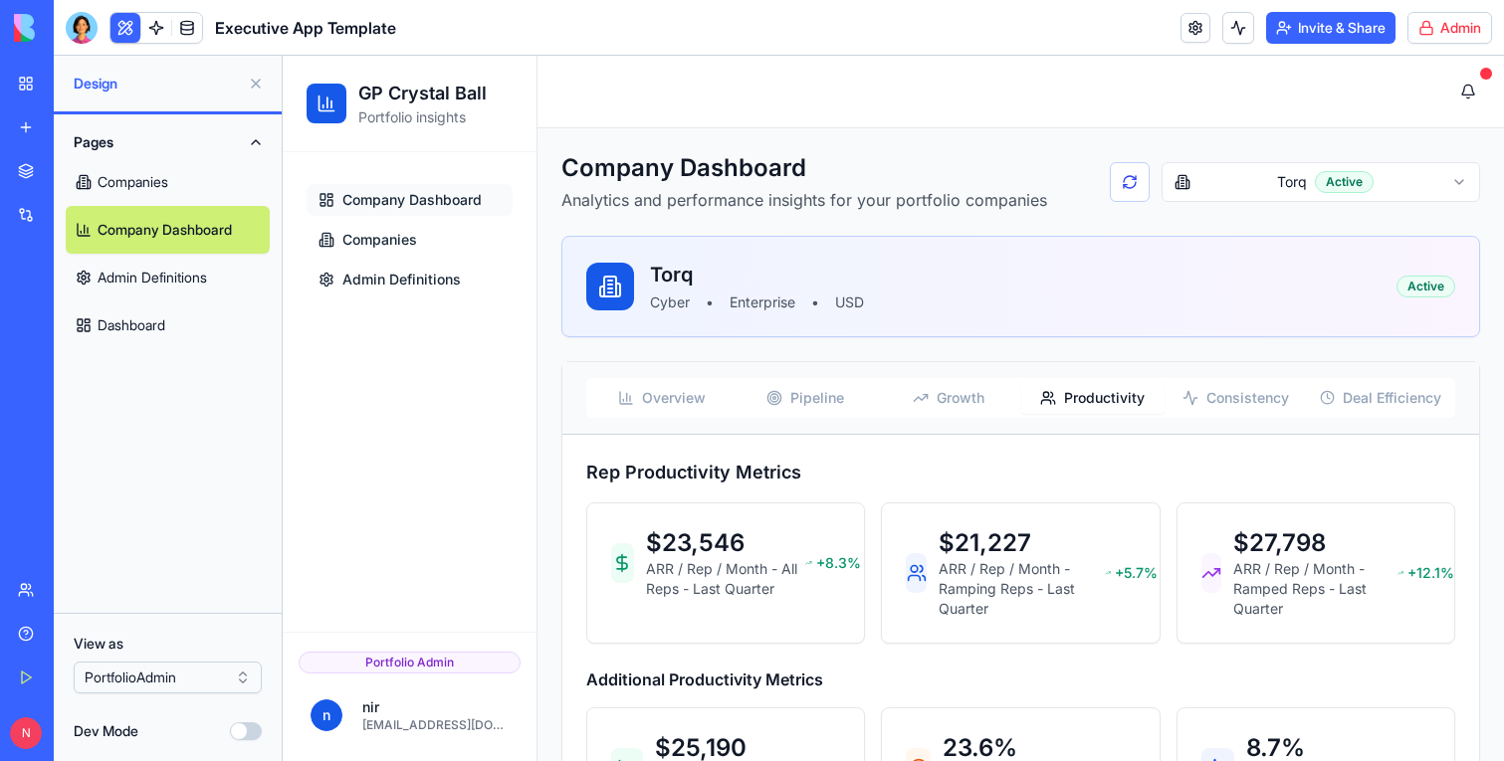
click at [1045, 401] on icon "button" at bounding box center [1048, 398] width 16 height 16
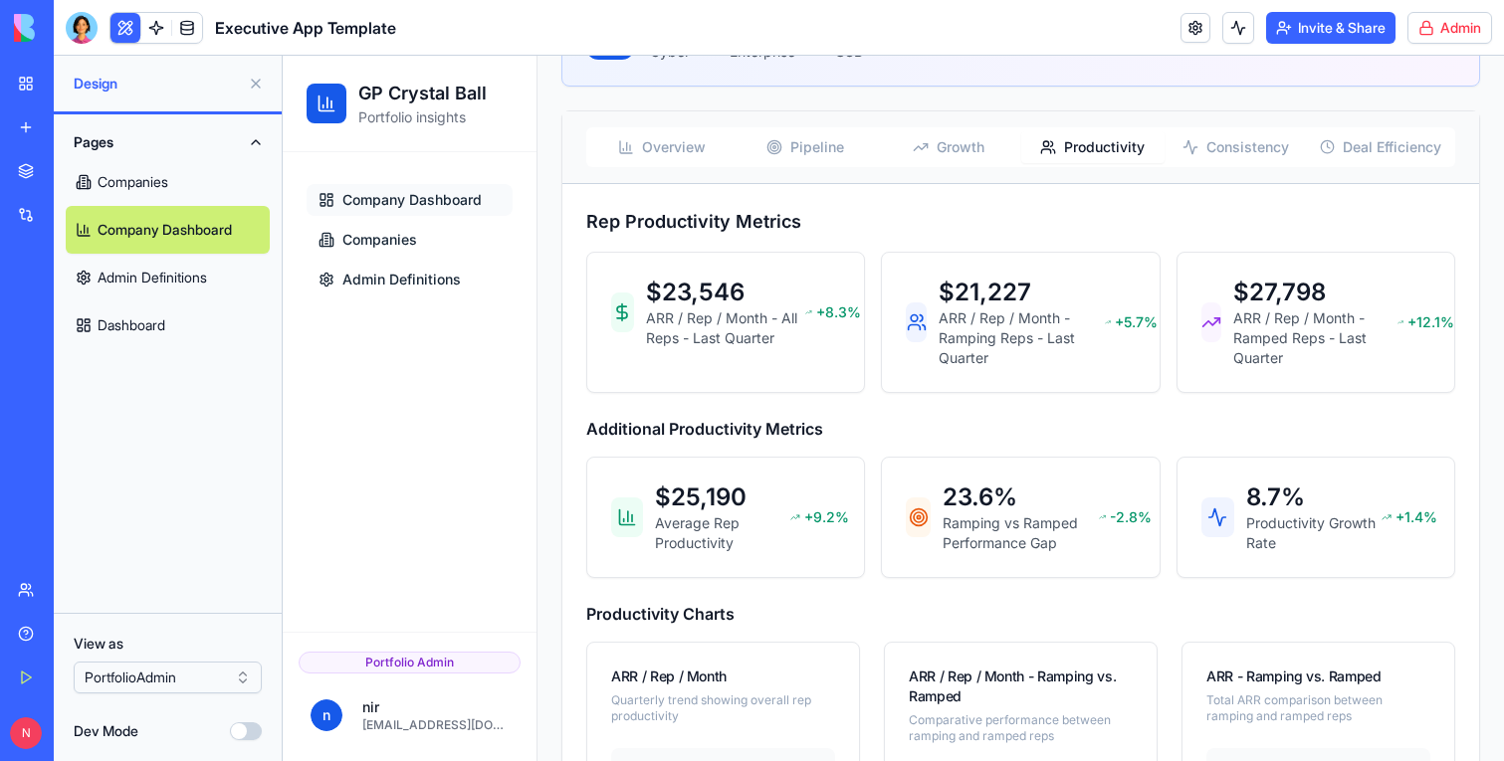
scroll to position [231, 0]
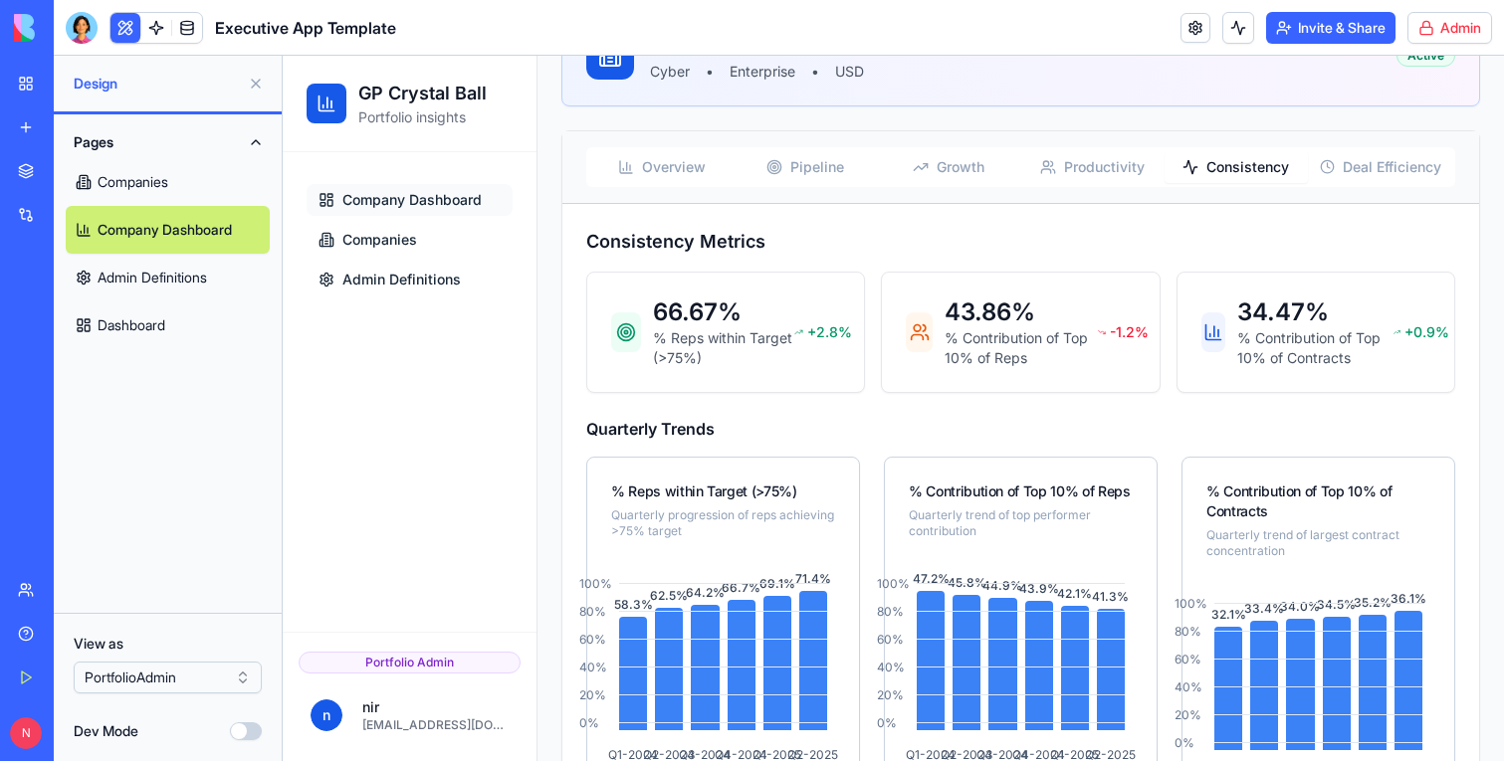
click at [1216, 166] on span "Consistency" at bounding box center [1247, 167] width 83 height 20
click at [1418, 149] on div "Overview Pipeline Growth Productivity Consistency Deal Efficiency" at bounding box center [1020, 167] width 869 height 40
click at [1415, 165] on span "Deal Efficiency" at bounding box center [1391, 167] width 97 height 20
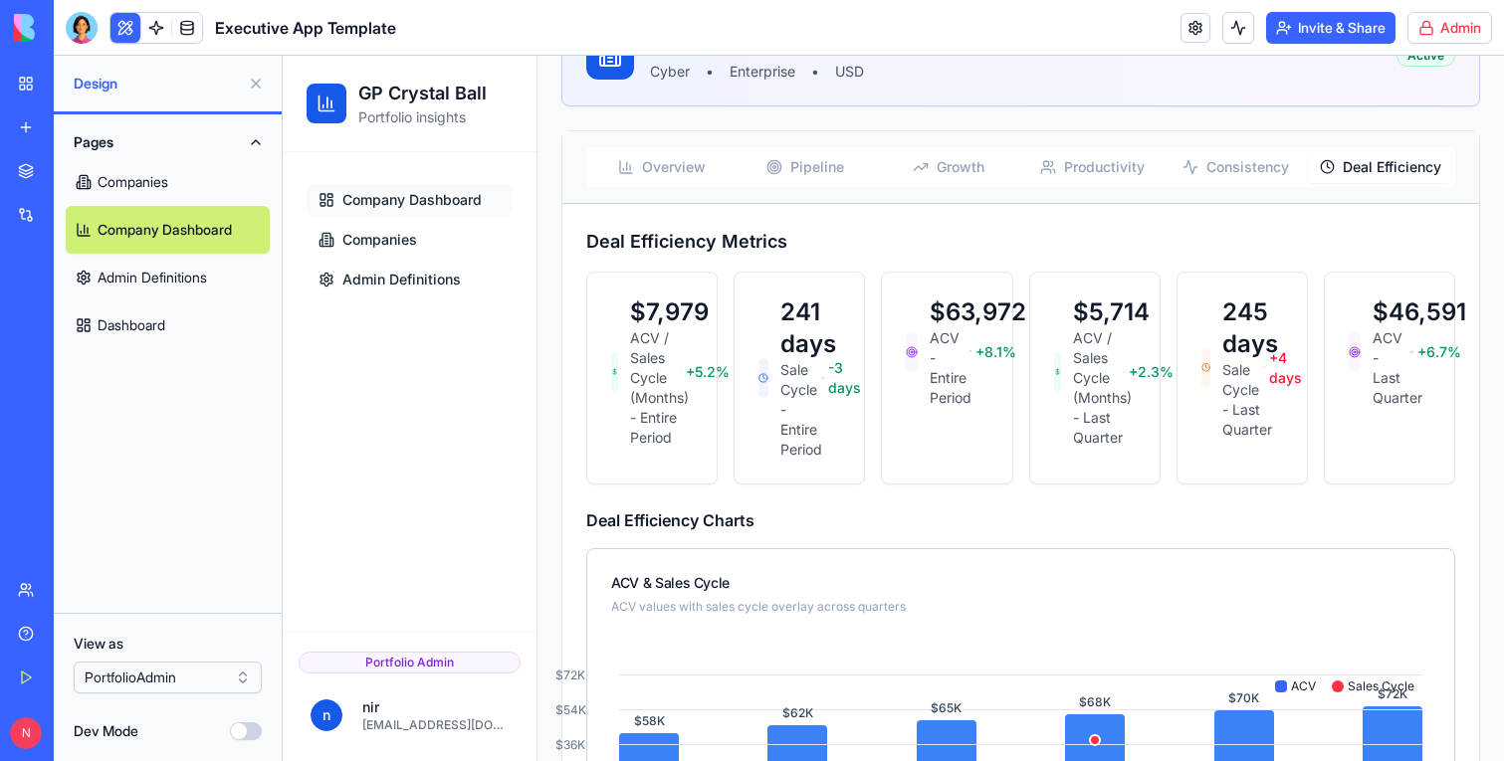
click at [696, 176] on span "Overview" at bounding box center [674, 167] width 64 height 20
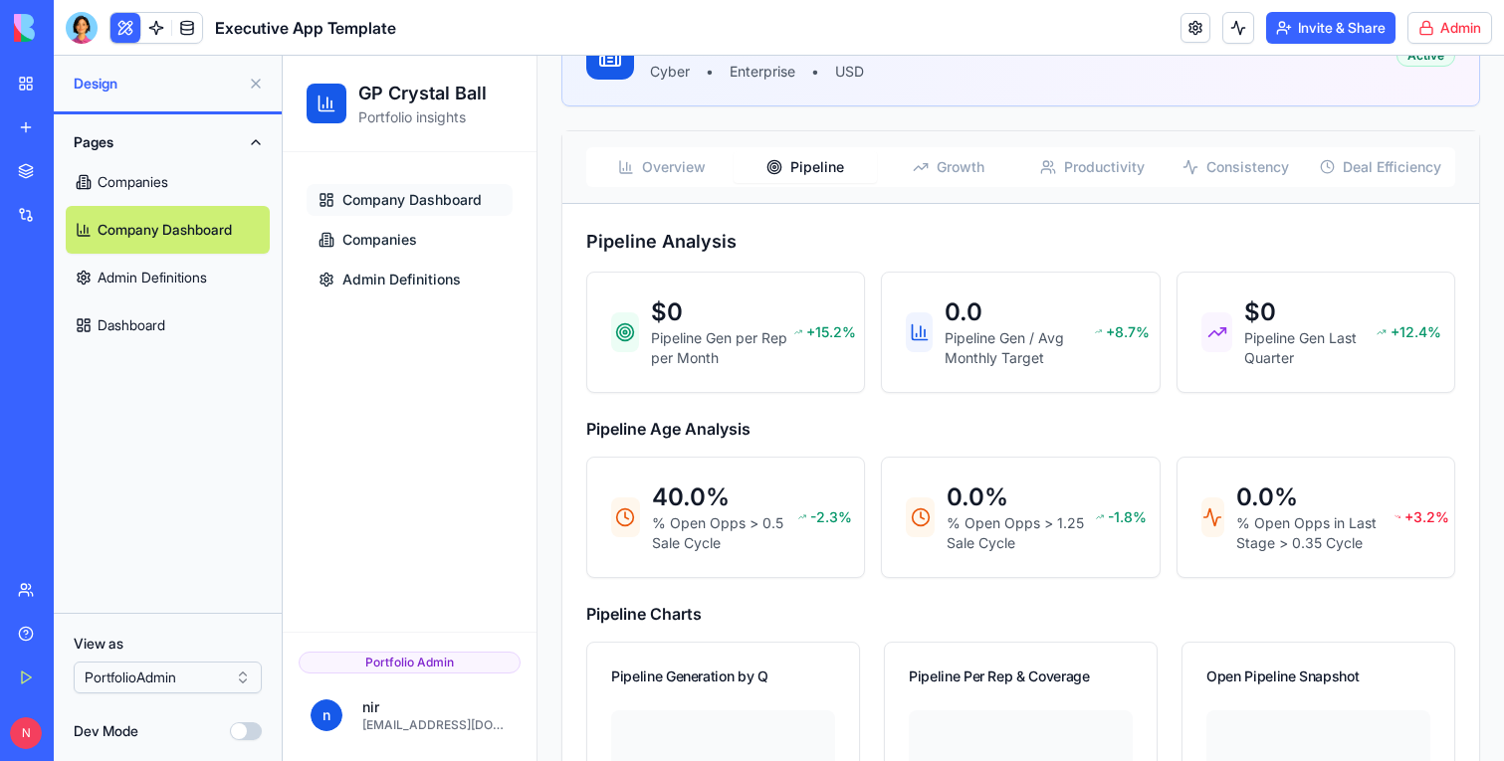
click at [823, 175] on span "Pipeline" at bounding box center [817, 167] width 54 height 20
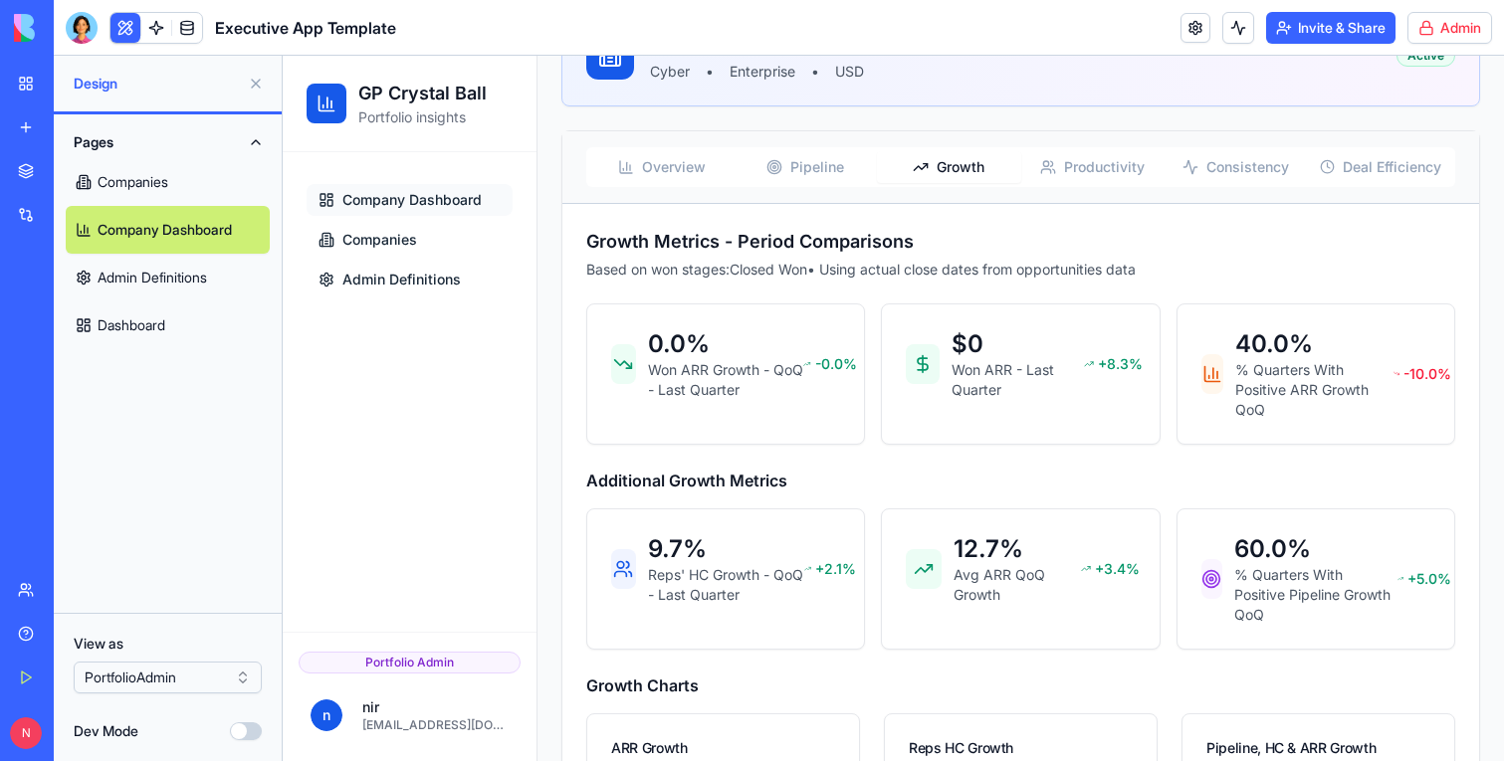
click at [982, 167] on span "Growth" at bounding box center [961, 167] width 48 height 20
click at [1131, 167] on span "Productivity" at bounding box center [1104, 167] width 81 height 20
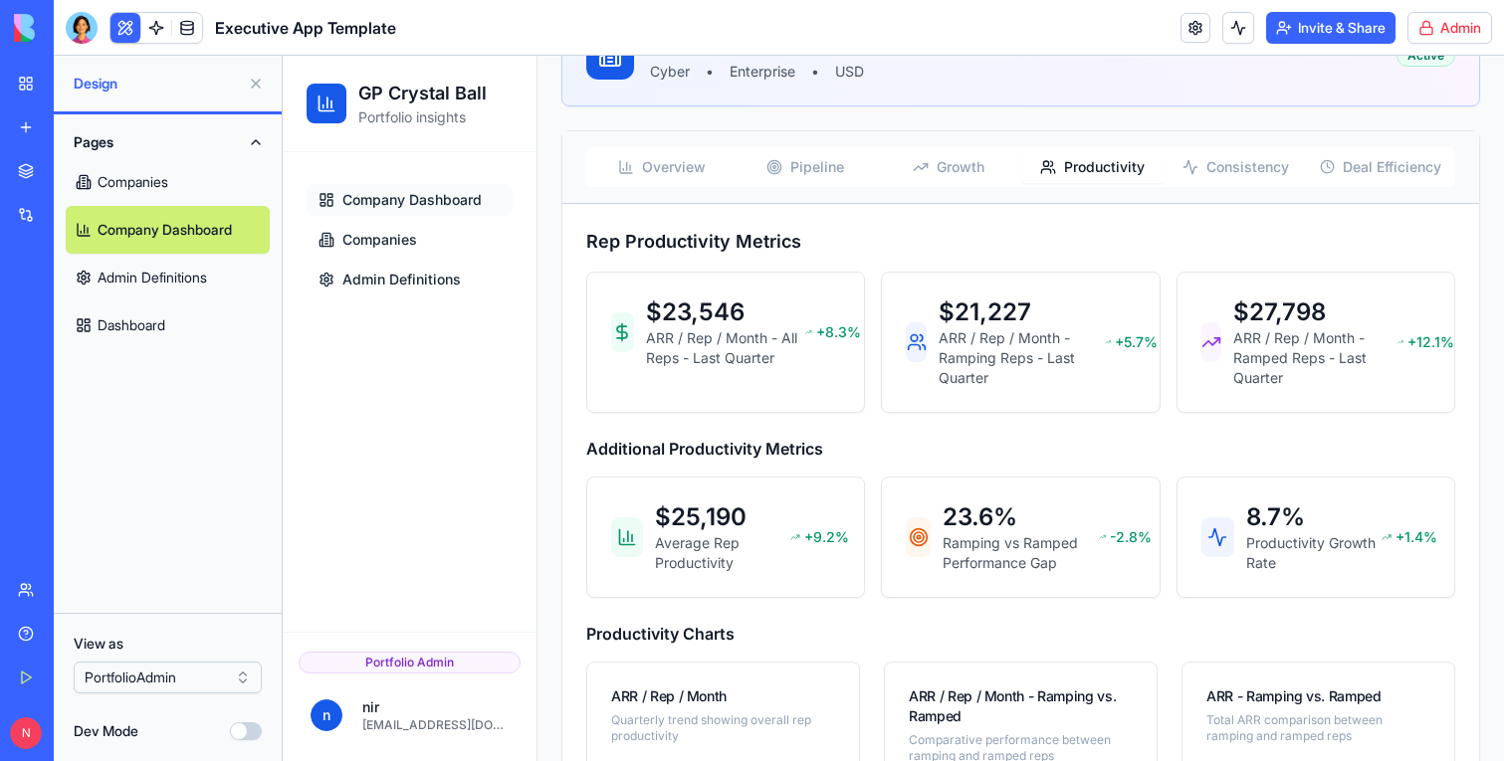
click at [26, 92] on link "My Workspace" at bounding box center [46, 84] width 80 height 40
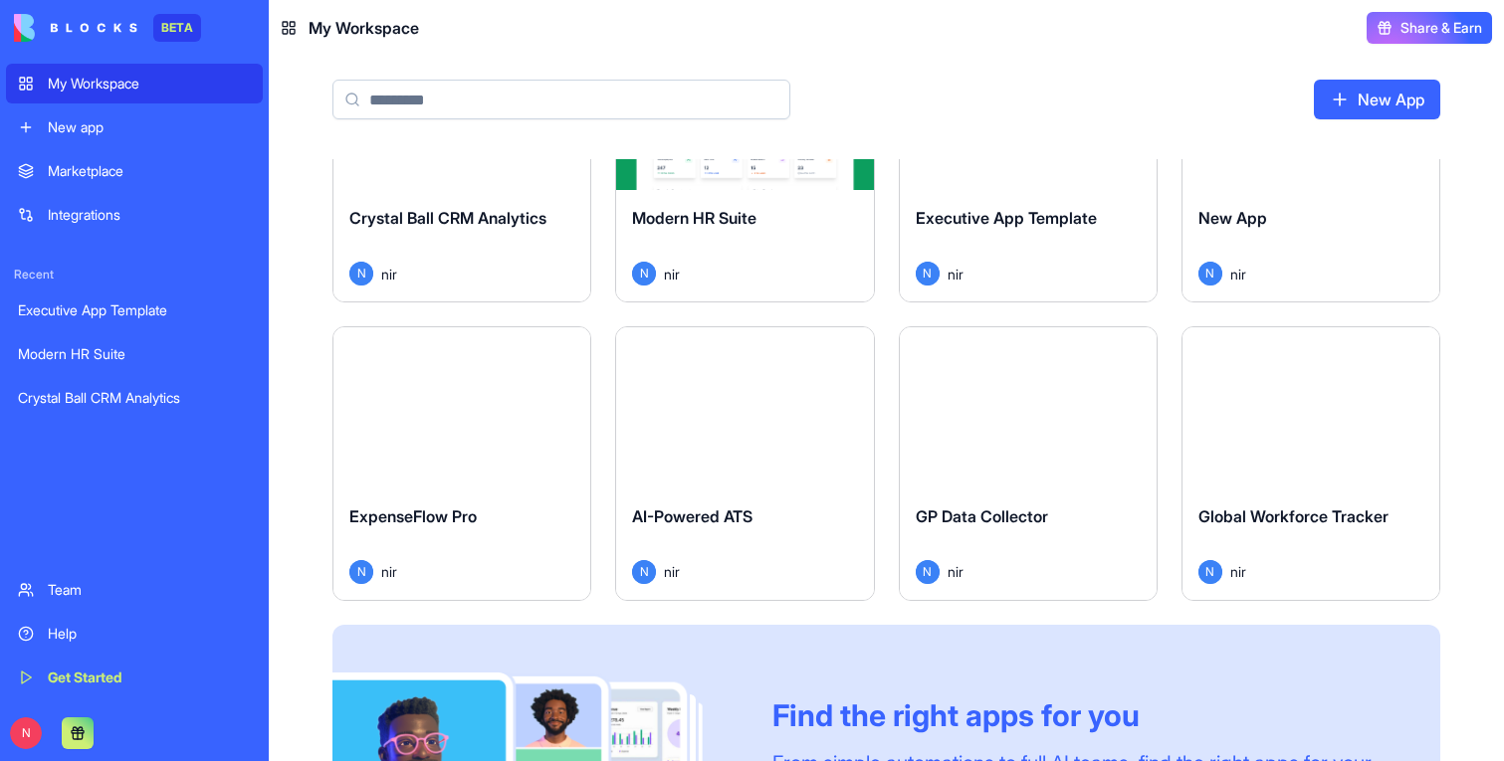
scroll to position [128, 0]
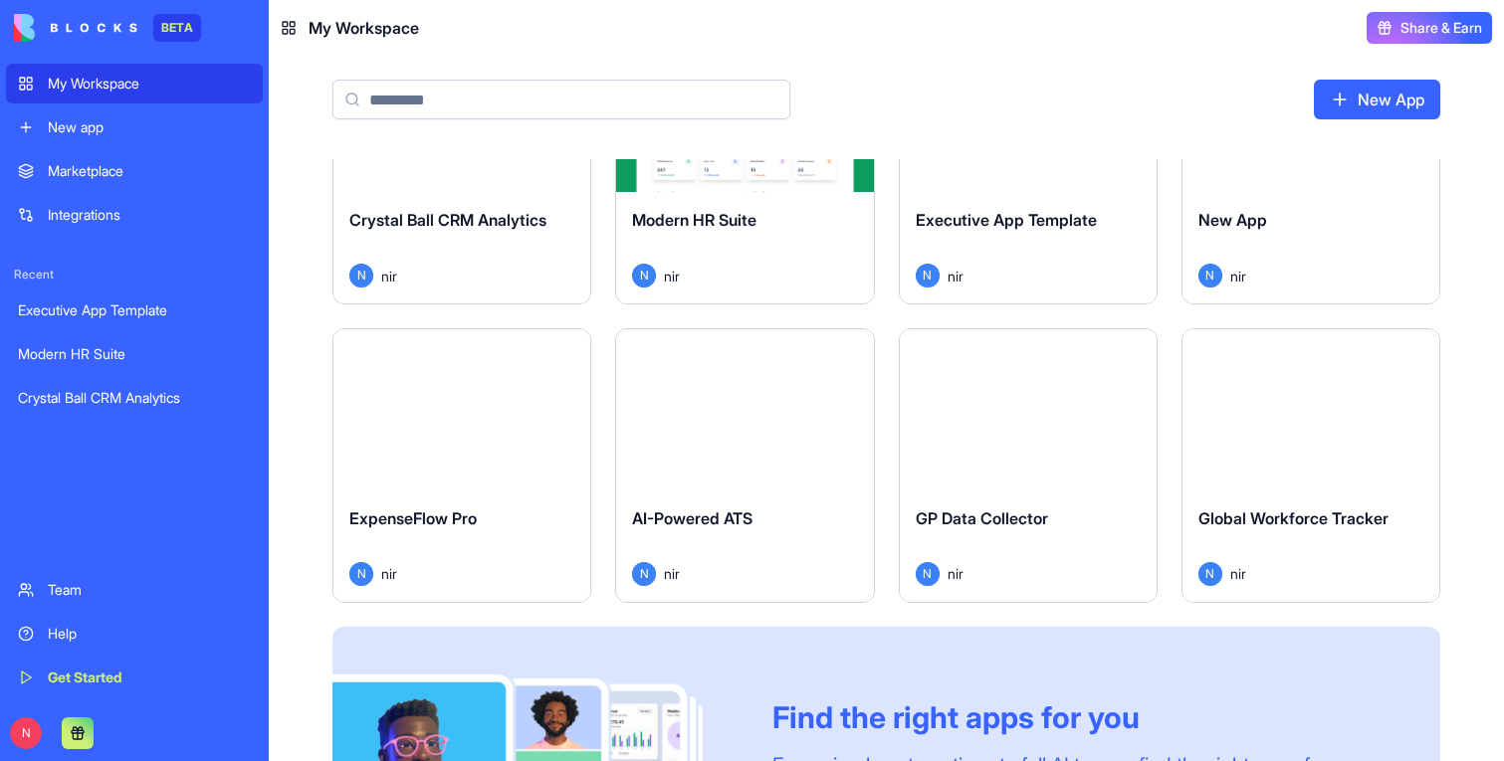
click at [1299, 412] on button "Launch" at bounding box center [1310, 410] width 149 height 40
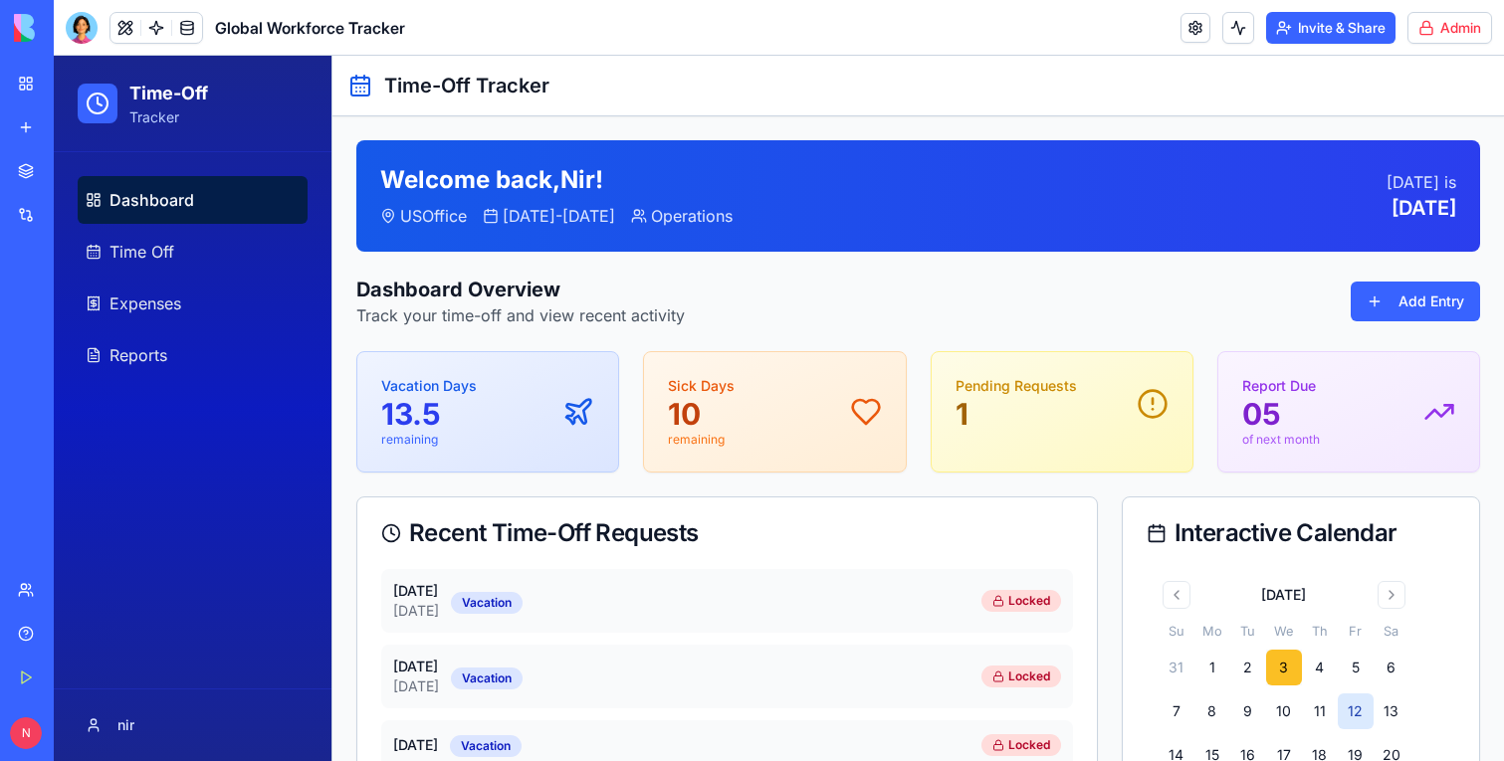
click at [28, 86] on link "My Workspace" at bounding box center [46, 84] width 80 height 40
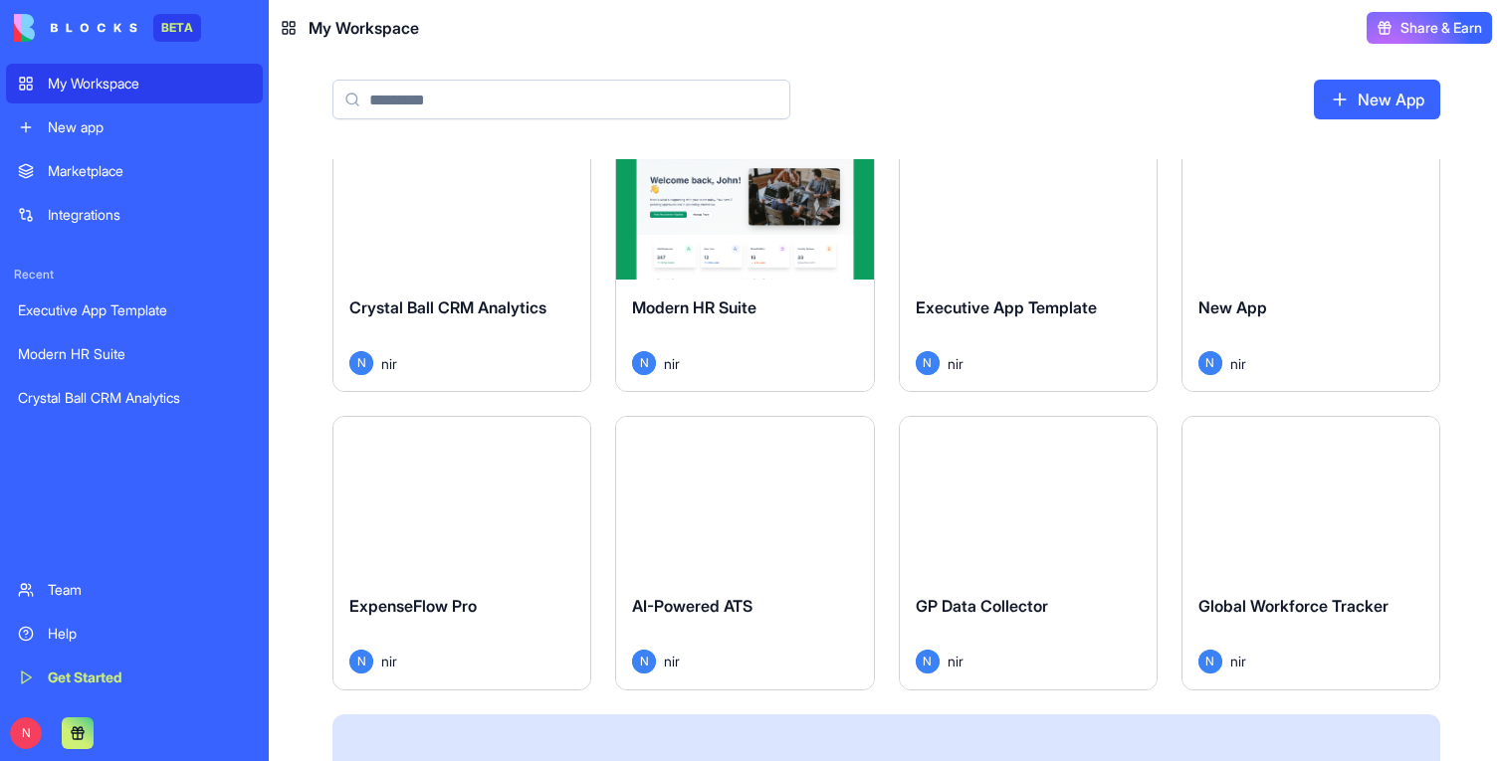
scroll to position [43, 0]
click at [1040, 509] on button "Launch" at bounding box center [1027, 496] width 149 height 40
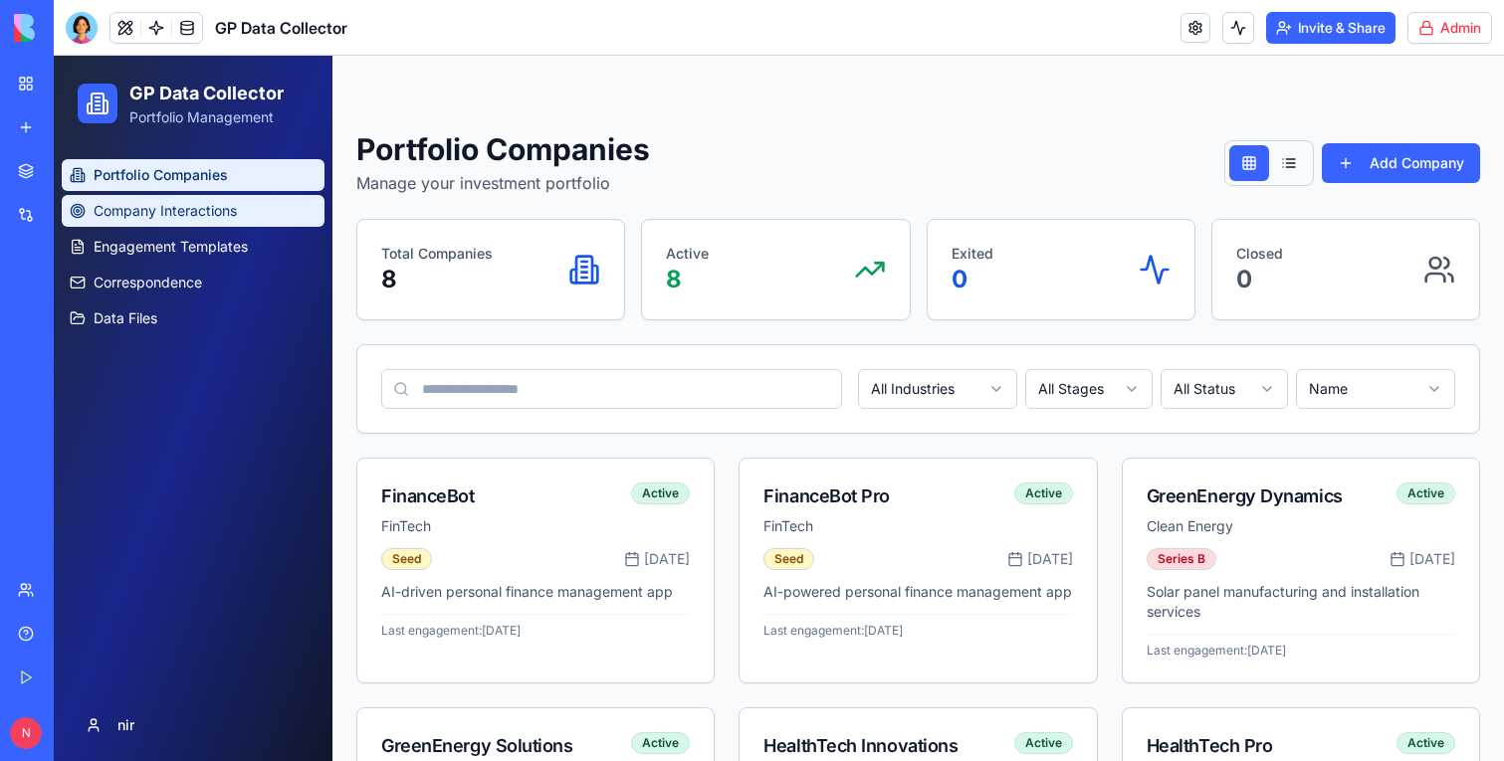
click at [193, 206] on span "Company Interactions" at bounding box center [165, 211] width 143 height 20
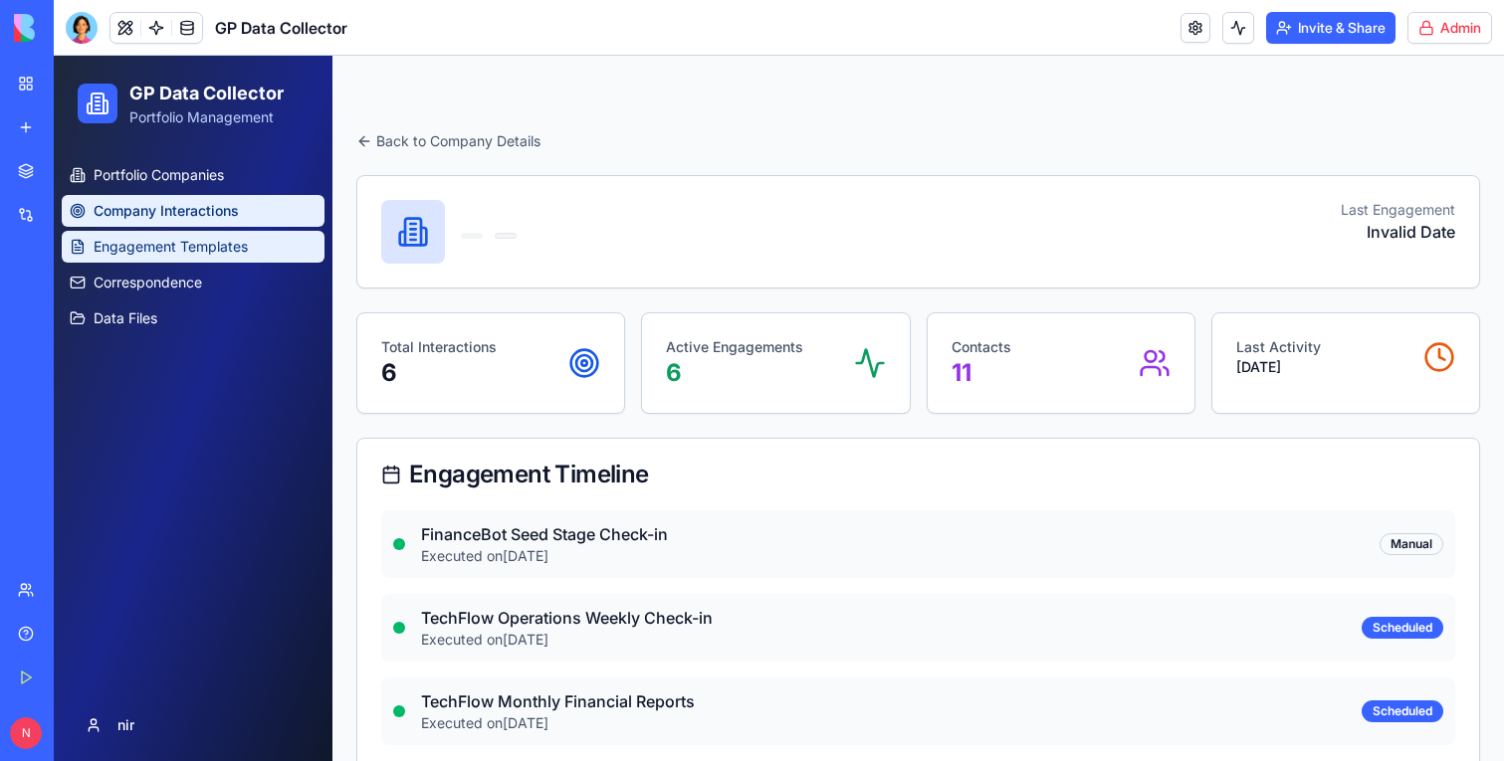
click at [193, 256] on span "Engagement Templates" at bounding box center [171, 247] width 154 height 20
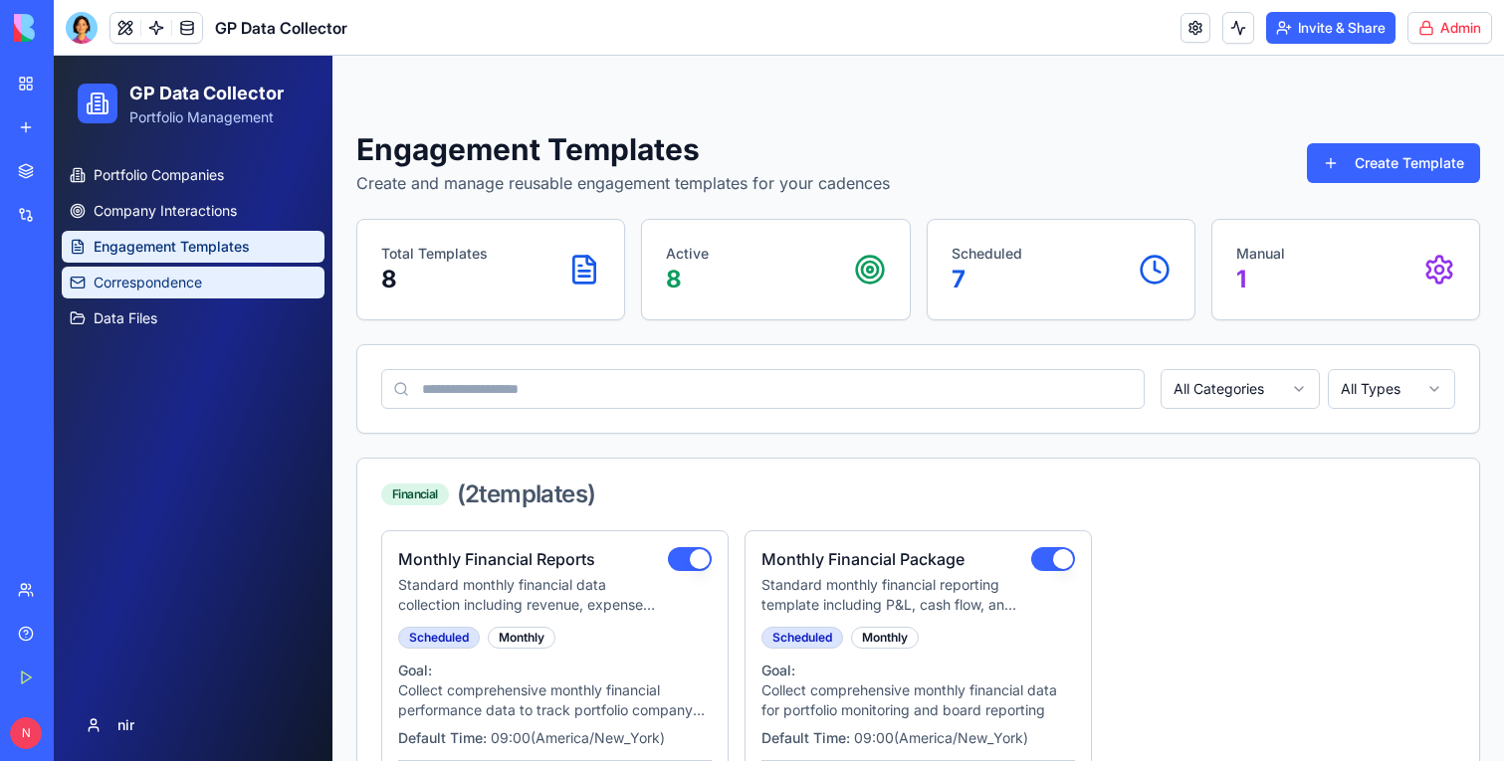
click at [193, 288] on span "Correspondence" at bounding box center [148, 283] width 108 height 20
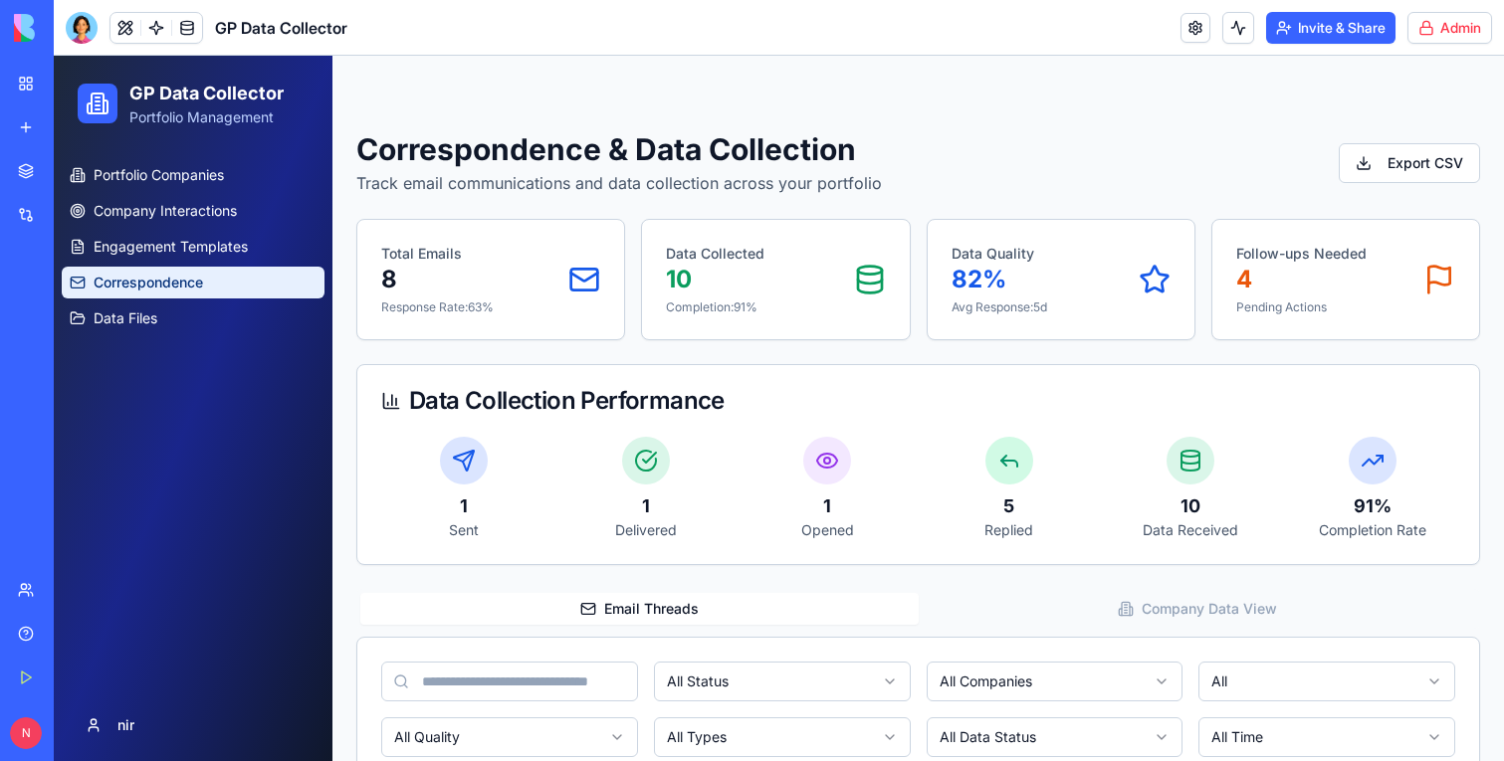
click at [42, 77] on link "My Workspace" at bounding box center [46, 84] width 80 height 40
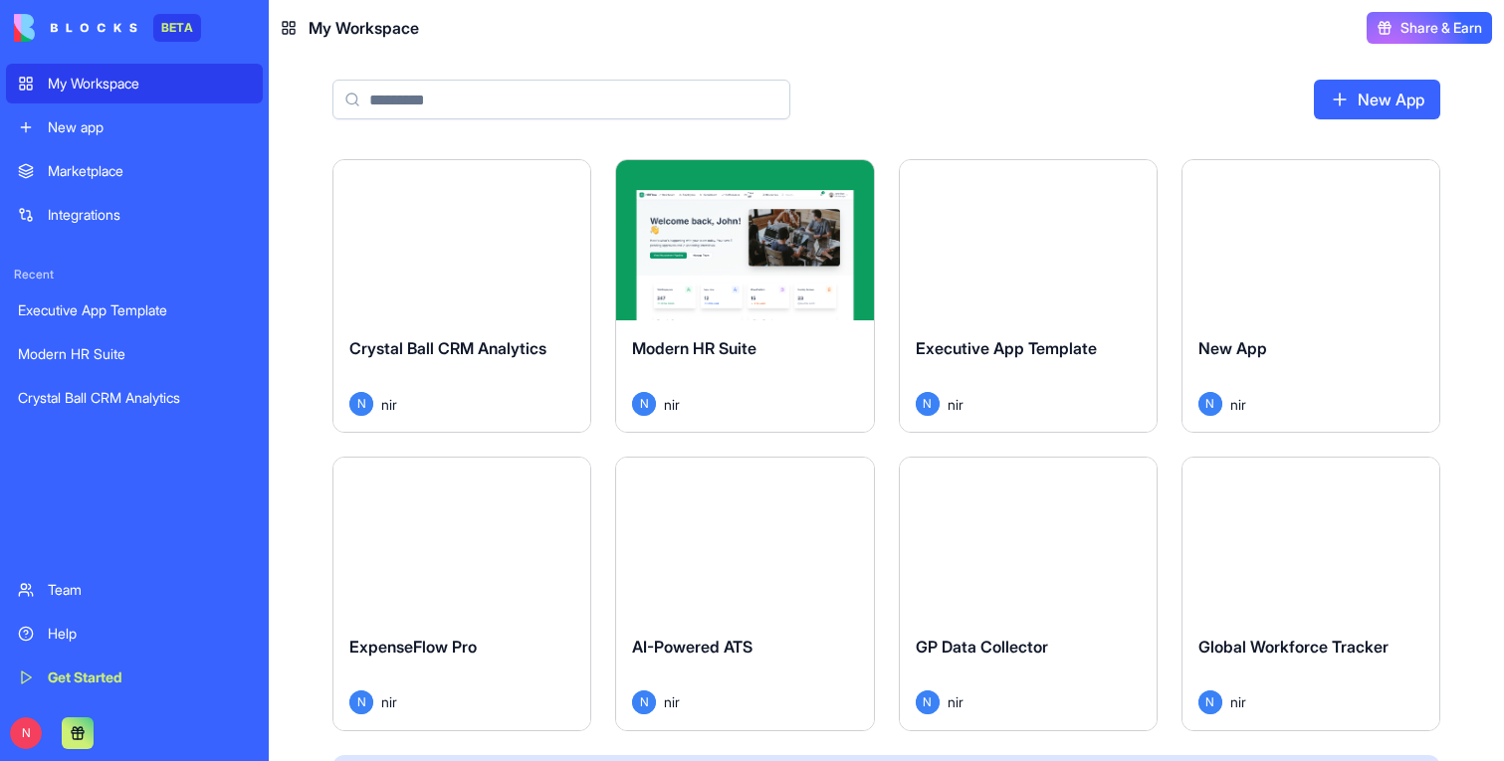
click at [1026, 248] on button "Launch" at bounding box center [1027, 241] width 149 height 40
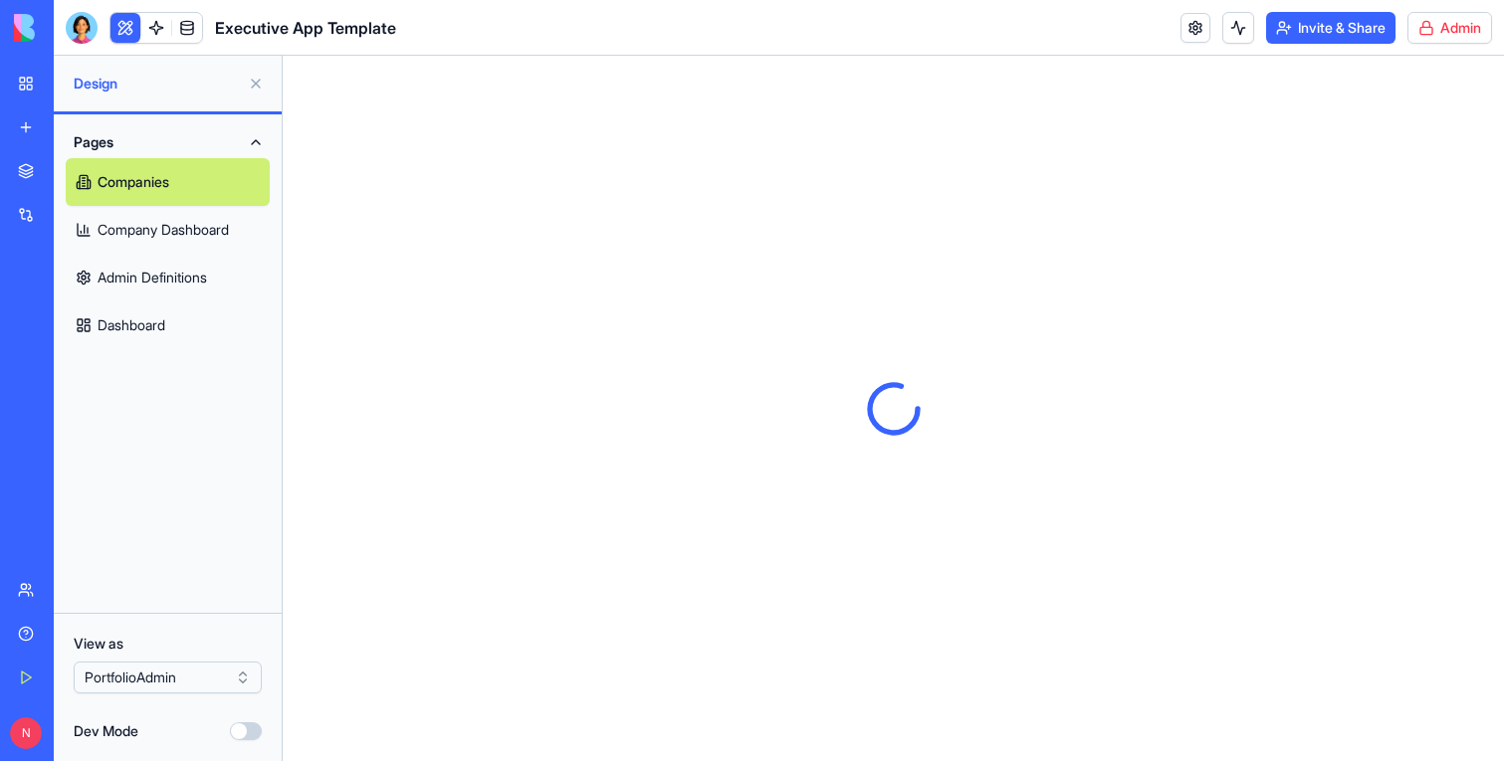
click at [35, 66] on link "My Workspace" at bounding box center [46, 84] width 80 height 40
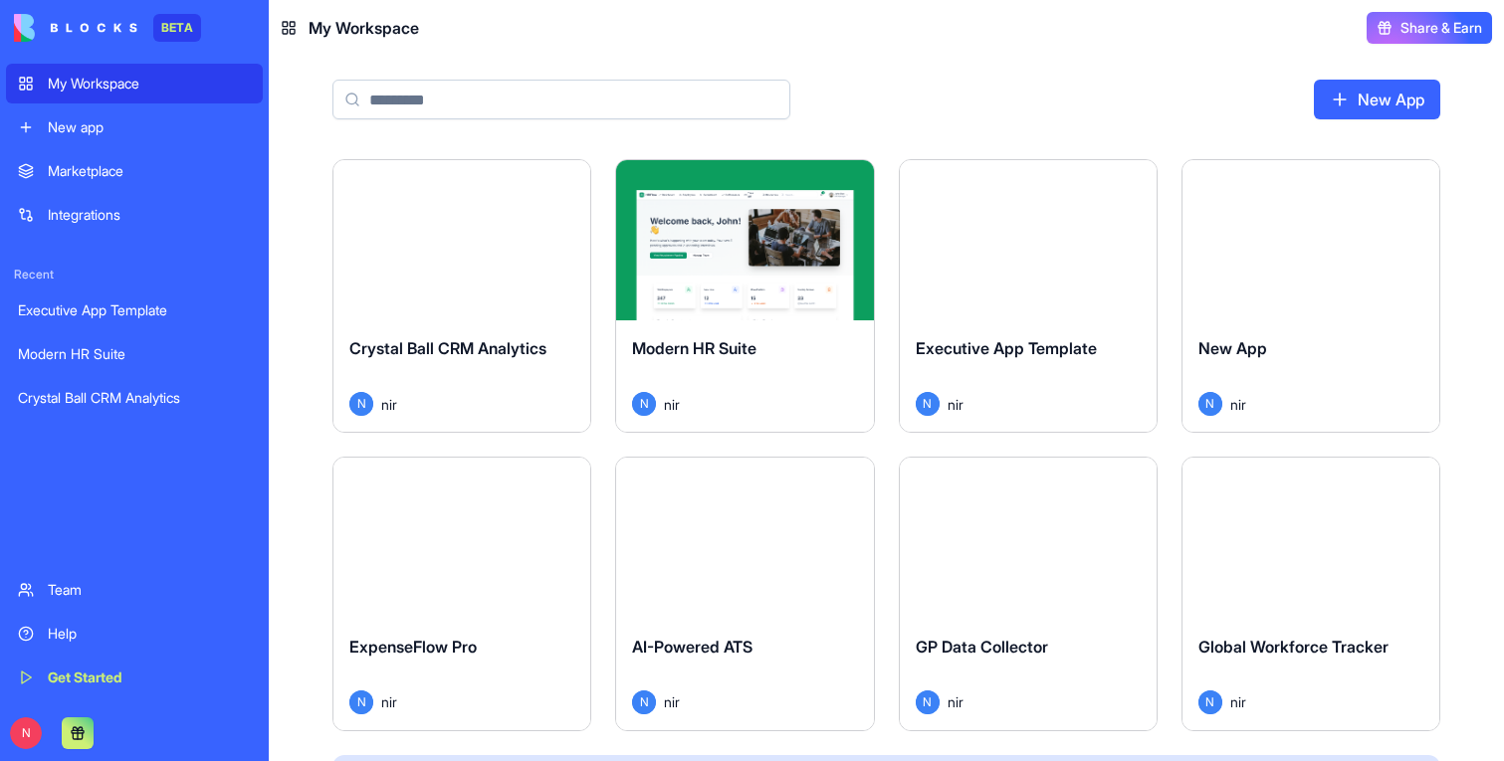
click at [475, 544] on button "Launch" at bounding box center [461, 539] width 149 height 40
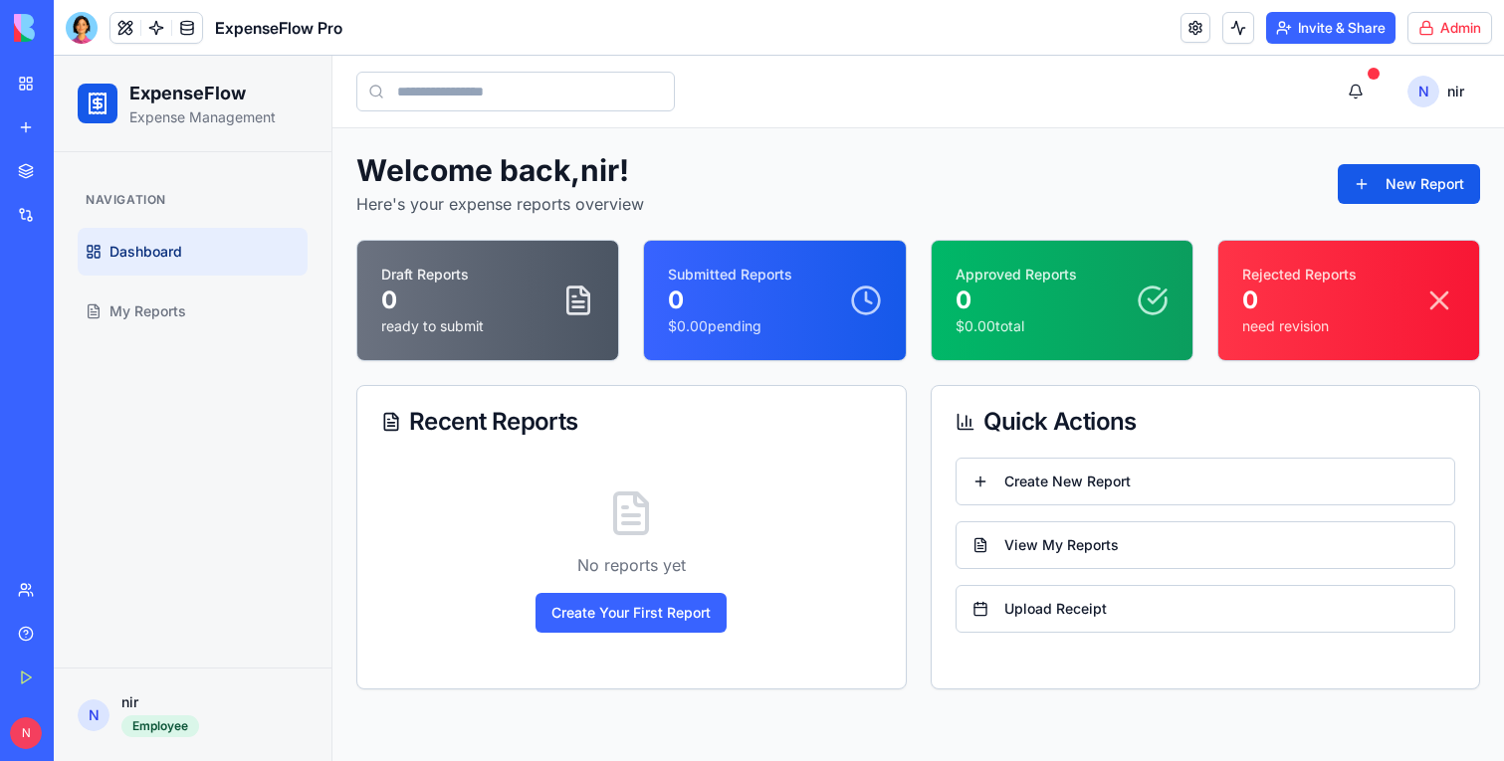
click at [74, 85] on div "My Workspace" at bounding box center [61, 84] width 26 height 20
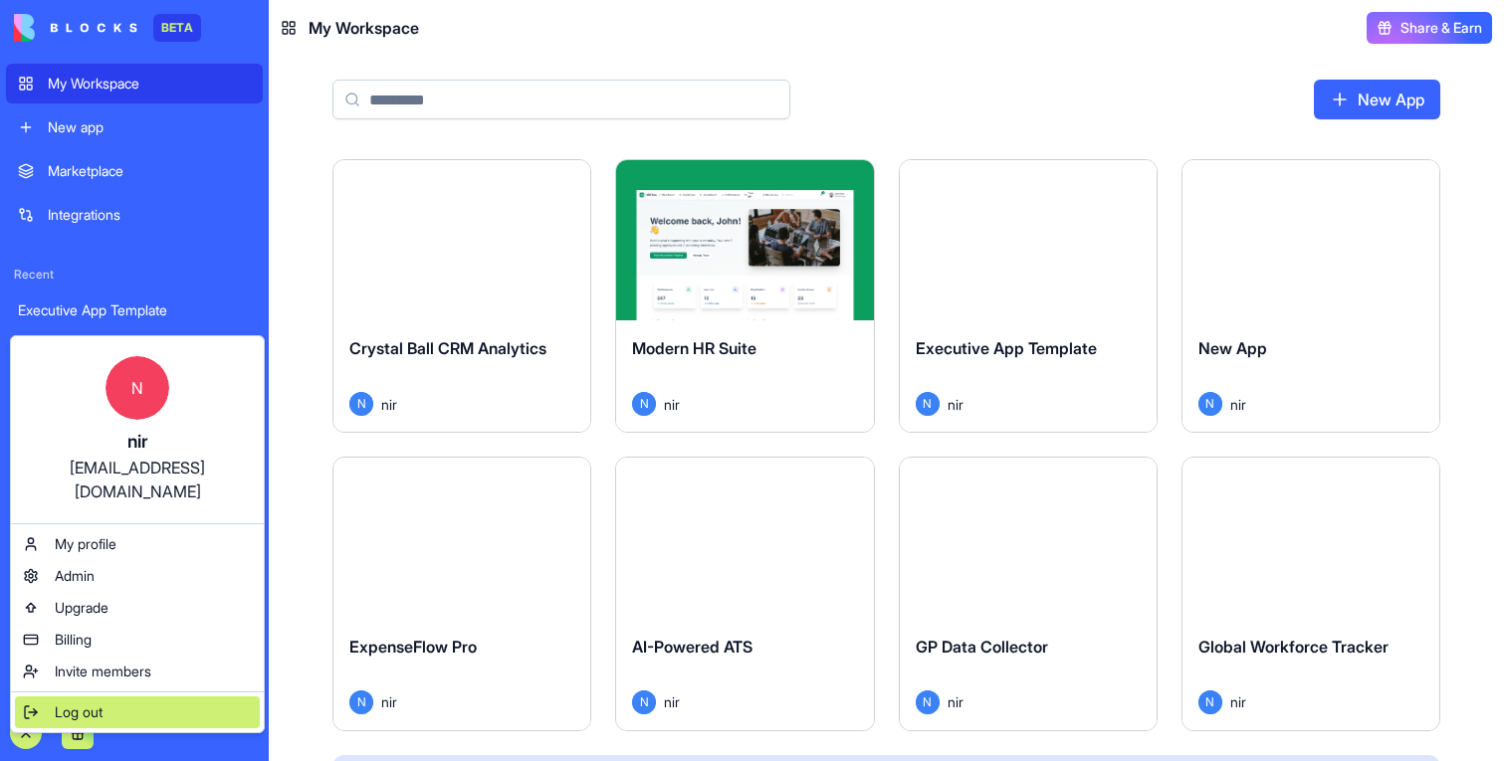
click at [97, 699] on div "Log out" at bounding box center [137, 713] width 245 height 32
